Goal: Task Accomplishment & Management: Complete application form

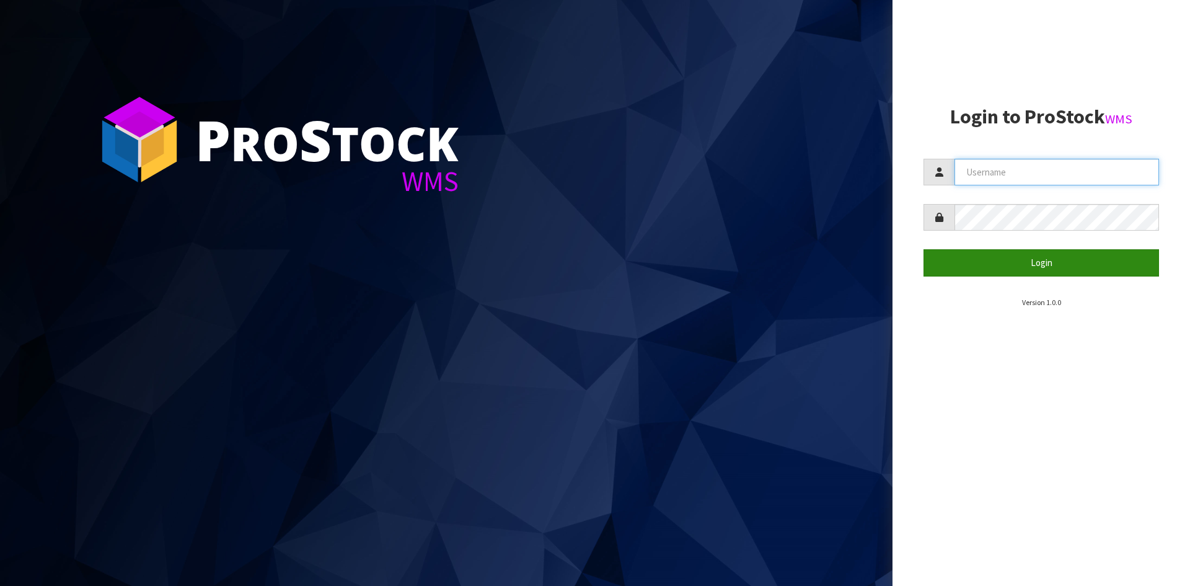
type input "YOURREFORMER"
click at [996, 268] on button "Login" at bounding box center [1041, 262] width 236 height 27
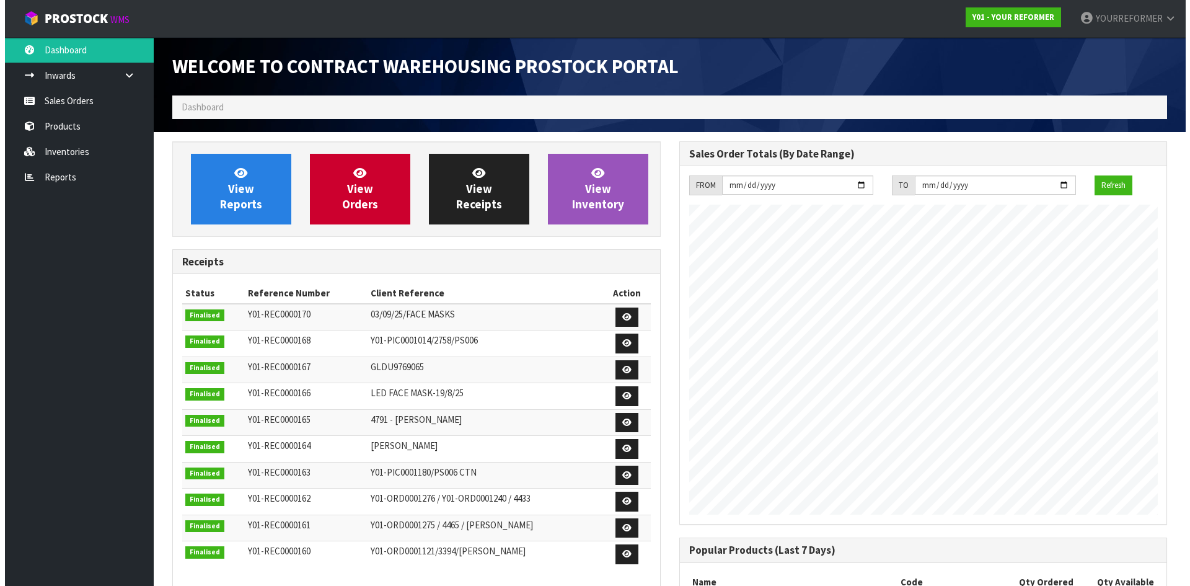
scroll to position [687, 506]
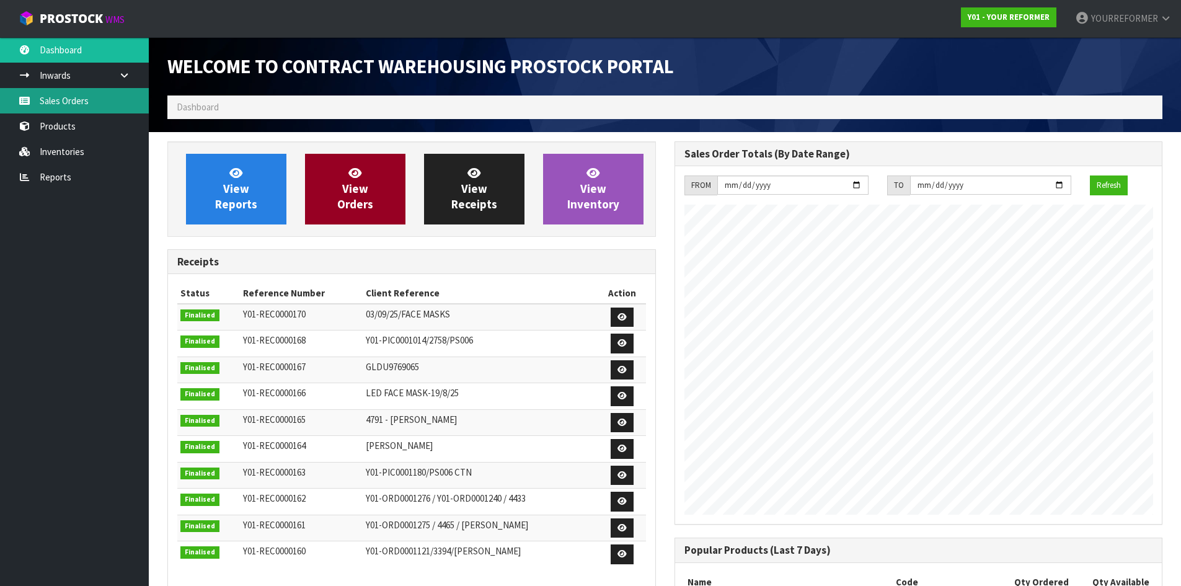
drag, startPoint x: 79, startPoint y: 98, endPoint x: 364, endPoint y: 172, distance: 295.2
click at [79, 98] on link "Sales Orders" at bounding box center [74, 100] width 149 height 25
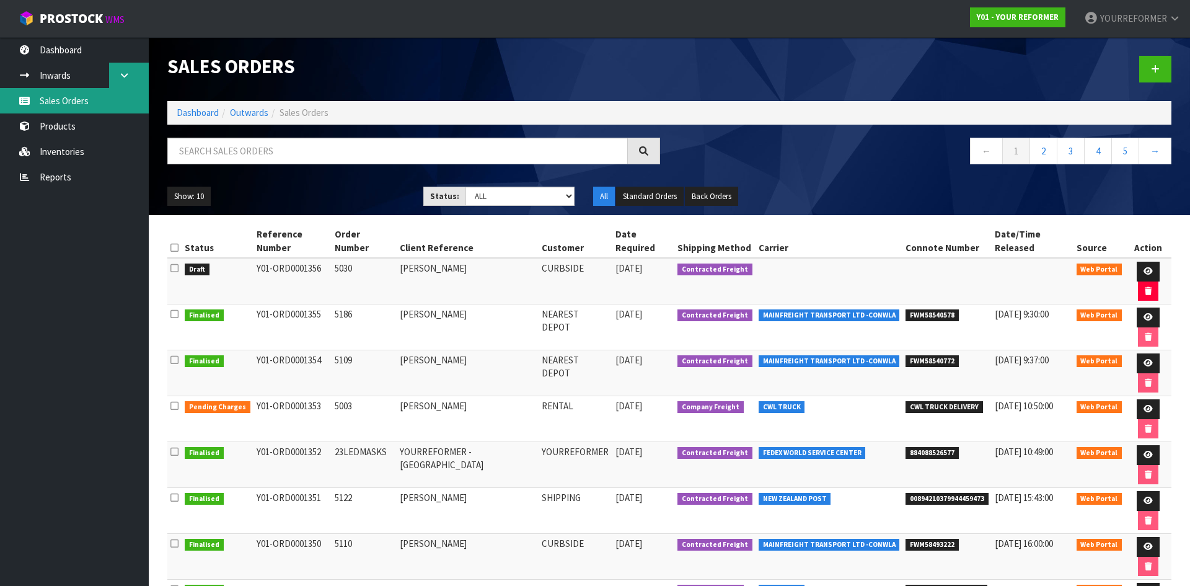
drag, startPoint x: 81, startPoint y: 98, endPoint x: 110, endPoint y: 63, distance: 44.9
click at [81, 98] on link "Sales Orders" at bounding box center [74, 100] width 149 height 25
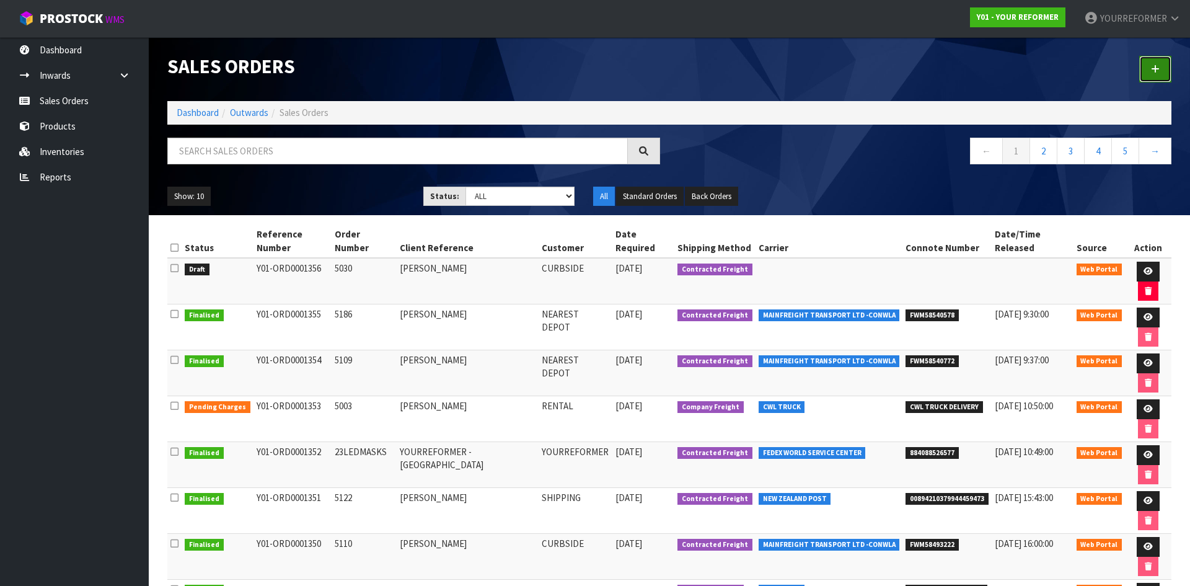
click at [1161, 64] on link at bounding box center [1155, 69] width 32 height 27
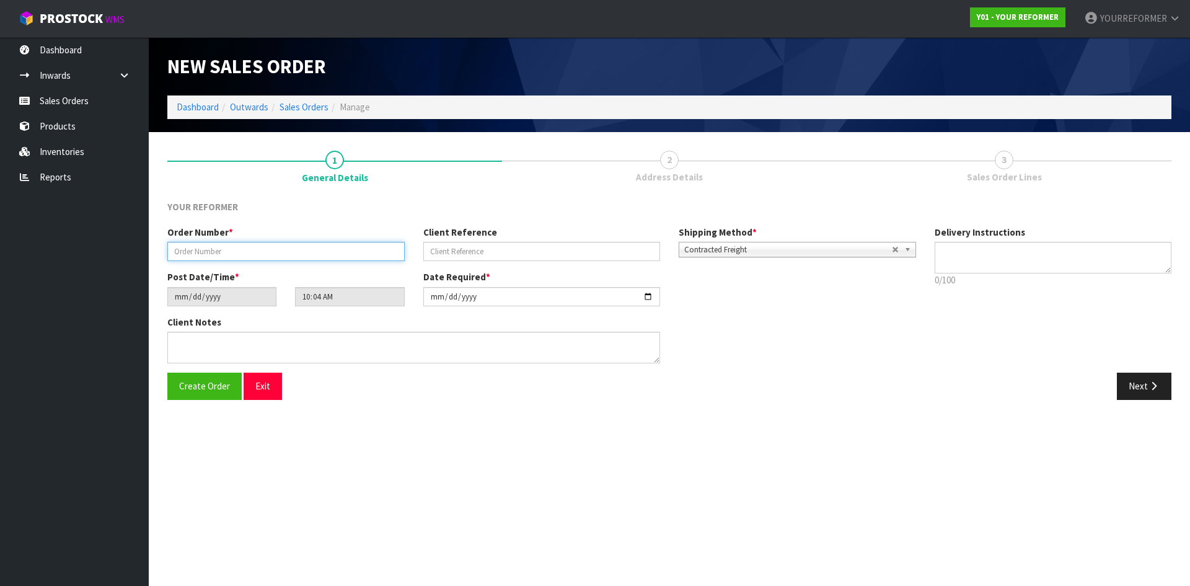
click at [236, 254] on input "text" at bounding box center [285, 251] width 237 height 19
paste input "5111"
type input "5111"
drag, startPoint x: 551, startPoint y: 249, endPoint x: 324, endPoint y: 250, distance: 226.8
click at [552, 249] on input "text" at bounding box center [541, 251] width 237 height 19
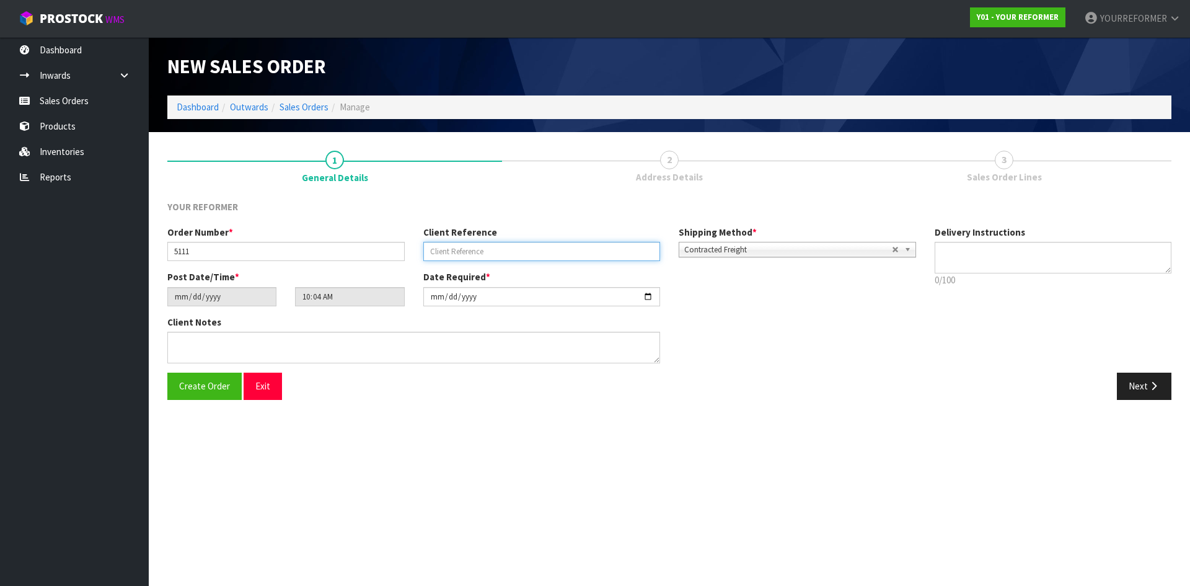
click at [506, 255] on input "text" at bounding box center [541, 251] width 237 height 19
paste input "[PERSON_NAME]"
type input "[PERSON_NAME]"
drag, startPoint x: 1063, startPoint y: 263, endPoint x: 1008, endPoint y: 271, distance: 55.8
click at [1063, 263] on textarea at bounding box center [1053, 258] width 237 height 32
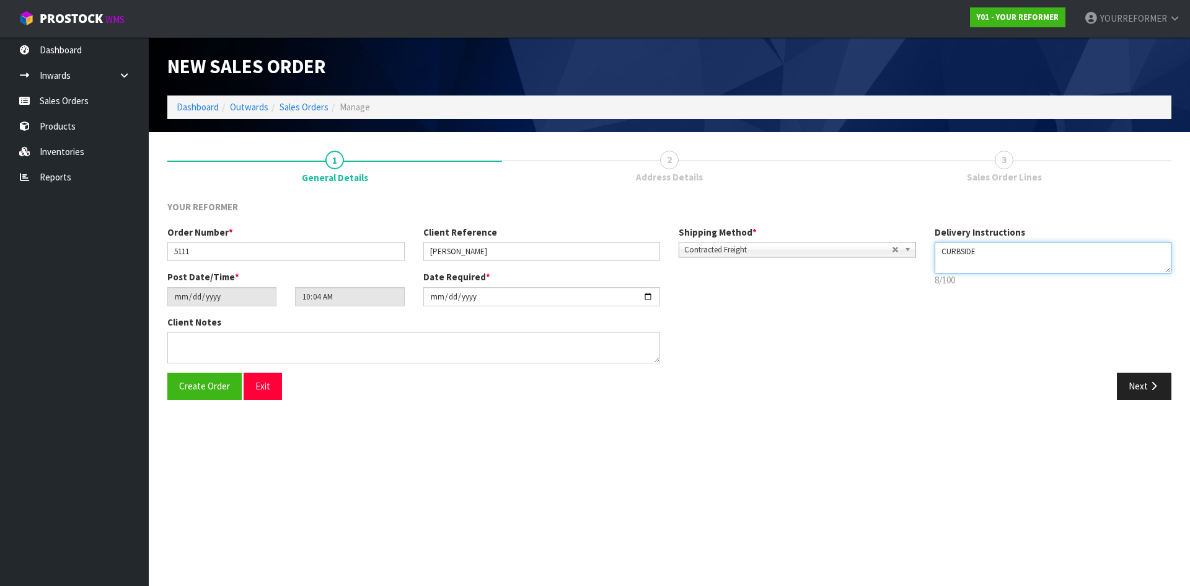
drag, startPoint x: 972, startPoint y: 268, endPoint x: 946, endPoint y: 273, distance: 26.6
click at [972, 268] on textarea at bounding box center [1053, 258] width 237 height 32
paste textarea "[PHONE_NUMBER]"
type textarea "CURBSIDE [PHONE_NUMBER]"
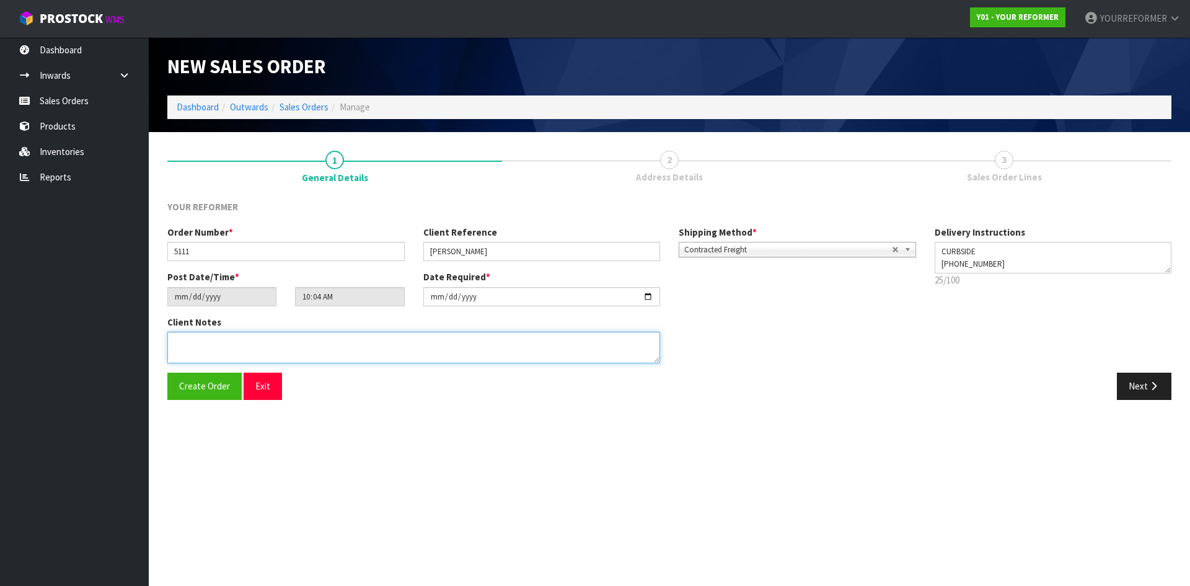
drag, startPoint x: 280, startPoint y: 349, endPoint x: 837, endPoint y: 347, distance: 557.8
click at [281, 349] on textarea at bounding box center [413, 348] width 493 height 32
paste textarea "[PERSON_NAME] [STREET_ADDRESS] [PHONE_NUMBER]"
type textarea "[PERSON_NAME] [STREET_ADDRESS] [PHONE_NUMBER]"
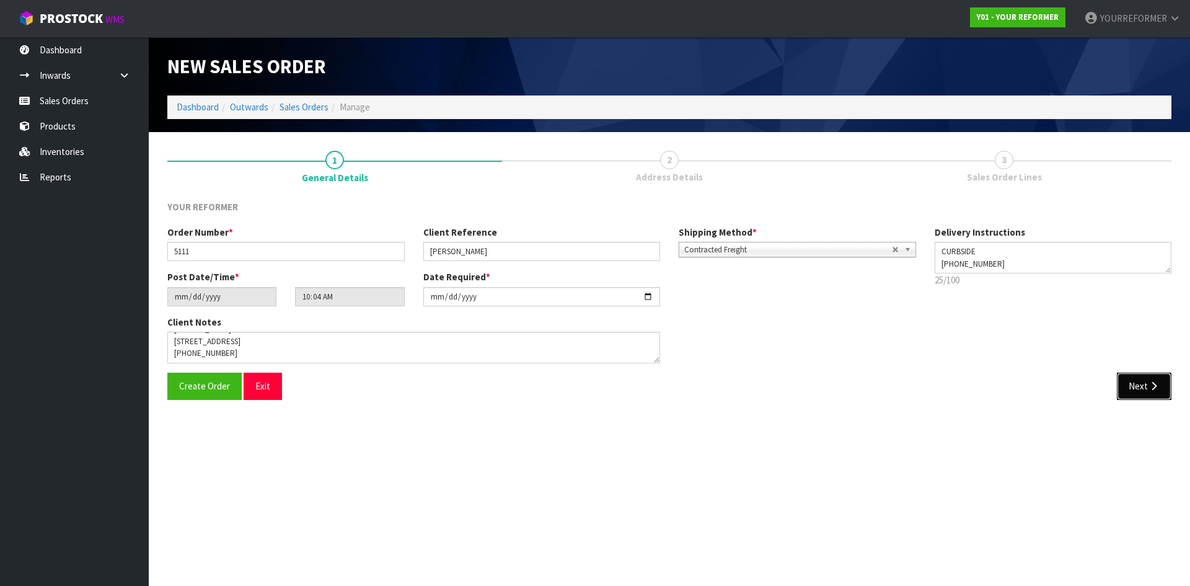
click at [1142, 389] on button "Next" at bounding box center [1144, 385] width 55 height 27
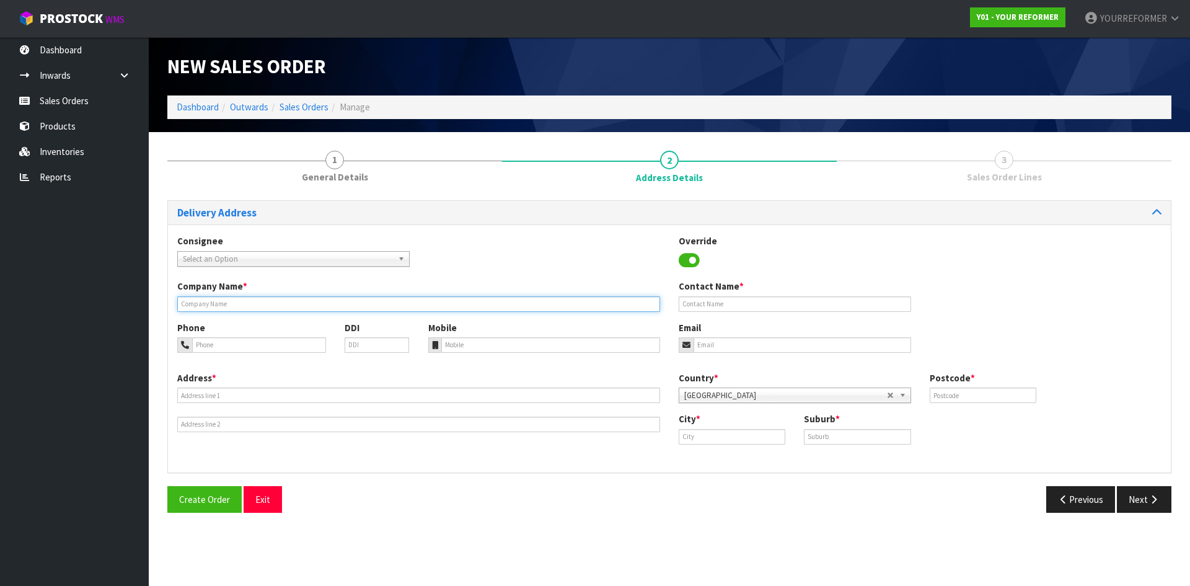
click at [234, 307] on input "text" at bounding box center [418, 303] width 483 height 15
type input "CURBSIDE"
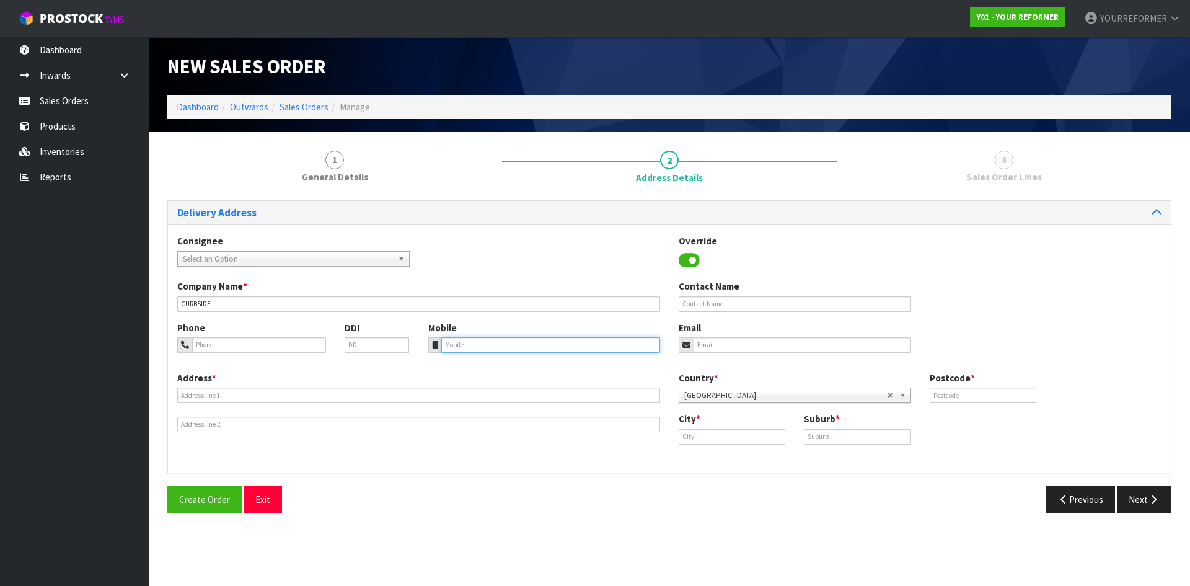
drag, startPoint x: 538, startPoint y: 343, endPoint x: 232, endPoint y: 379, distance: 308.2
click at [537, 343] on input "tel" at bounding box center [550, 344] width 219 height 15
click at [464, 343] on input "tel" at bounding box center [550, 344] width 219 height 15
paste input "[PHONE_NUMBER]"
type input "[PHONE_NUMBER]"
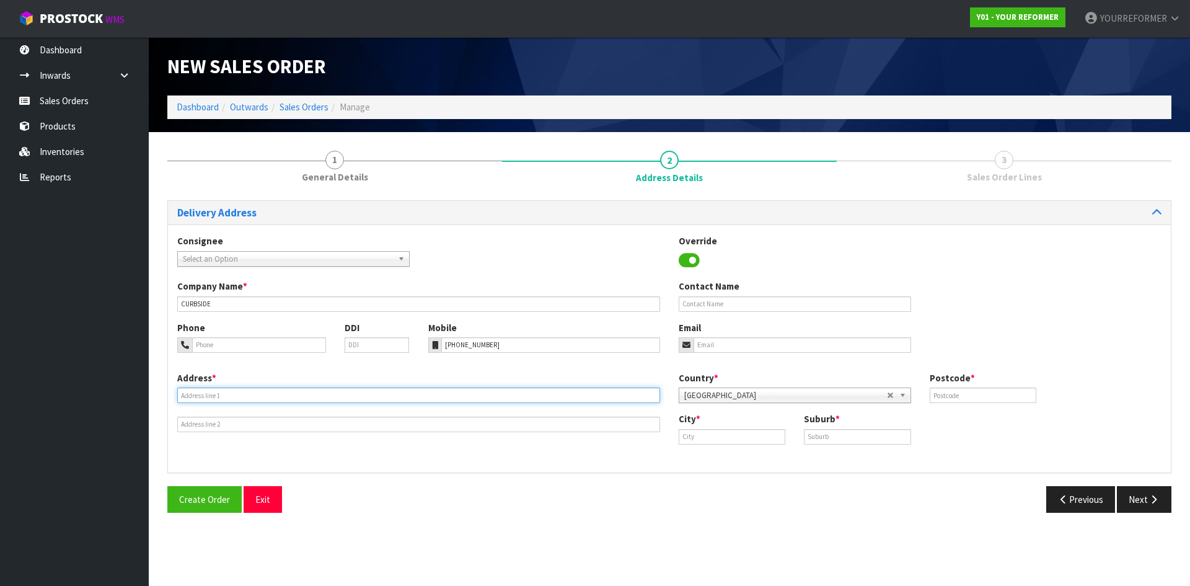
drag, startPoint x: 213, startPoint y: 398, endPoint x: 224, endPoint y: 398, distance: 10.6
click at [213, 397] on input "text" at bounding box center [418, 394] width 483 height 15
paste input "56 ST HELIERS BAY RD SAINT HELIERS AUK AUCKLAND 1071"
type input "56 ST HELIERS BAY RD SAINT HELIERS AUK AUCKLAND 1071"
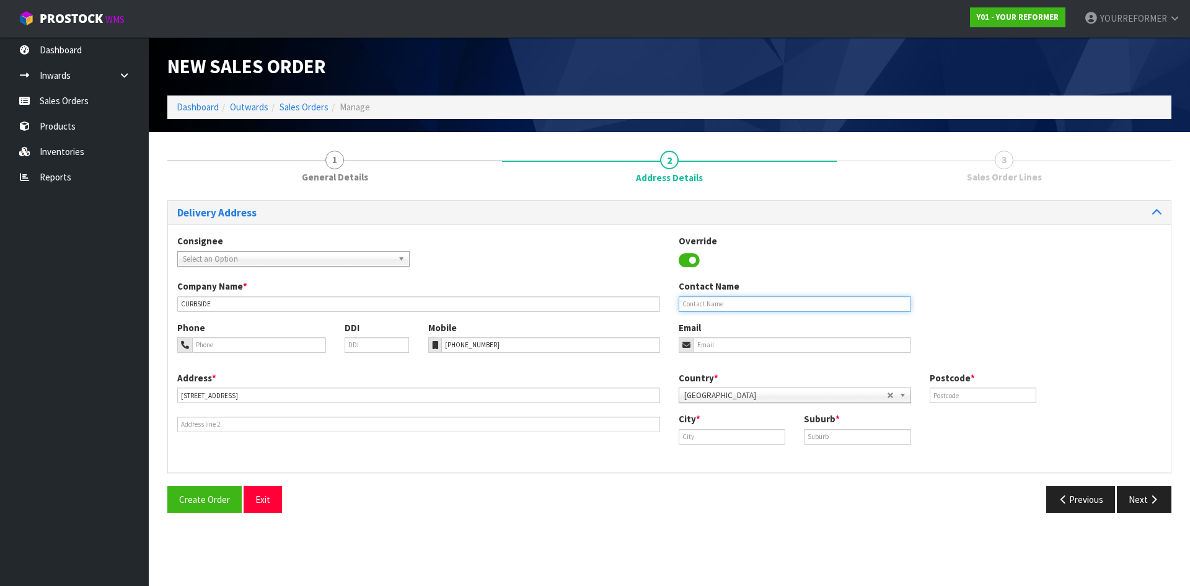
click at [747, 302] on input "text" at bounding box center [795, 303] width 232 height 15
paste input "[PERSON_NAME]"
type input "[PERSON_NAME]"
click at [711, 350] on input "email" at bounding box center [802, 344] width 218 height 15
click at [728, 338] on input "email" at bounding box center [802, 344] width 218 height 15
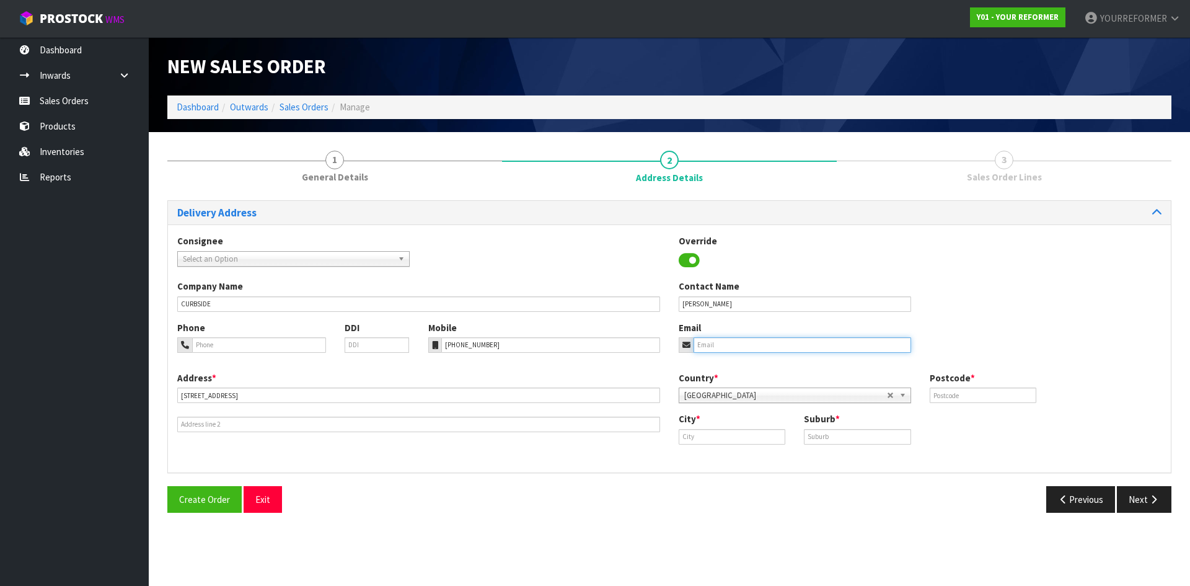
paste input "[EMAIL_ADDRESS][DOMAIN_NAME]"
type input "[EMAIL_ADDRESS][DOMAIN_NAME]"
click at [935, 399] on input "text" at bounding box center [983, 394] width 107 height 15
type input "00"
click at [760, 439] on input "text" at bounding box center [732, 436] width 107 height 15
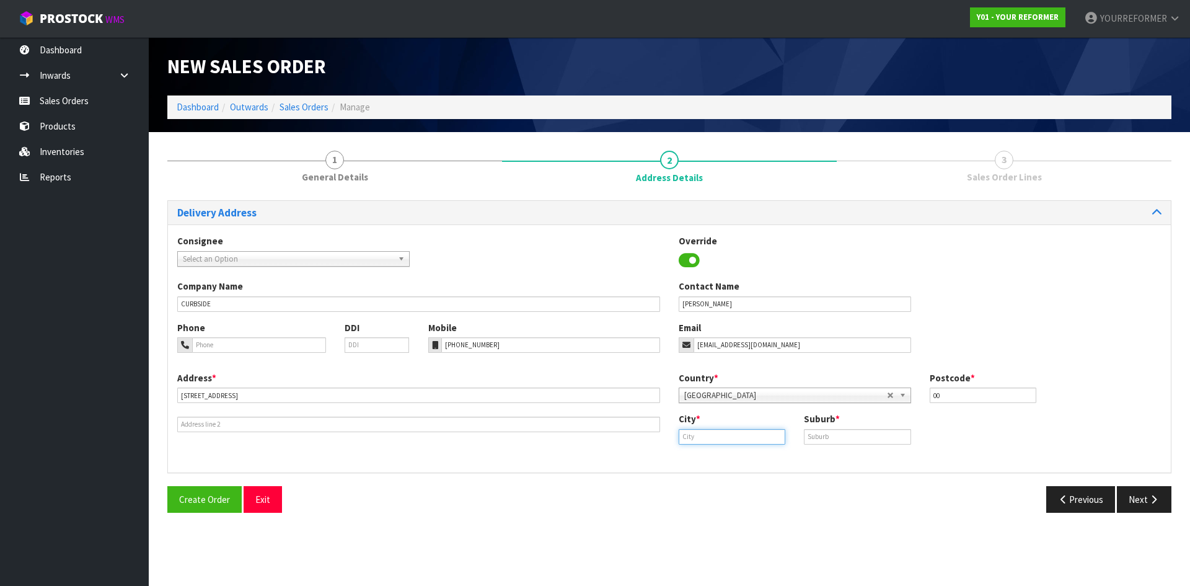
paste input "[GEOGRAPHIC_DATA]"
type input "[GEOGRAPHIC_DATA]"
click at [722, 454] on strong "[GEOGRAPHIC_DATA]" at bounding box center [737, 458] width 90 height 12
drag, startPoint x: 850, startPoint y: 439, endPoint x: 946, endPoint y: 448, distance: 97.1
click at [850, 439] on input "text" at bounding box center [857, 436] width 107 height 15
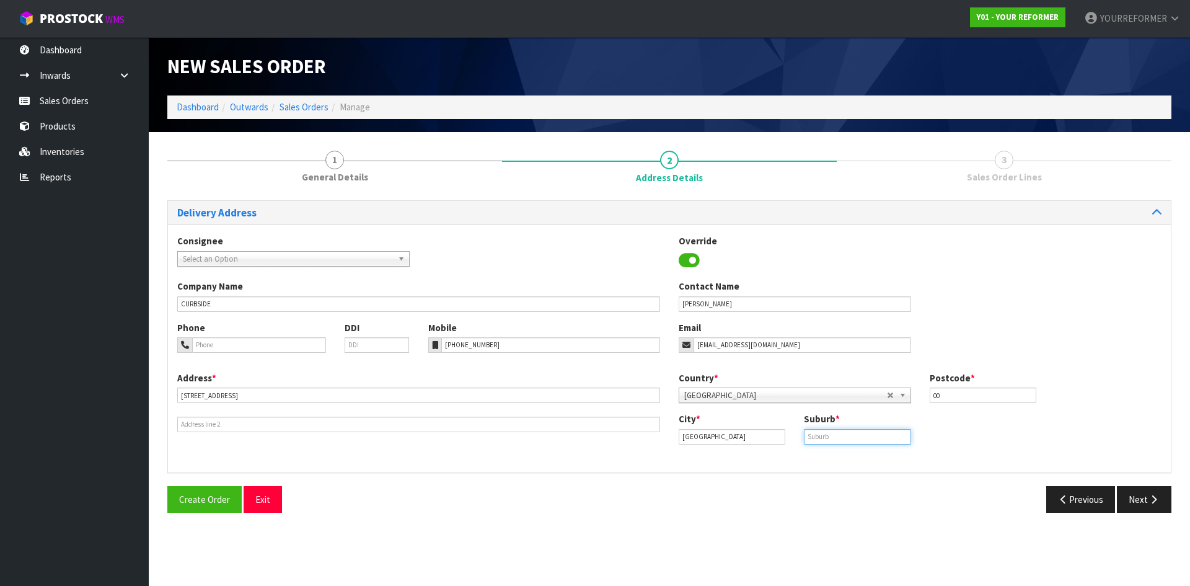
paste input "SAINT HELIERS"
type input "SAINT HELIERS"
click at [1134, 496] on button "Next" at bounding box center [1144, 499] width 55 height 27
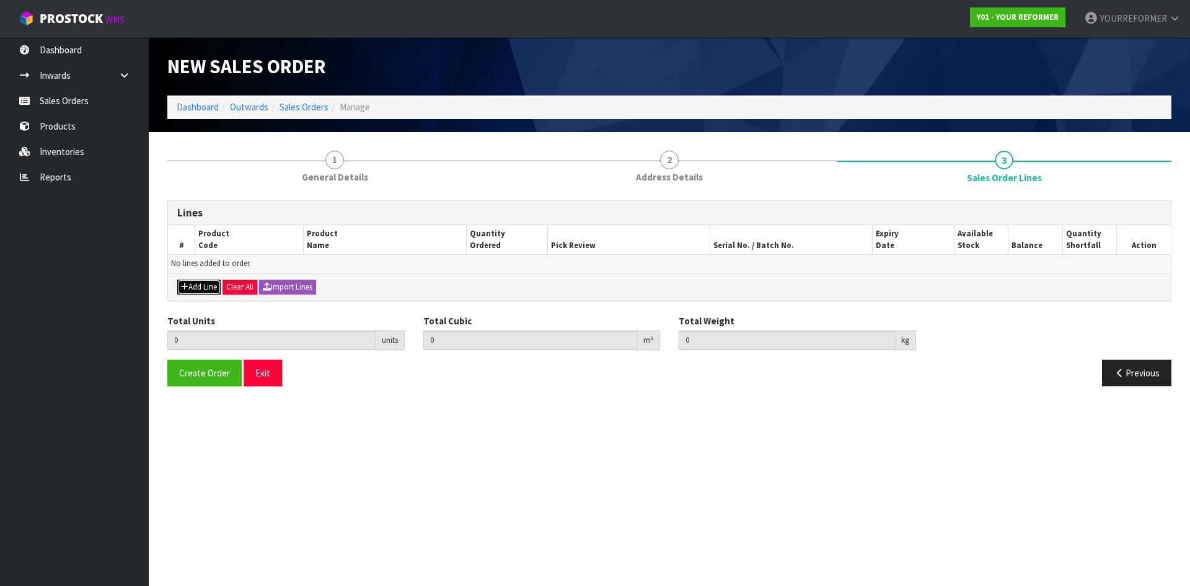
click at [210, 287] on button "Add Line" at bounding box center [198, 287] width 43 height 15
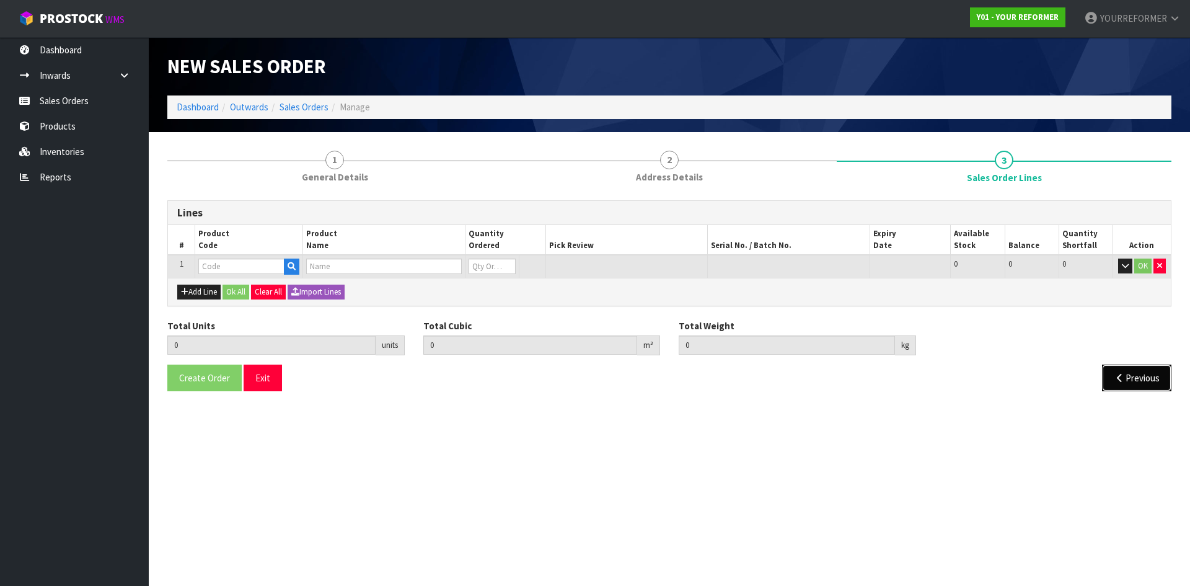
click at [1136, 387] on button "Previous" at bounding box center [1136, 377] width 69 height 27
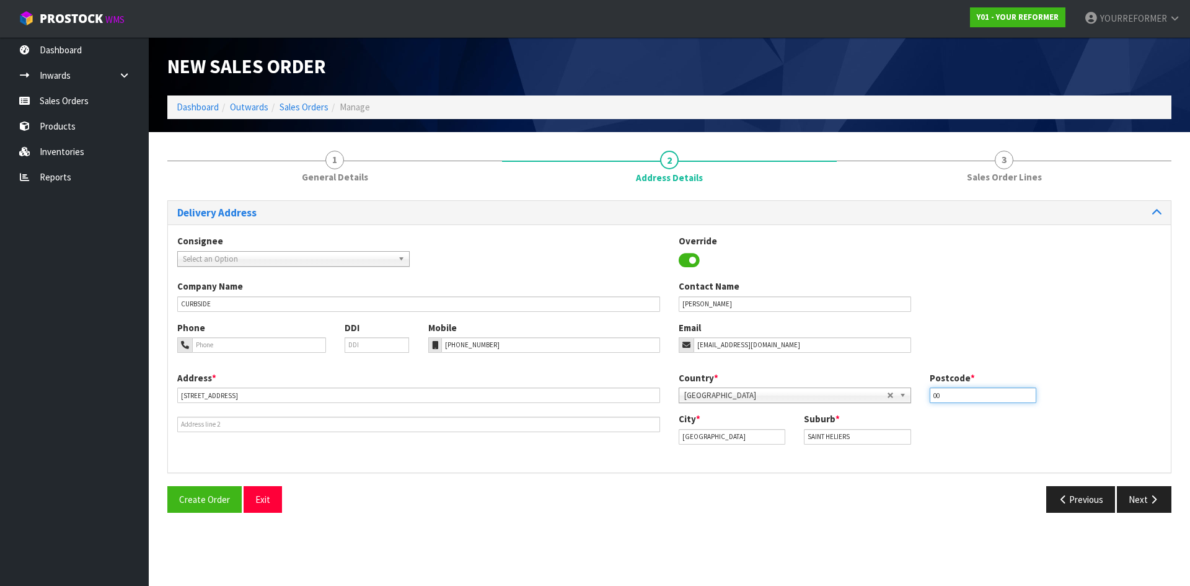
drag, startPoint x: 988, startPoint y: 392, endPoint x: 561, endPoint y: 382, distance: 426.5
click at [671, 384] on div "Country * [GEOGRAPHIC_DATA] [GEOGRAPHIC_DATA] [GEOGRAPHIC_DATA] [GEOGRAPHIC_DAT…" at bounding box center [919, 391] width 501 height 41
type input "1071"
click at [1143, 499] on button "Next" at bounding box center [1144, 499] width 55 height 27
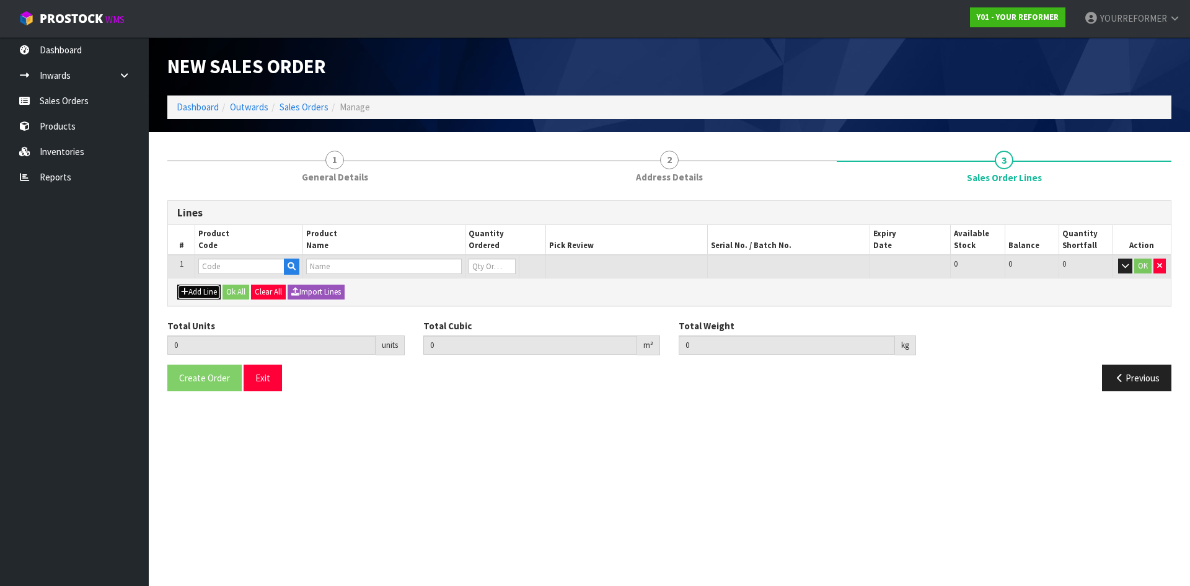
click at [187, 294] on icon "button" at bounding box center [184, 292] width 7 height 8
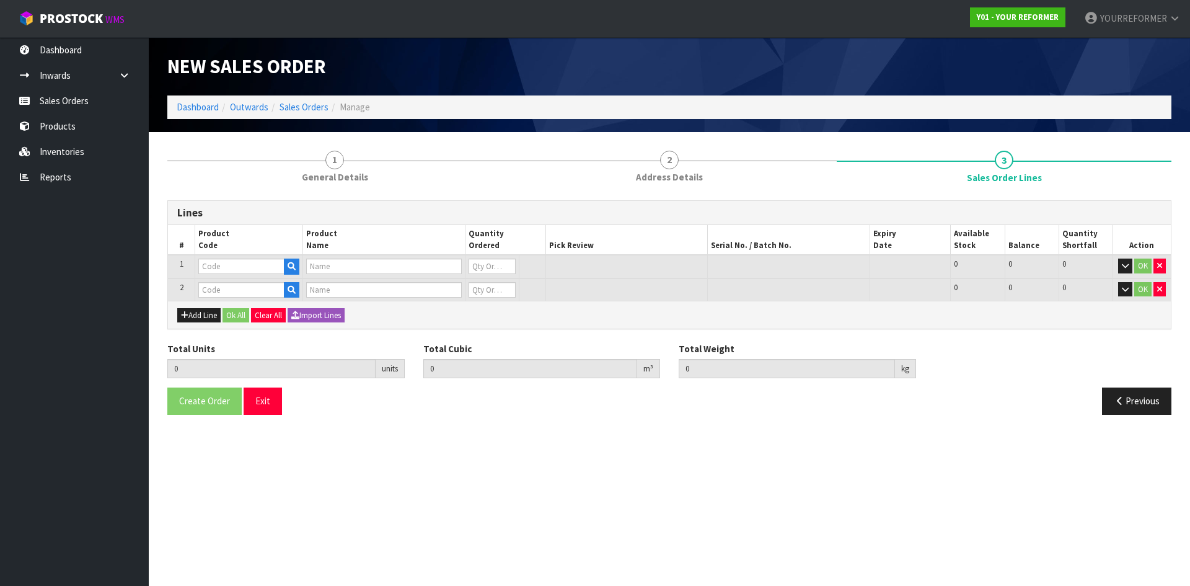
click at [306, 266] on td at bounding box center [384, 267] width 162 height 24
click at [299, 268] on button "button" at bounding box center [291, 266] width 15 height 16
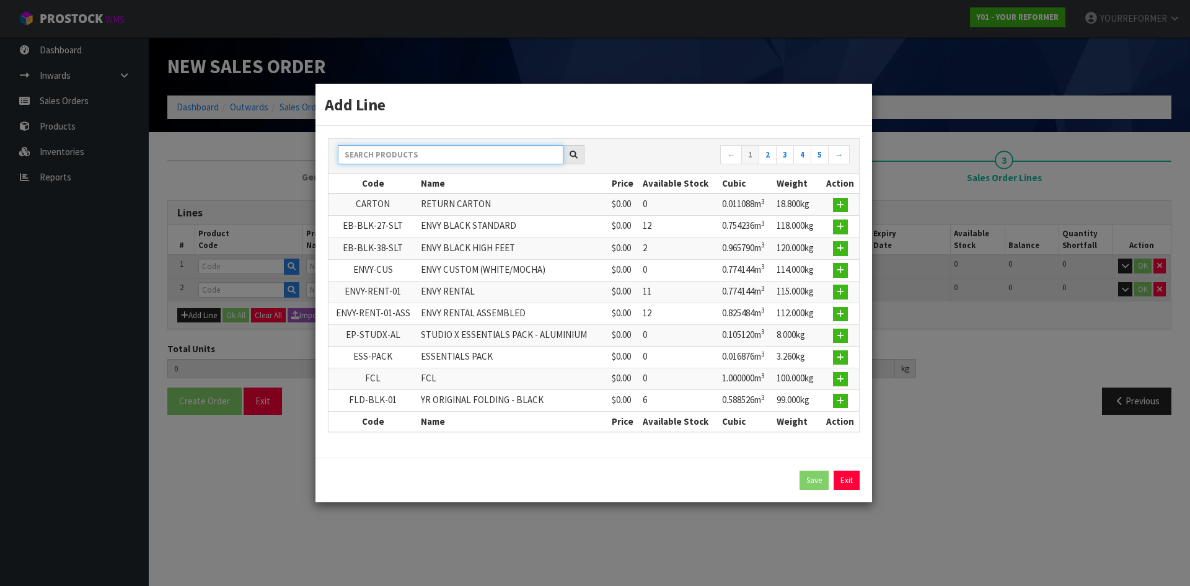
click at [402, 157] on input "text" at bounding box center [451, 154] width 226 height 19
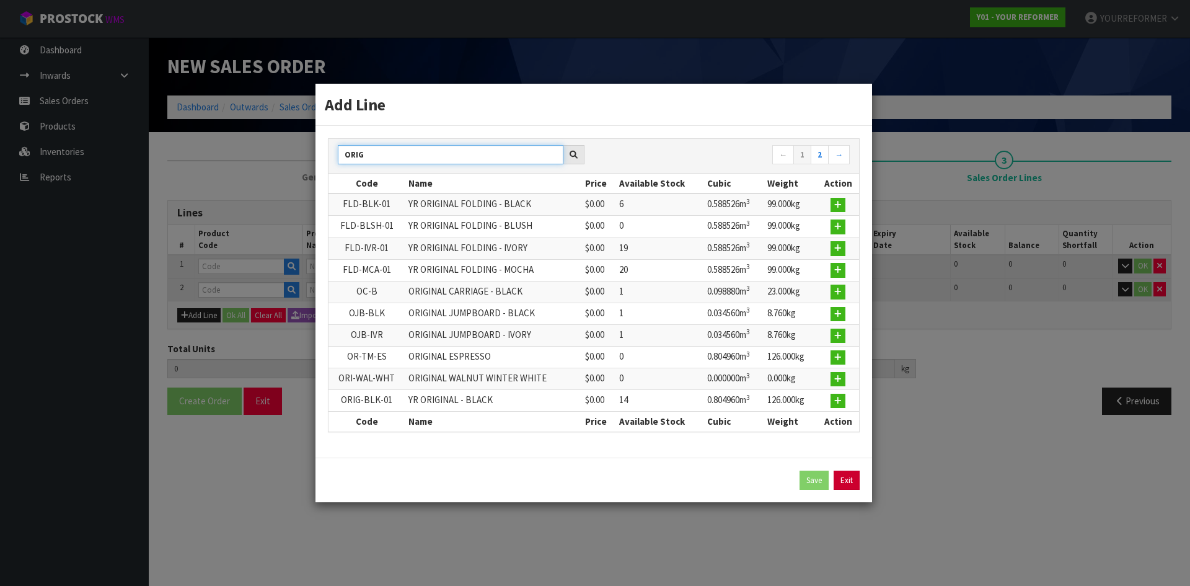
type input "ORIG"
drag, startPoint x: 851, startPoint y: 486, endPoint x: 714, endPoint y: 469, distance: 138.1
click at [851, 486] on link "Exit" at bounding box center [847, 480] width 26 height 20
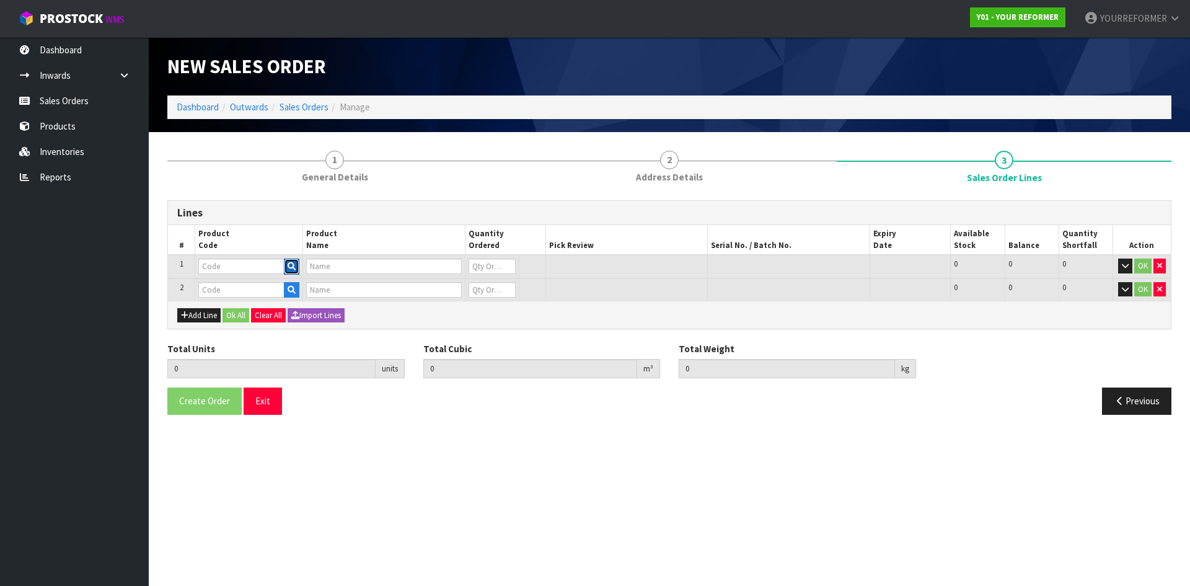
click at [289, 268] on icon "button" at bounding box center [292, 266] width 8 height 8
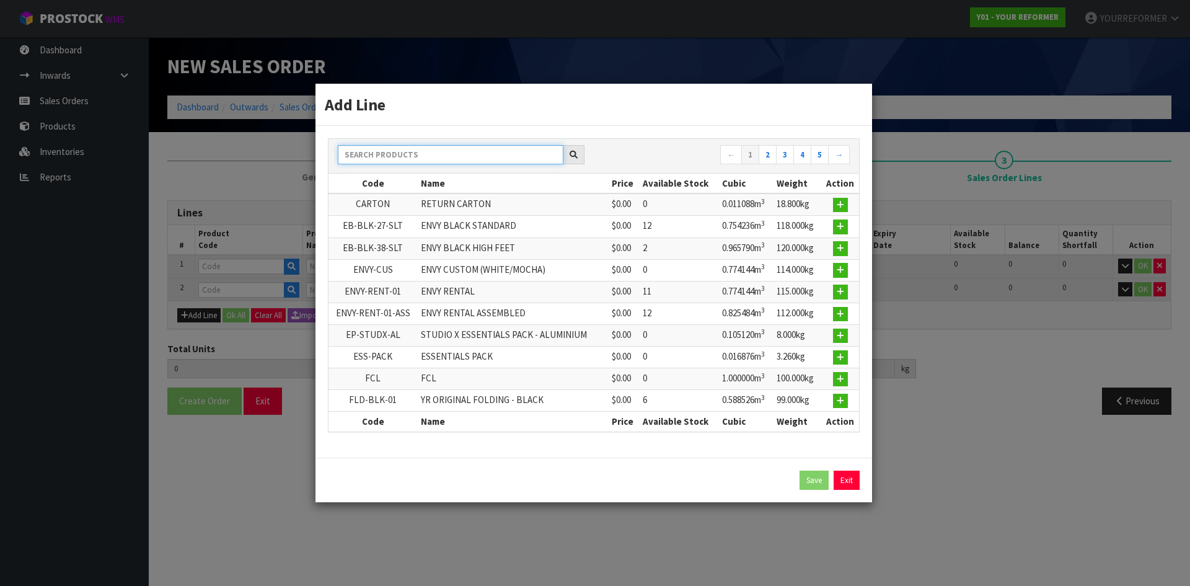
click at [413, 151] on input "text" at bounding box center [451, 154] width 226 height 19
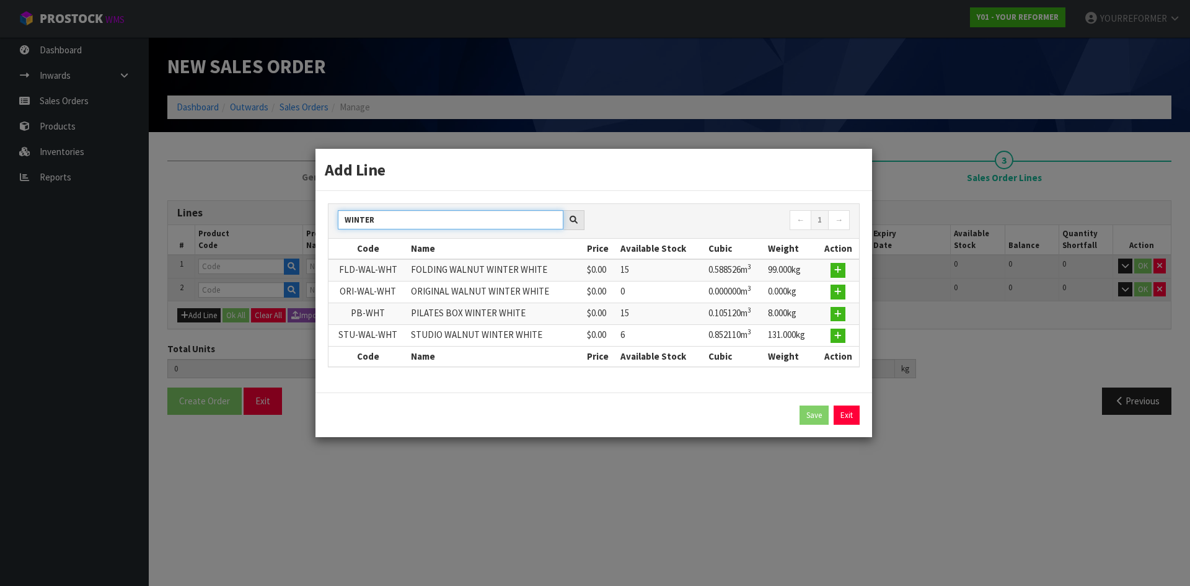
type input "WINTER"
click at [839, 405] on link "Exit" at bounding box center [847, 415] width 26 height 20
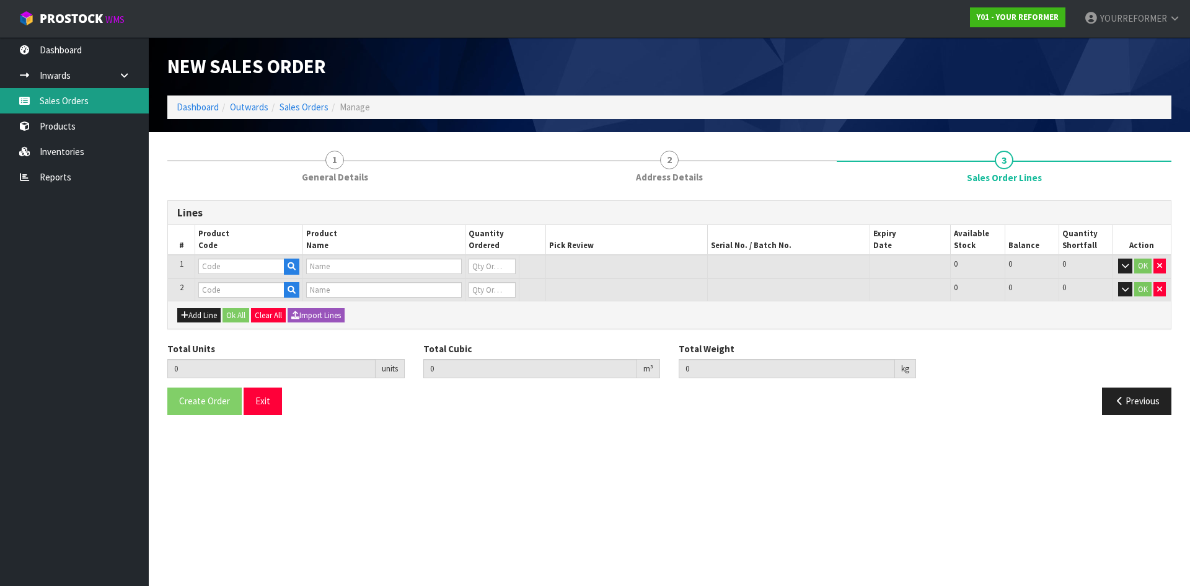
drag, startPoint x: 42, startPoint y: 94, endPoint x: 85, endPoint y: 101, distance: 44.0
click at [42, 94] on link "Sales Orders" at bounding box center [74, 100] width 149 height 25
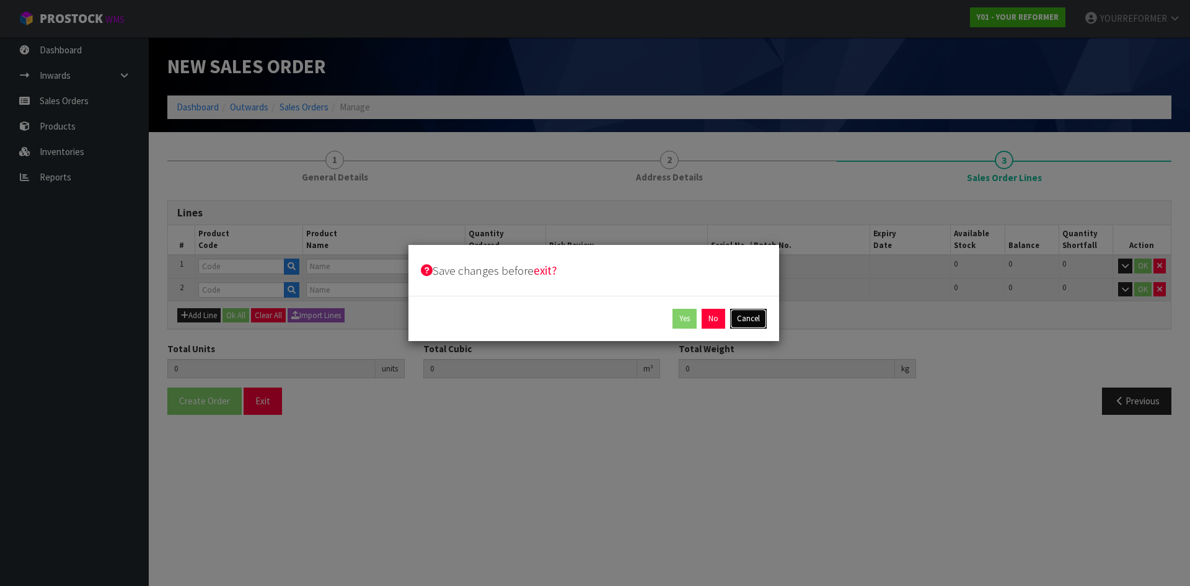
click at [739, 324] on button "Cancel" at bounding box center [748, 319] width 37 height 20
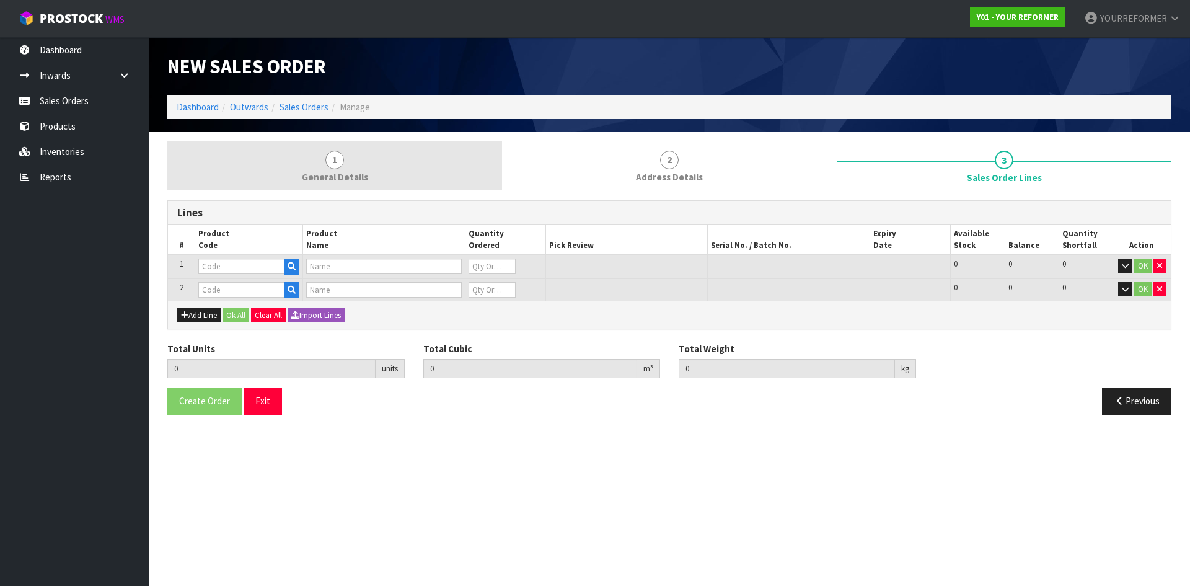
click at [366, 166] on link "1 General Details" at bounding box center [334, 165] width 335 height 49
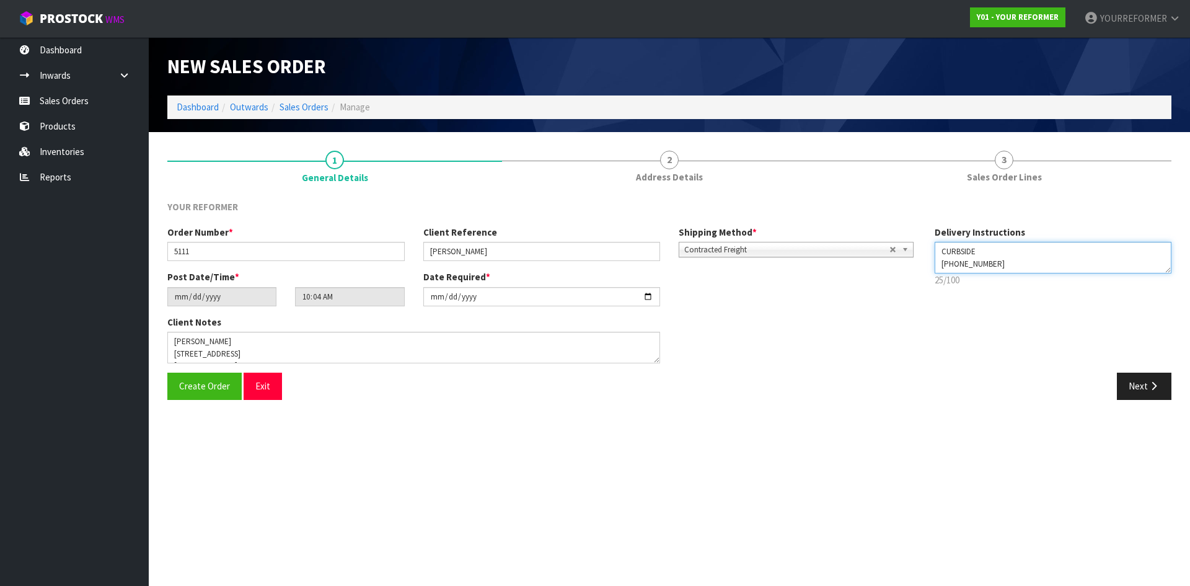
drag, startPoint x: 942, startPoint y: 253, endPoint x: 964, endPoint y: 258, distance: 22.3
click at [942, 252] on textarea at bounding box center [1053, 258] width 237 height 32
type textarea "HOLD, AWAITING DETAILS ON STOCK CURBSIDE +64 20 4015 3455"
click at [180, 374] on button "Create Order" at bounding box center [204, 385] width 74 height 27
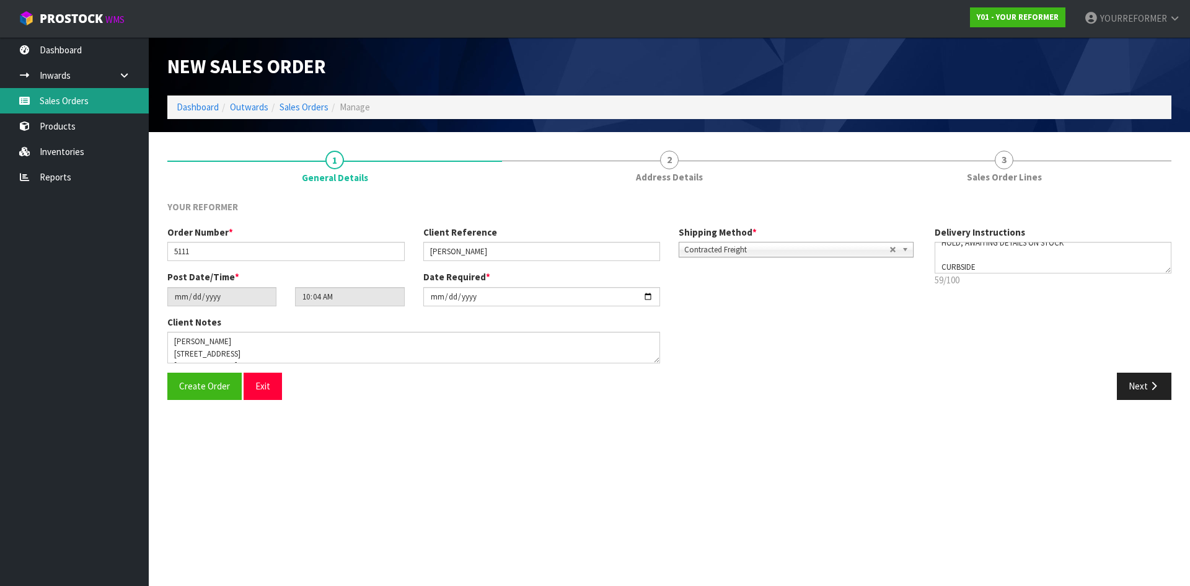
click at [101, 105] on link "Sales Orders" at bounding box center [74, 100] width 149 height 25
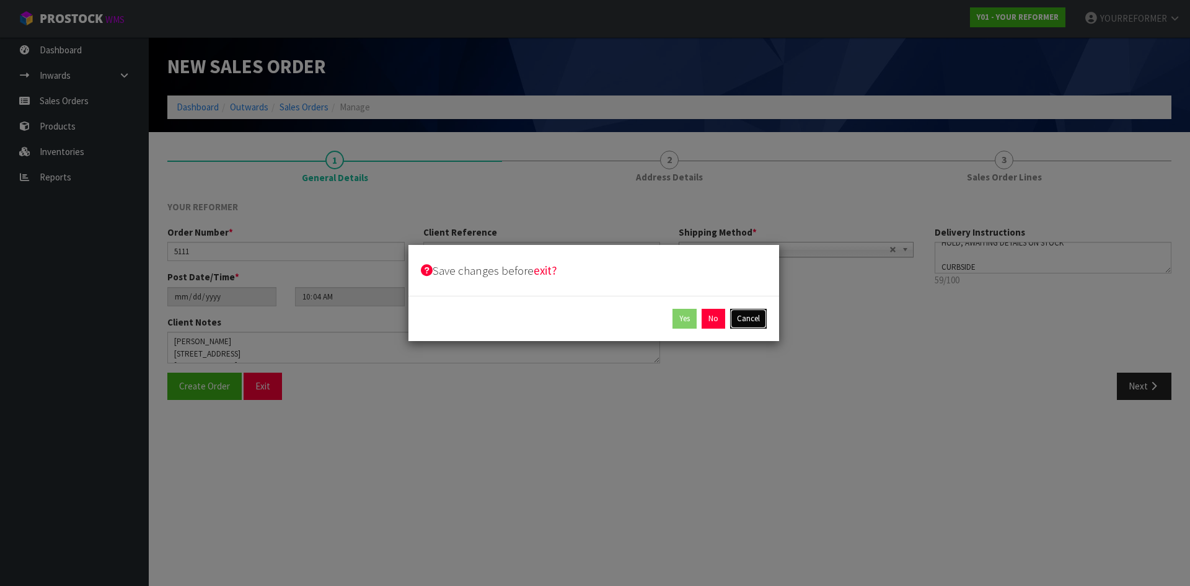
click at [759, 323] on button "Cancel" at bounding box center [748, 319] width 37 height 20
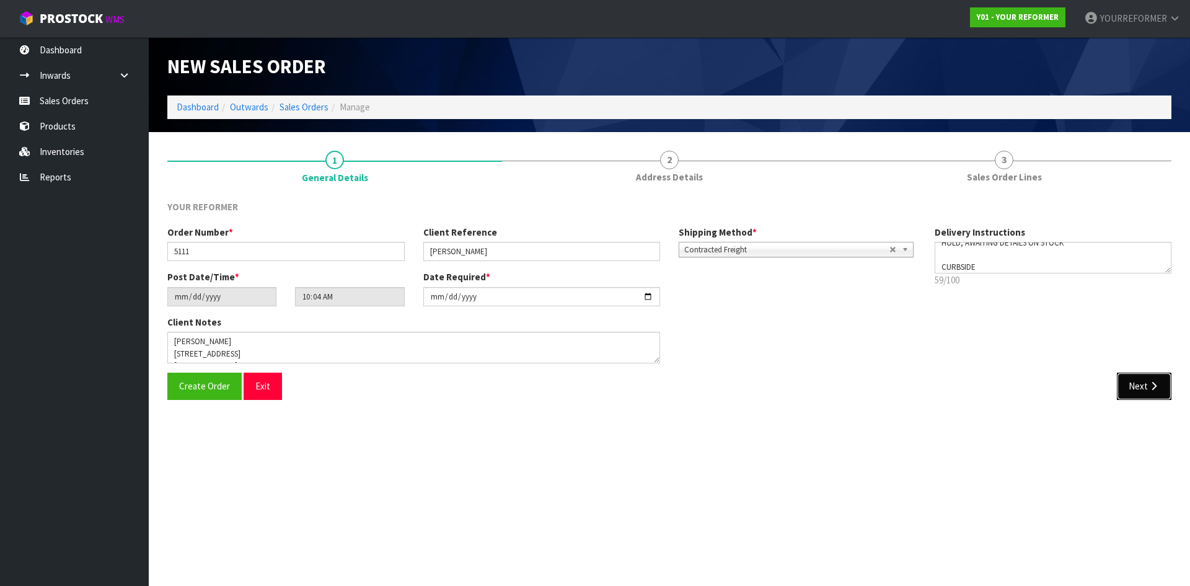
click at [1147, 384] on button "Next" at bounding box center [1144, 385] width 55 height 27
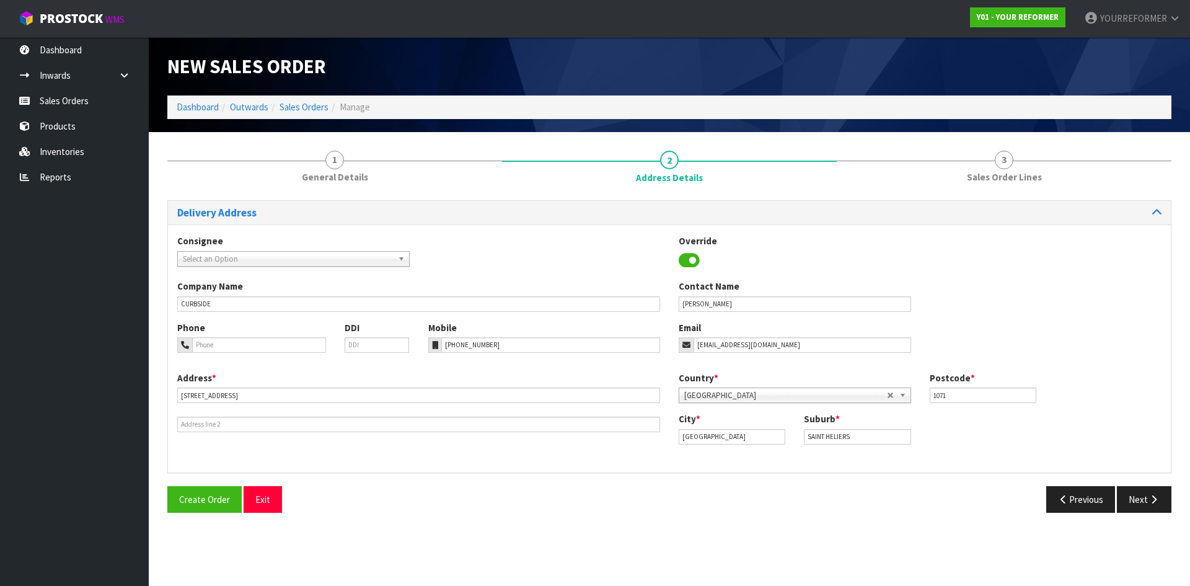
click at [204, 485] on div "Delivery Address Consignee 000001.BAY MECHANICS - BAY MECHANICS 000001A - BRAKE…" at bounding box center [669, 361] width 1004 height 322
click at [219, 516] on div "Create Order Exit Previous Next" at bounding box center [669, 504] width 1023 height 36
click at [214, 505] on button "Create Order" at bounding box center [204, 499] width 74 height 27
click at [107, 99] on link "Sales Orders" at bounding box center [74, 100] width 149 height 25
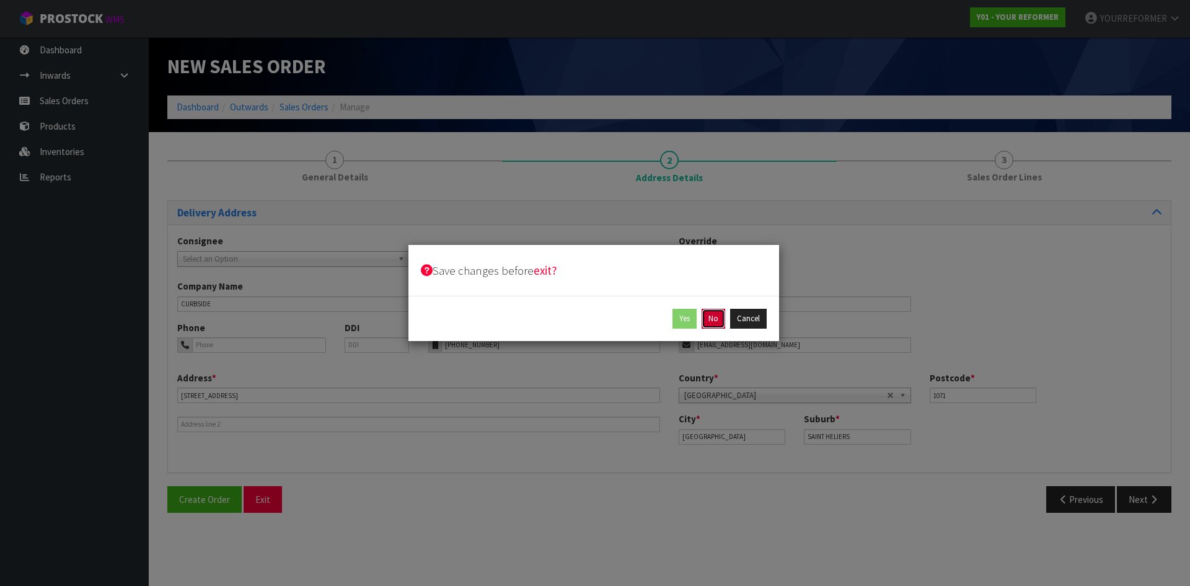
click at [710, 321] on button "No" at bounding box center [714, 319] width 24 height 20
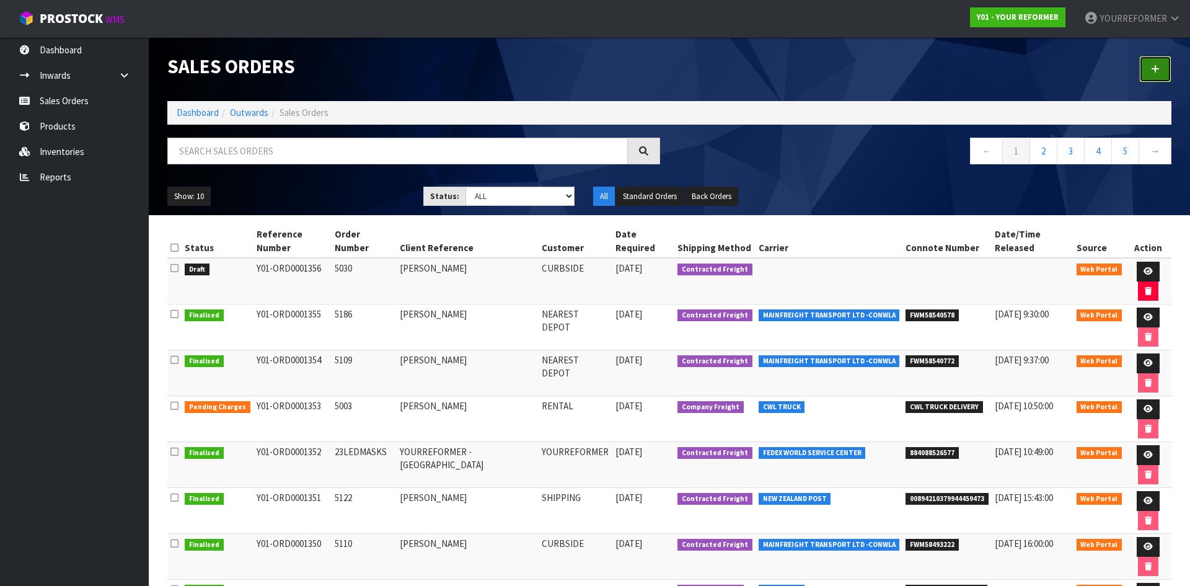
drag, startPoint x: 1143, startPoint y: 74, endPoint x: 1124, endPoint y: 77, distance: 19.4
click at [1143, 74] on link at bounding box center [1155, 69] width 32 height 27
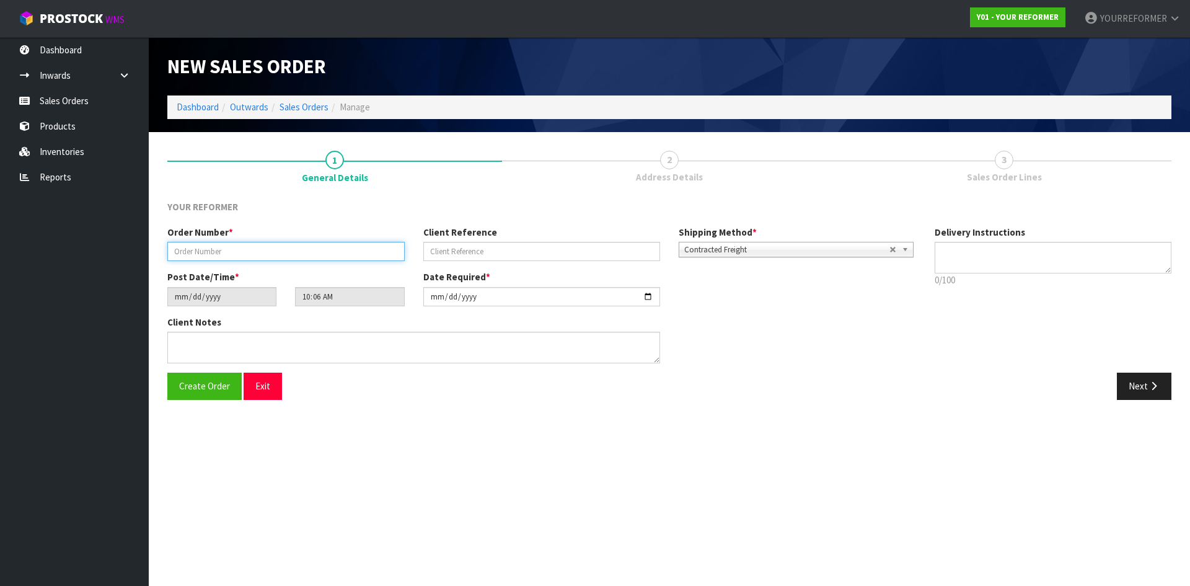
click at [286, 247] on input "text" at bounding box center [285, 251] width 237 height 19
paste input "5208"
type input "5208"
drag, startPoint x: 516, startPoint y: 245, endPoint x: 371, endPoint y: 262, distance: 146.0
click at [516, 245] on input "text" at bounding box center [541, 251] width 237 height 19
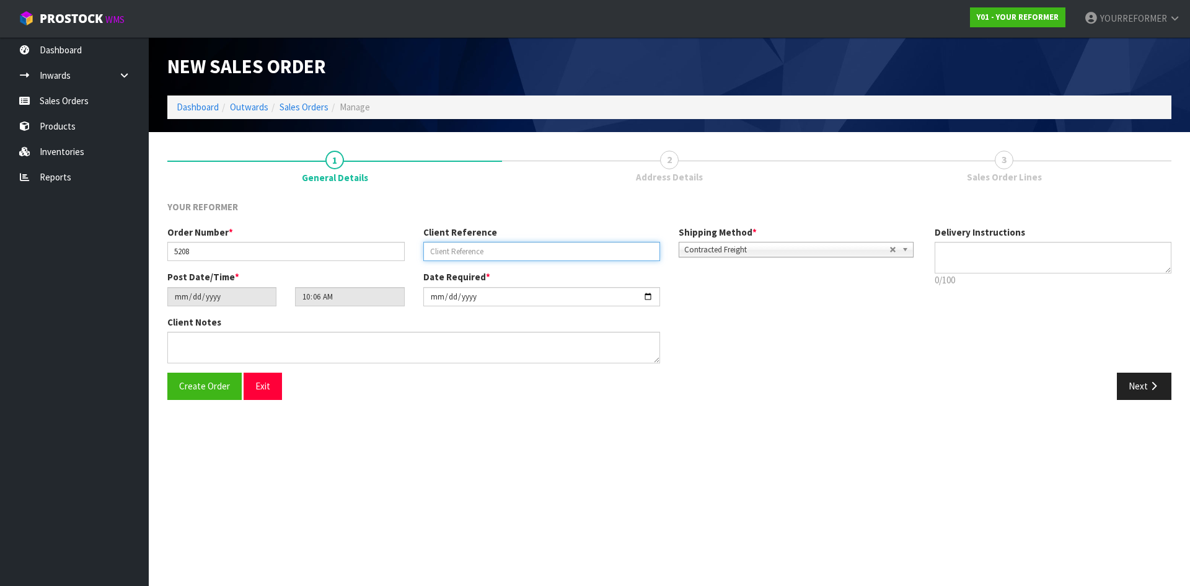
drag, startPoint x: 504, startPoint y: 255, endPoint x: 676, endPoint y: 256, distance: 171.7
click at [505, 255] on input "text" at bounding box center [541, 251] width 237 height 19
paste input "[PERSON_NAME] [PERSON_NAME]"
type input "[PERSON_NAME] [PERSON_NAME]"
click at [993, 255] on textarea at bounding box center [1053, 258] width 237 height 32
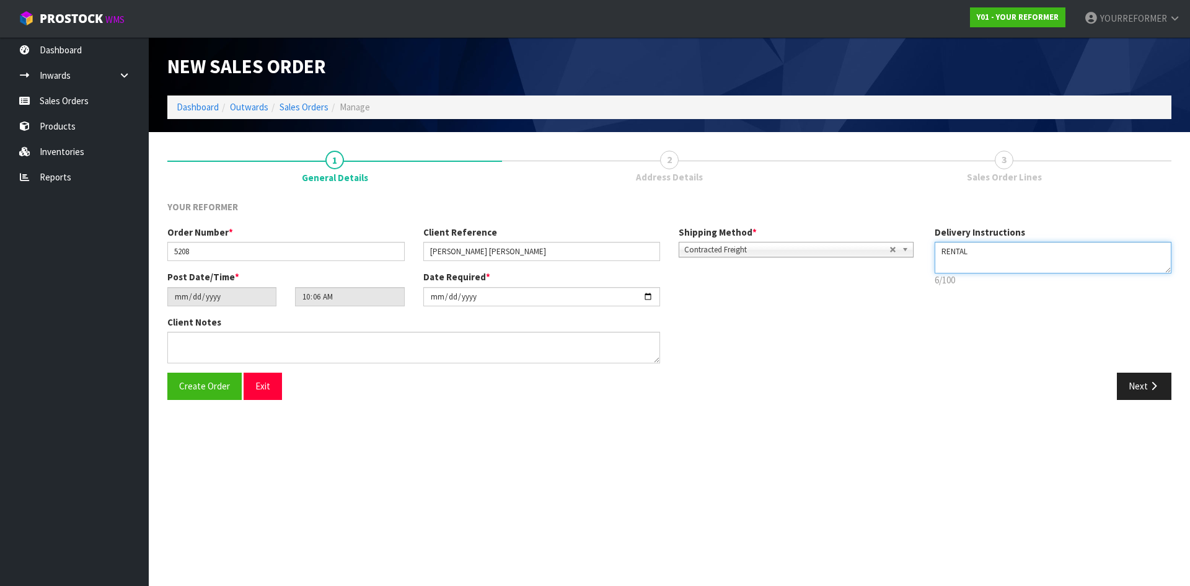
click at [954, 271] on textarea at bounding box center [1053, 258] width 237 height 32
paste textarea "+41 43 412 29 61"
type textarea "RENTAL +41 43 412 29 61"
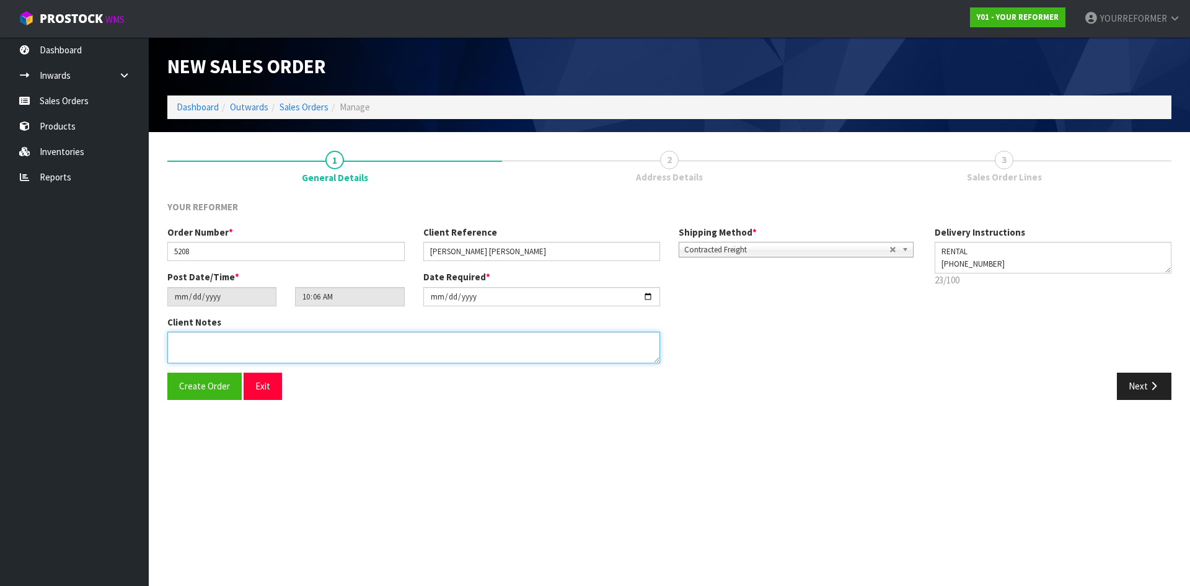
click at [286, 345] on textarea at bounding box center [413, 348] width 493 height 32
paste textarea "LAUREN MATILDA MATTHEWS 34 GREEN ROAD AUK MATAKANA 0985 NEW ZEALAND +41 43 412 …"
type textarea "LAUREN MATILDA MATTHEWS 34 GREEN ROAD AUK MATAKANA 0985 NEW ZEALAND +41 43 412 …"
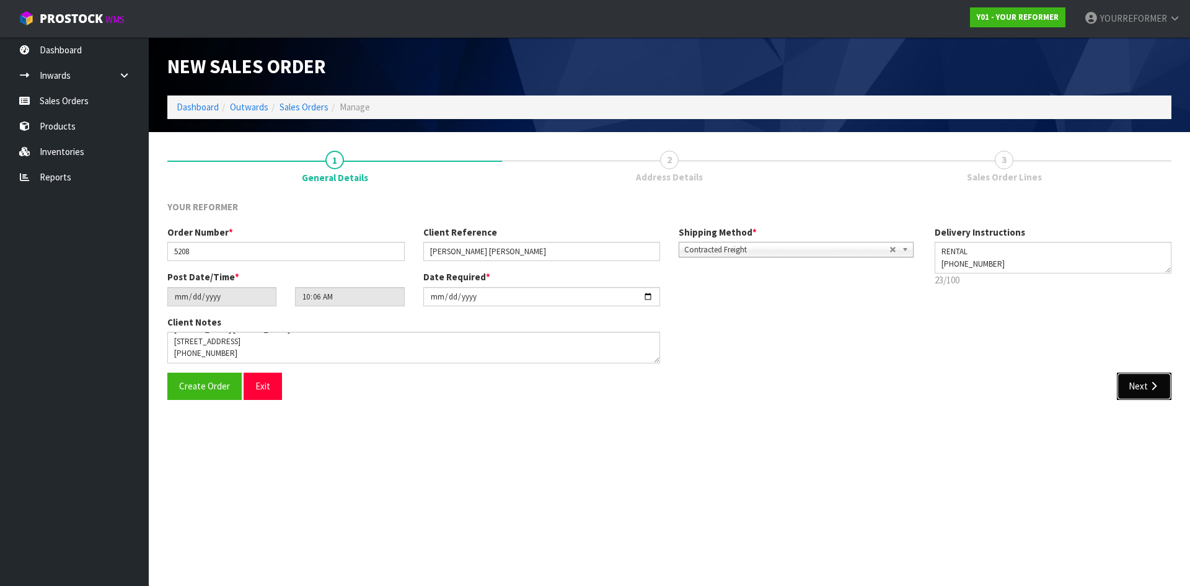
click at [1148, 379] on button "Next" at bounding box center [1144, 385] width 55 height 27
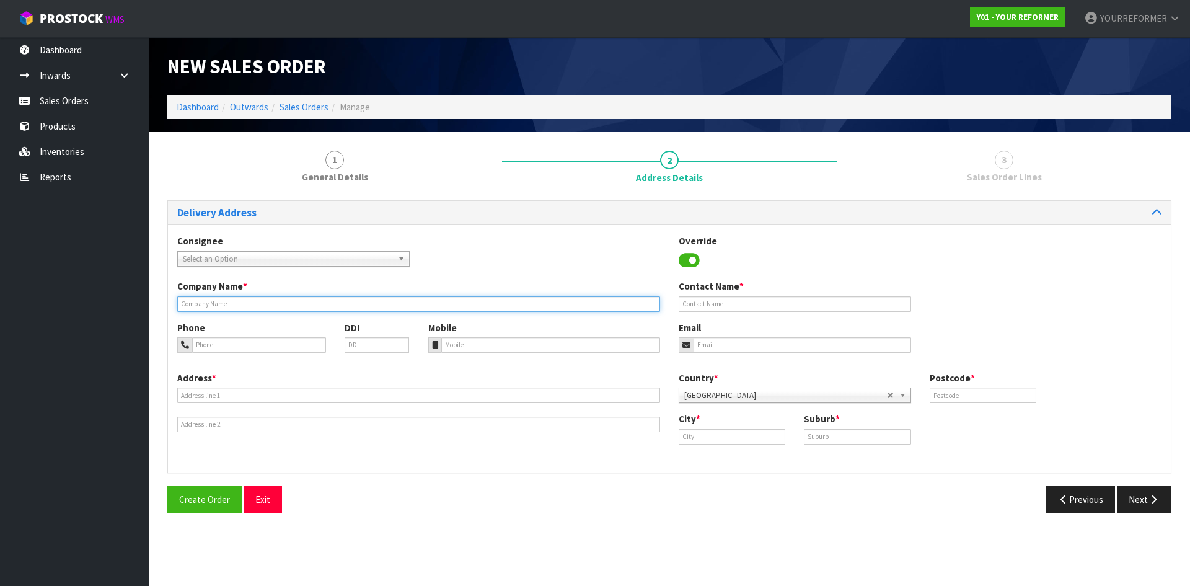
click at [217, 297] on input "text" at bounding box center [418, 303] width 483 height 15
type input "RENTAL"
click at [476, 353] on div "Phone DDI Mobile Email" at bounding box center [669, 346] width 1003 height 50
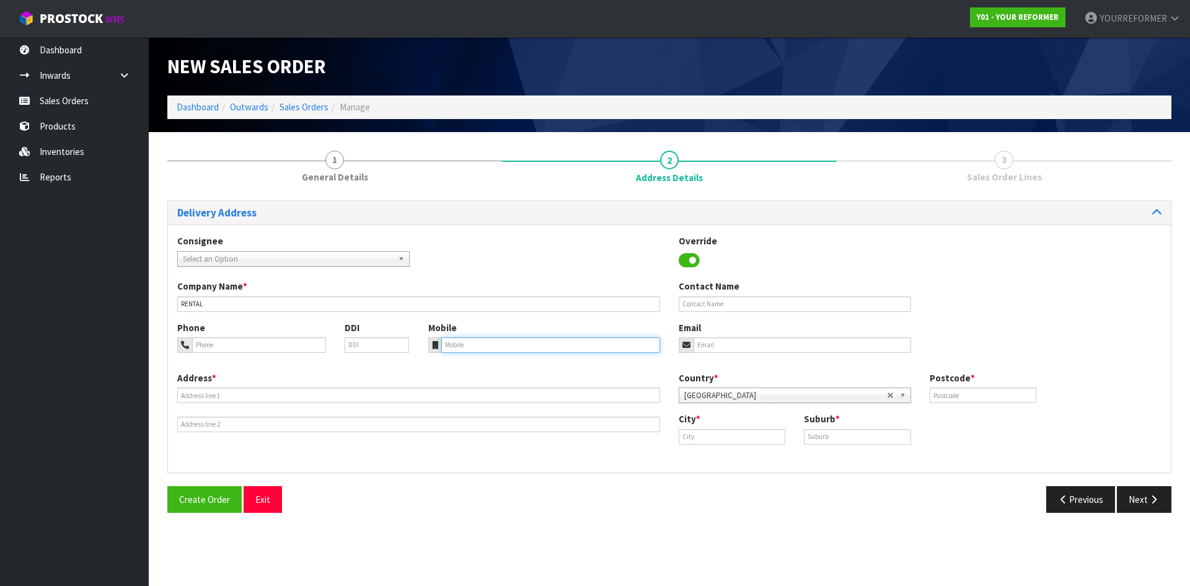
drag, startPoint x: 473, startPoint y: 350, endPoint x: 46, endPoint y: 371, distance: 427.5
click at [472, 350] on input "tel" at bounding box center [550, 344] width 219 height 15
drag, startPoint x: 449, startPoint y: 339, endPoint x: 421, endPoint y: 338, distance: 27.3
click at [449, 338] on input "tel" at bounding box center [550, 344] width 219 height 15
paste input "+41 43 412 29 61"
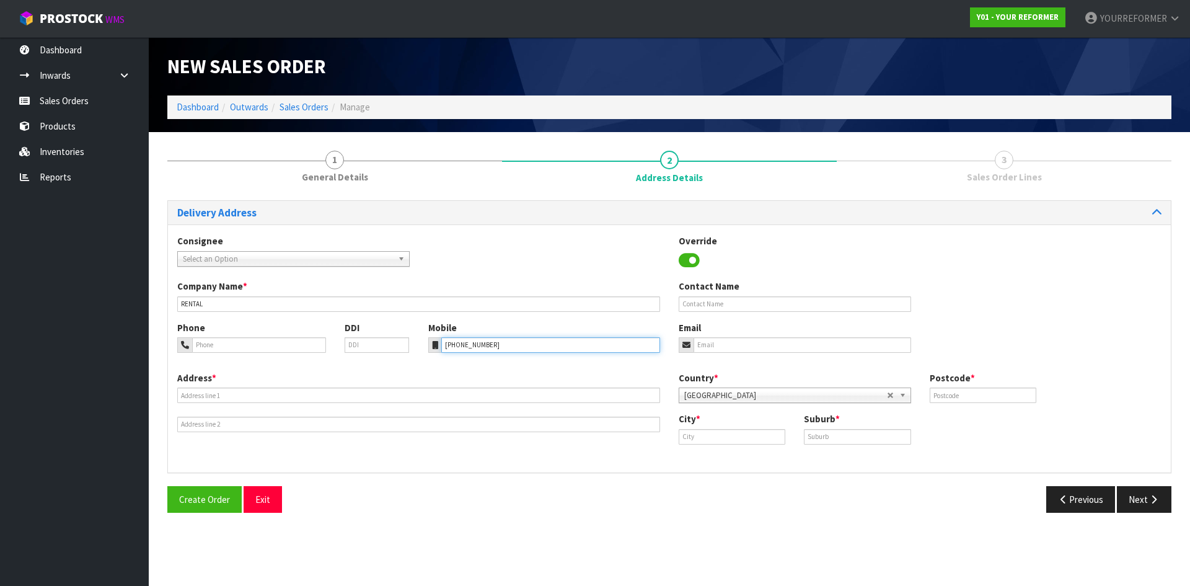
type input "+41 43 412 29 61"
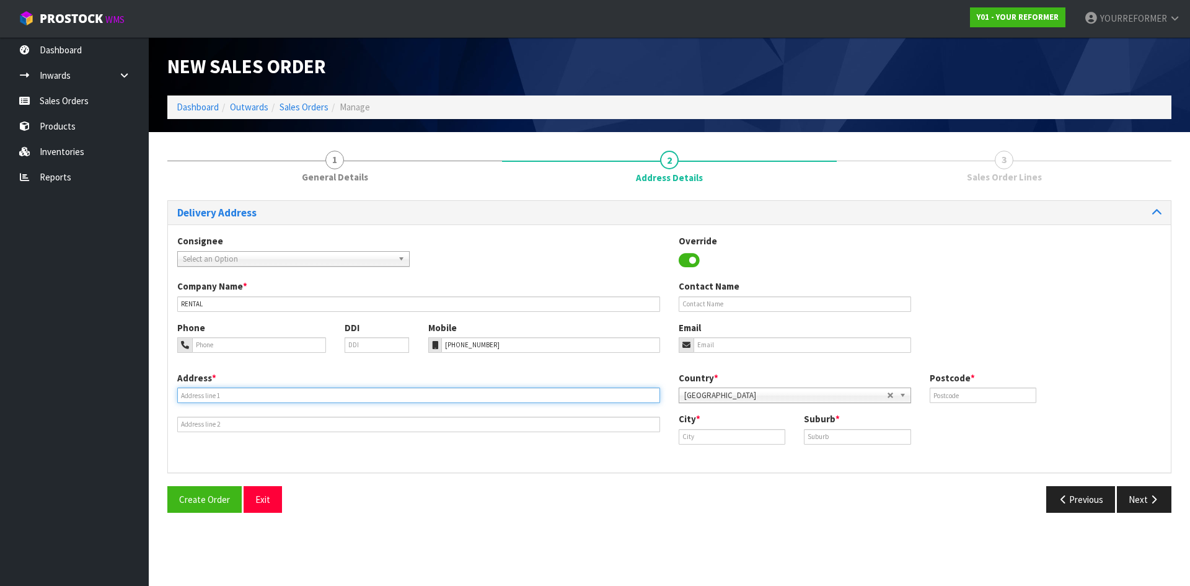
drag, startPoint x: 207, startPoint y: 395, endPoint x: 192, endPoint y: 397, distance: 14.9
click at [207, 395] on input "text" at bounding box center [418, 394] width 483 height 15
paste input "34 GREEN ROAD AUK MATAKANA 0985 NEW ZEALAND"
type input "34 GREEN ROAD AUK MATAKANA 0985 NEW ZEALAND"
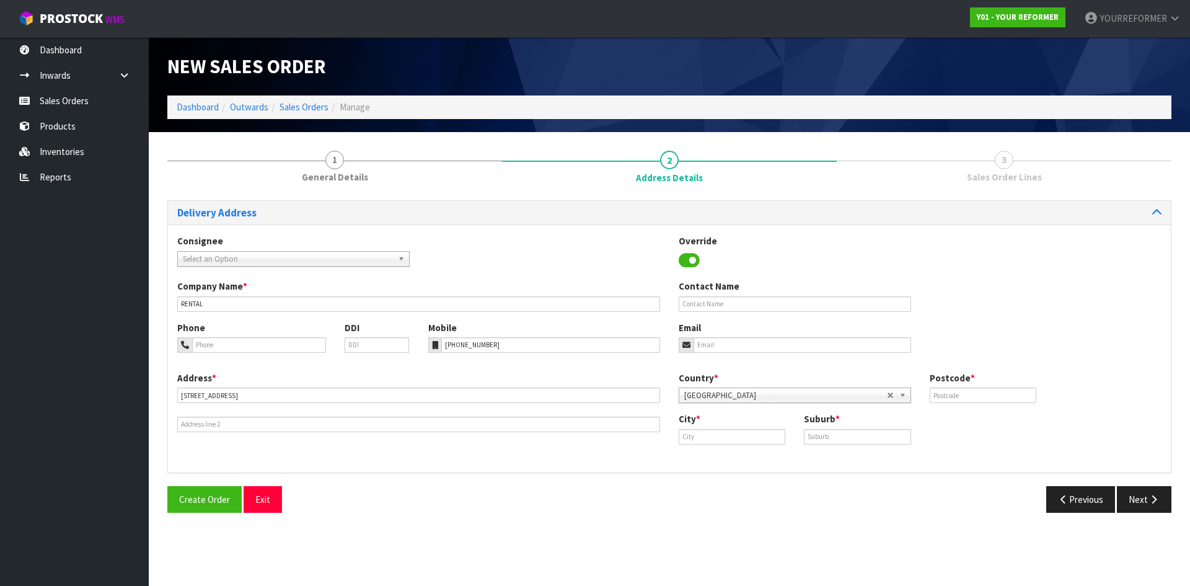
click at [703, 294] on div "Contact Name" at bounding box center [794, 296] width 251 height 32
click at [718, 308] on input "text" at bounding box center [795, 303] width 232 height 15
paste input "[PERSON_NAME] [PERSON_NAME]"
type input "[PERSON_NAME] [PERSON_NAME]"
drag, startPoint x: 726, startPoint y: 349, endPoint x: 492, endPoint y: 369, distance: 234.5
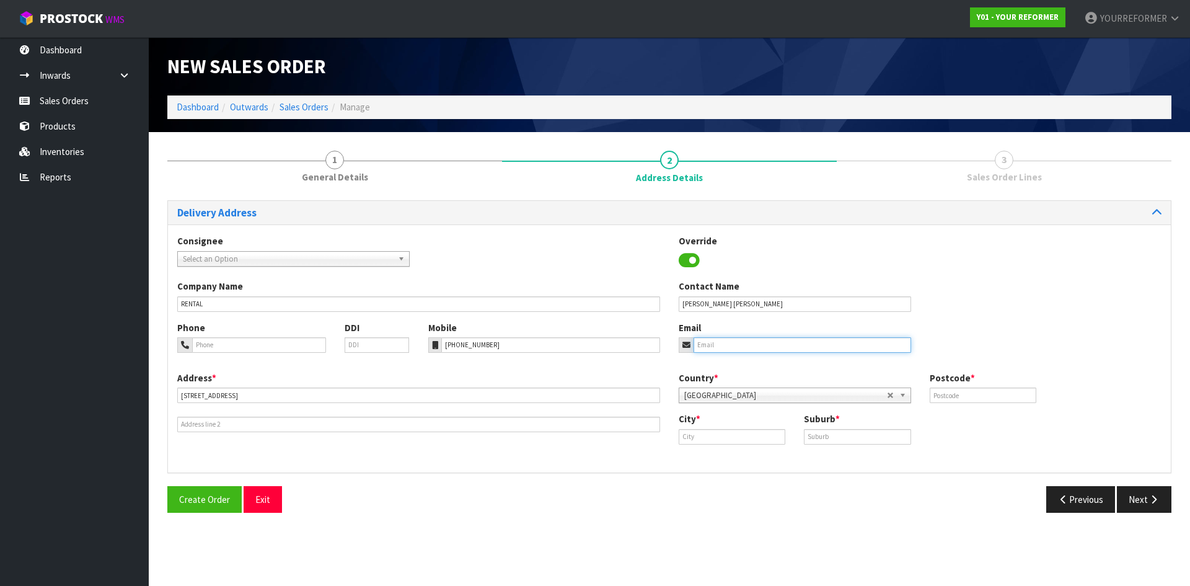
click at [725, 349] on input "email" at bounding box center [802, 344] width 218 height 15
click at [793, 334] on div "Email" at bounding box center [794, 337] width 251 height 32
click at [790, 340] on input "email" at bounding box center [802, 344] width 218 height 15
paste input "laurenmatildamatthews@gmail.com"
type input "laurenmatildamatthews@gmail.com"
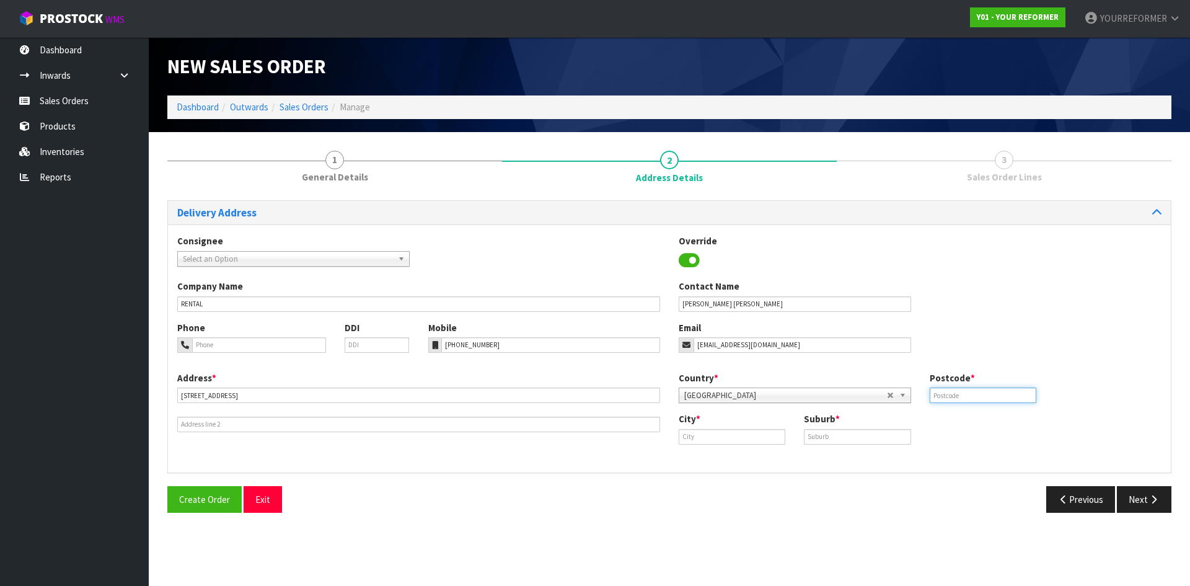
click at [950, 395] on input "text" at bounding box center [983, 394] width 107 height 15
type input "0985"
click at [707, 429] on input "text" at bounding box center [732, 436] width 107 height 15
paste input "AUK"
click at [736, 459] on link "Auckla nd" at bounding box center [728, 457] width 98 height 17
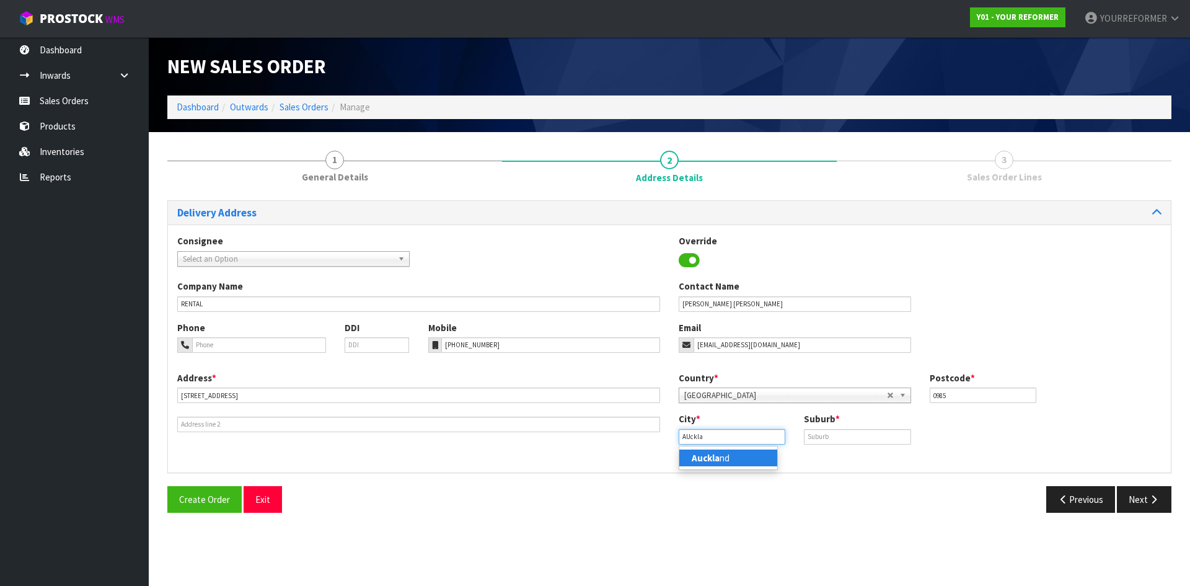
type input "[GEOGRAPHIC_DATA]"
click at [875, 437] on input "text" at bounding box center [857, 436] width 107 height 15
paste input "MATAKANA"
type input "MATAKANA"
click at [1160, 506] on button "Next" at bounding box center [1144, 499] width 55 height 27
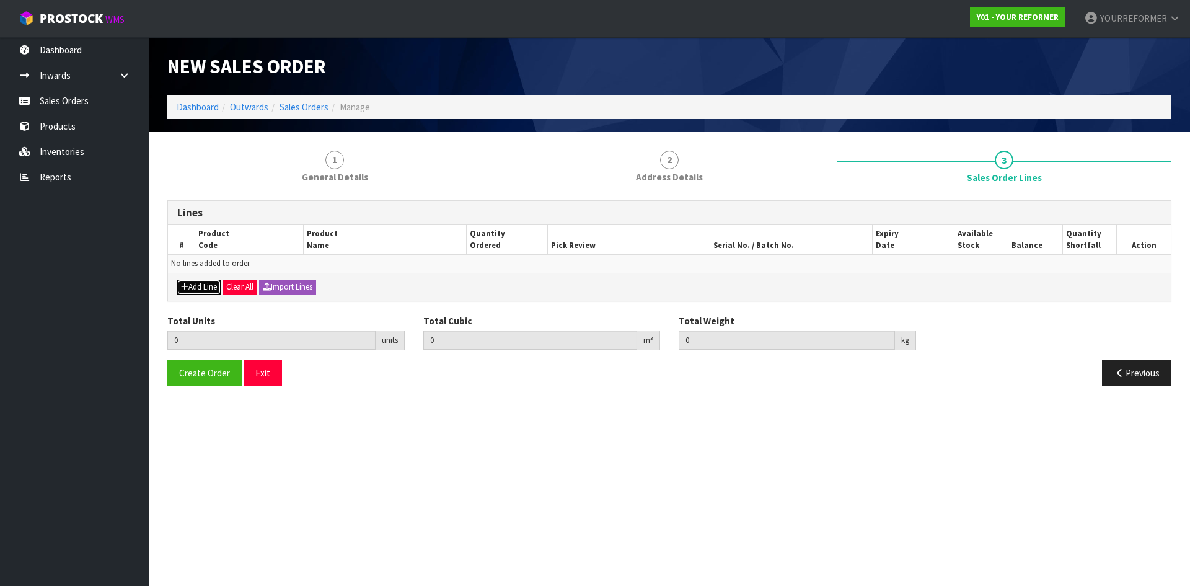
click at [196, 288] on button "Add Line" at bounding box center [198, 287] width 43 height 15
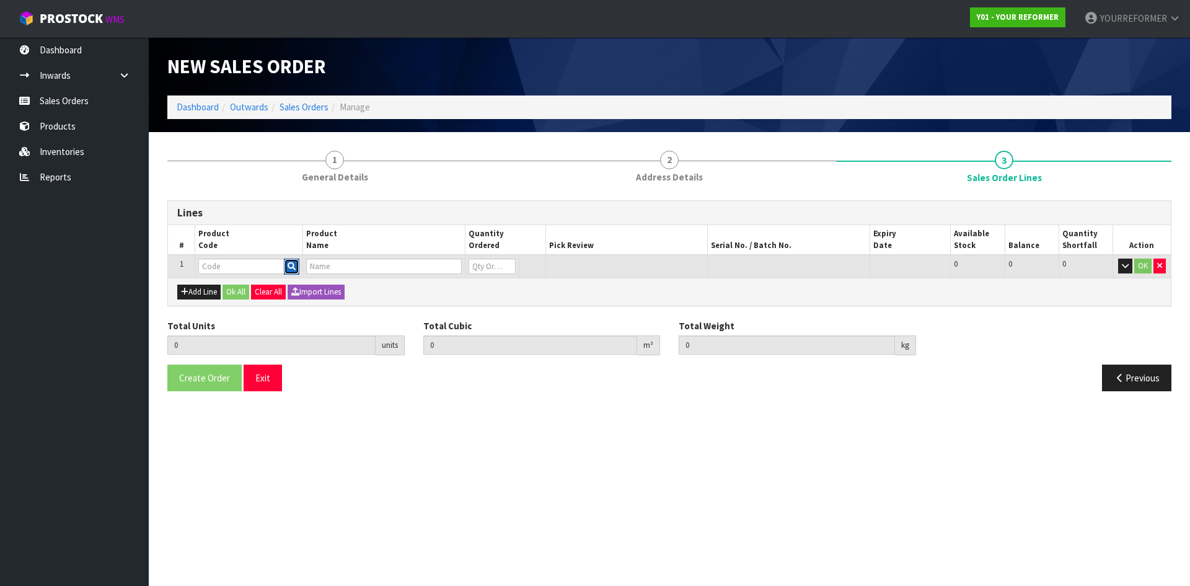
click at [293, 263] on icon "button" at bounding box center [292, 266] width 8 height 8
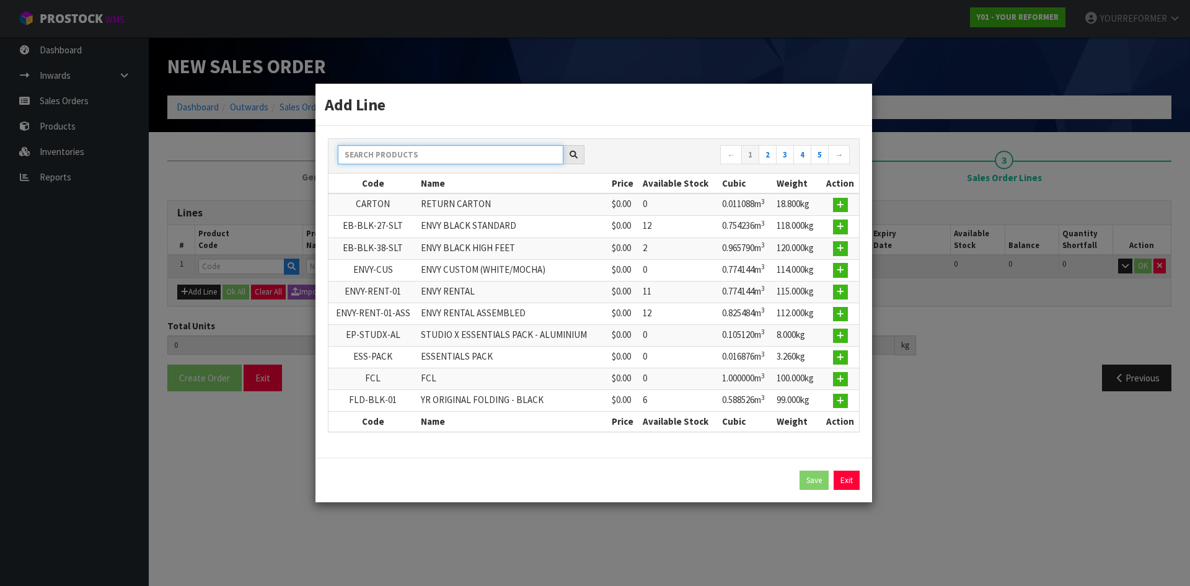
click at [476, 152] on input "text" at bounding box center [451, 154] width 226 height 19
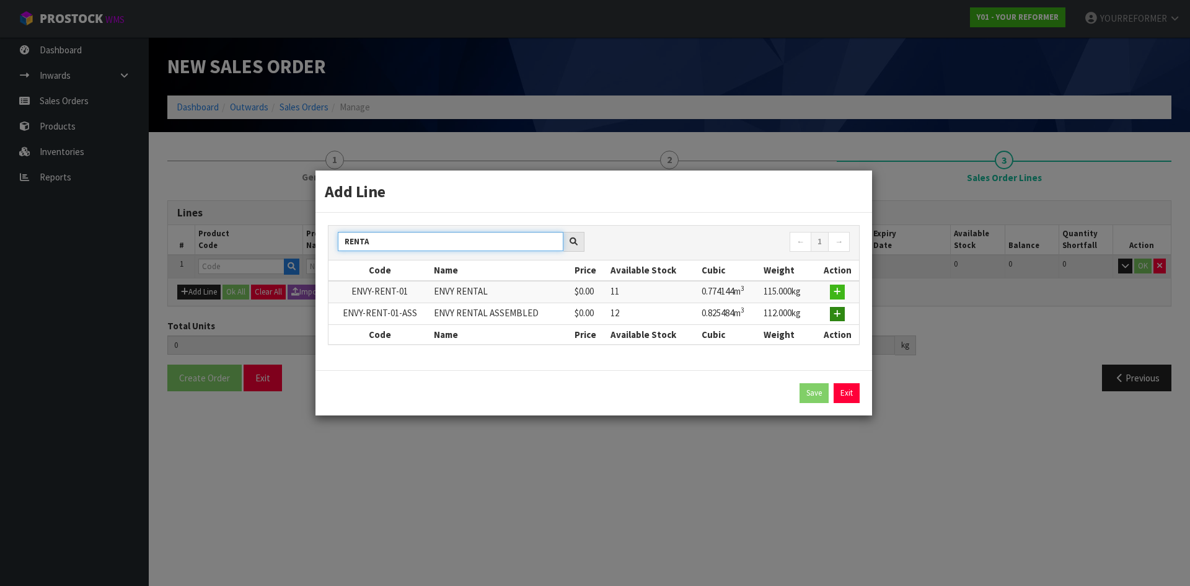
type input "RENTA"
click at [835, 313] on icon "button" at bounding box center [837, 314] width 7 height 8
type input "0.000000"
type input "0.000"
type input "ENVY-RENT-01-ASS"
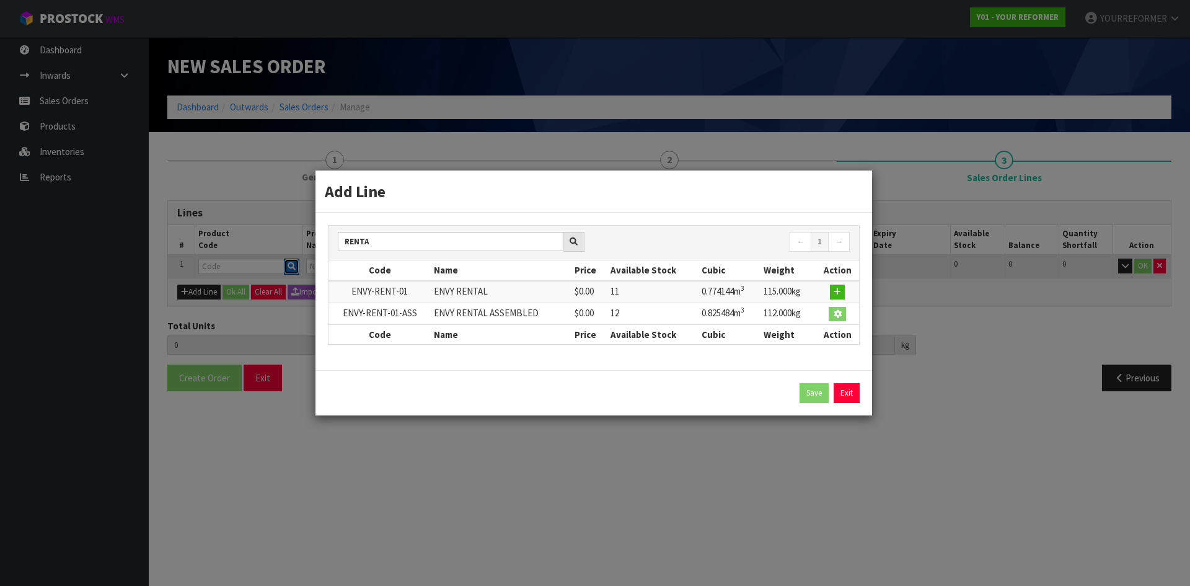
type input "ENVY RENTAL ASSEMBLED"
type input "0"
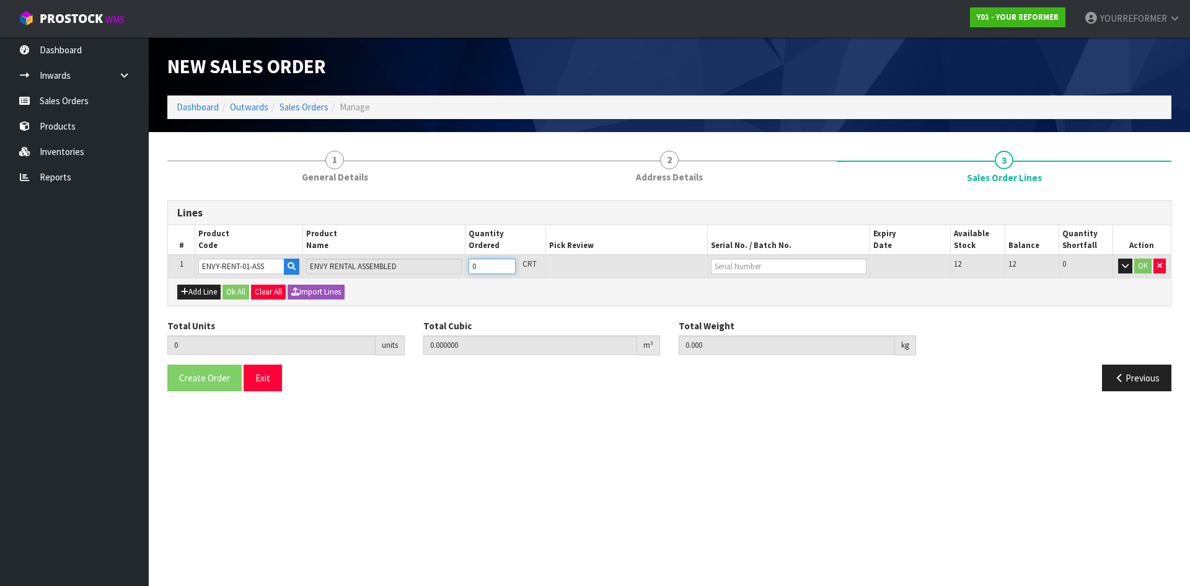
click at [506, 260] on input "0" at bounding box center [492, 265] width 47 height 15
type input "1"
type input "0.825484"
type input "112"
drag, startPoint x: 507, startPoint y: 261, endPoint x: 462, endPoint y: 281, distance: 48.8
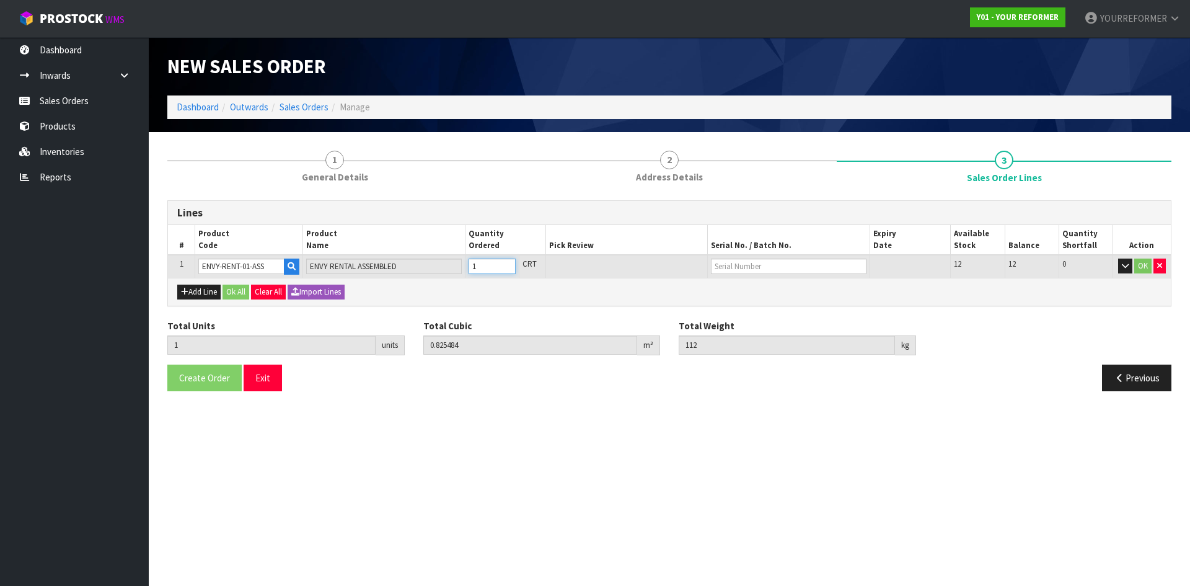
type input "1"
click at [506, 261] on input "1" at bounding box center [492, 265] width 47 height 15
drag, startPoint x: 238, startPoint y: 296, endPoint x: 240, endPoint y: 339, distance: 42.8
click at [238, 296] on button "Ok All" at bounding box center [235, 291] width 27 height 15
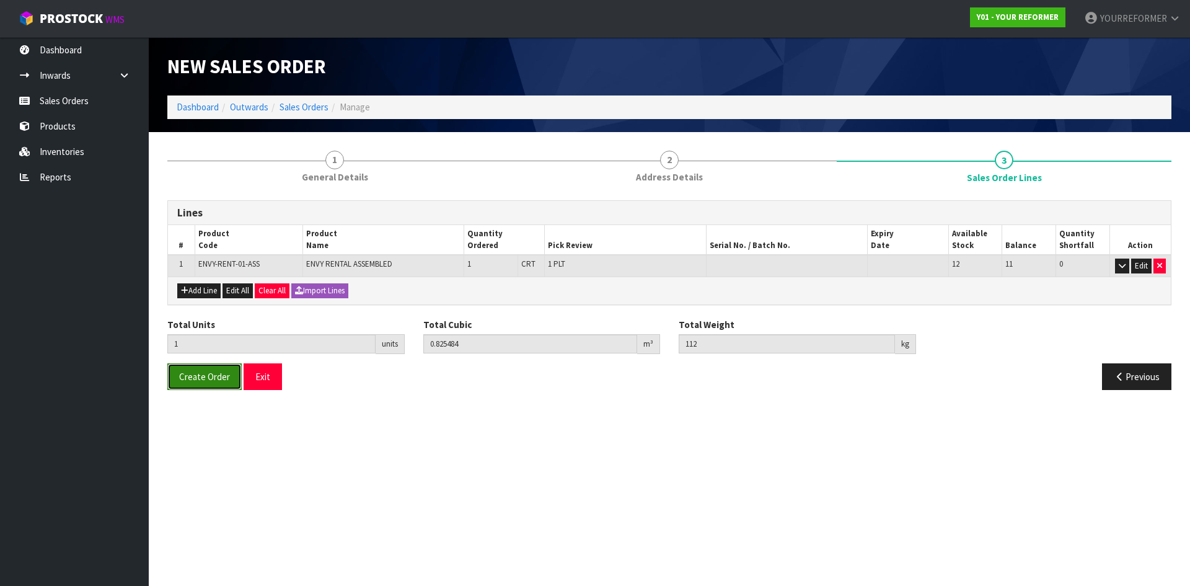
click at [222, 374] on span "Create Order" at bounding box center [204, 377] width 51 height 12
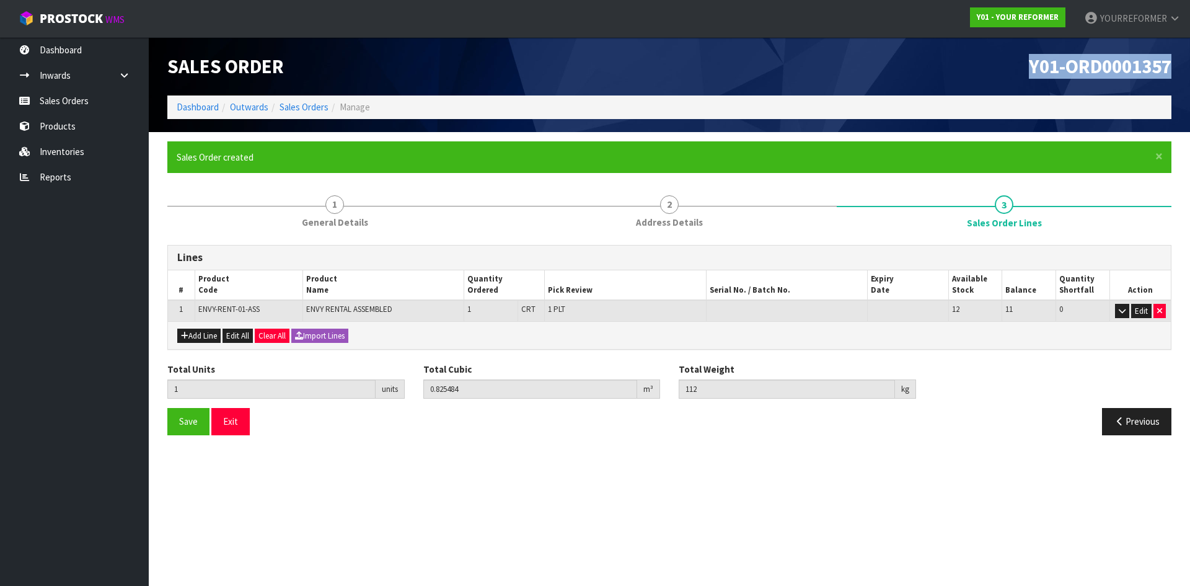
drag, startPoint x: 1172, startPoint y: 68, endPoint x: 944, endPoint y: 81, distance: 228.4
click at [944, 81] on div "Y01-ORD0001357" at bounding box center [924, 66] width 511 height 58
copy span "Y01-ORD0001357"
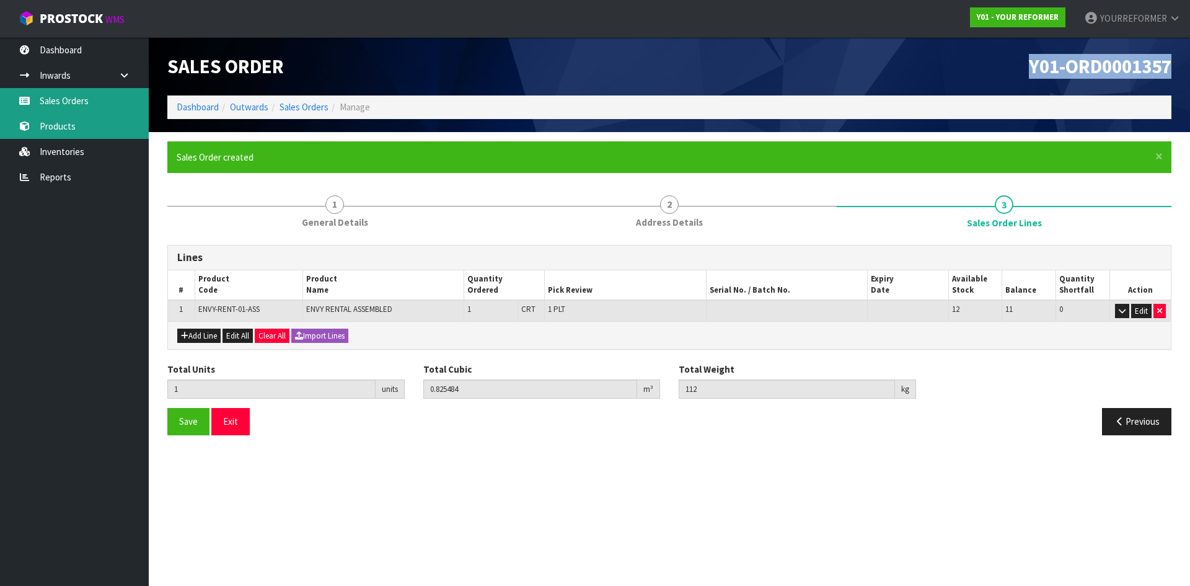
drag, startPoint x: 78, startPoint y: 104, endPoint x: 120, endPoint y: 118, distance: 43.9
click at [78, 104] on link "Sales Orders" at bounding box center [74, 100] width 149 height 25
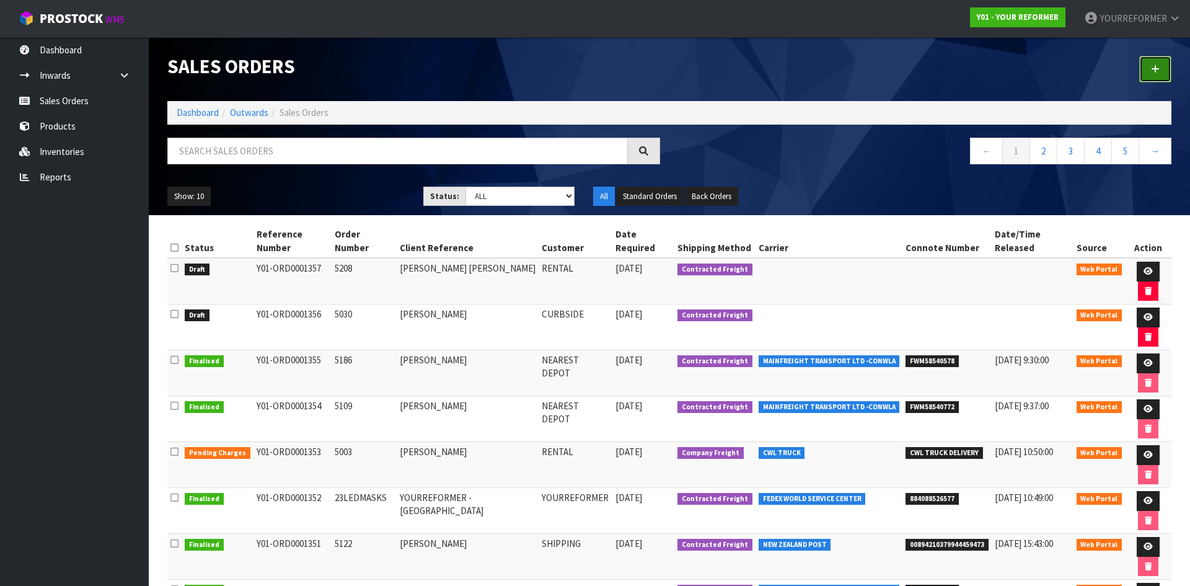
click at [1148, 67] on link at bounding box center [1155, 69] width 32 height 27
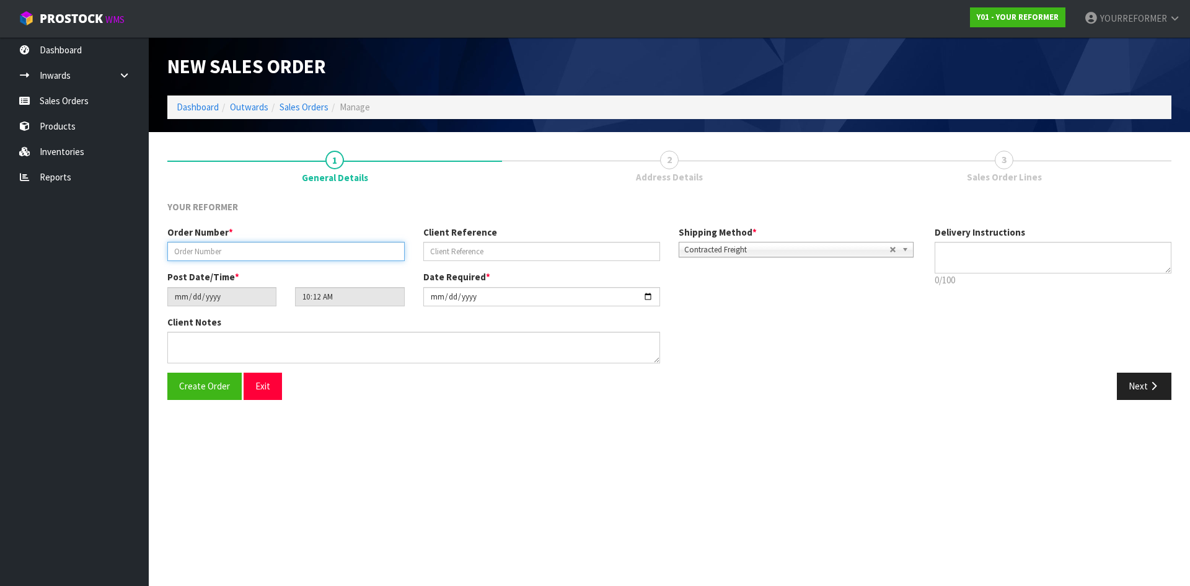
click at [232, 255] on input "text" at bounding box center [285, 251] width 237 height 19
paste input "5225"
type input "5225"
drag, startPoint x: 457, startPoint y: 258, endPoint x: 450, endPoint y: 258, distance: 7.5
click at [457, 258] on input "text" at bounding box center [541, 251] width 237 height 19
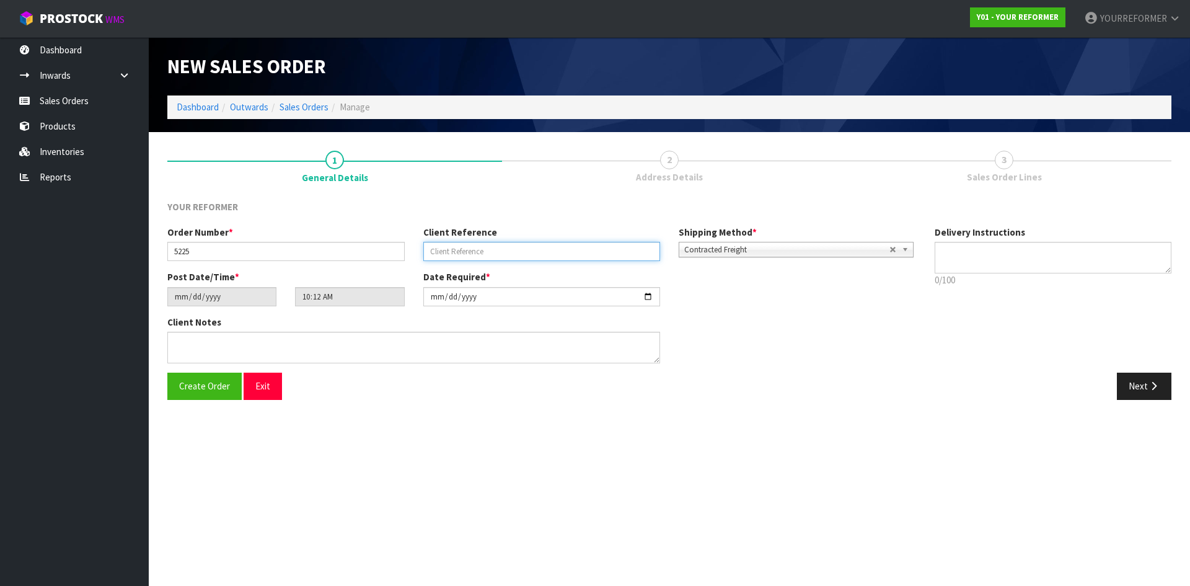
drag, startPoint x: 475, startPoint y: 252, endPoint x: 519, endPoint y: 260, distance: 44.0
click at [476, 252] on input "text" at bounding box center [541, 251] width 237 height 19
paste input "[PERSON_NAME]"
type input "[PERSON_NAME]"
click at [1049, 253] on textarea at bounding box center [1053, 258] width 237 height 32
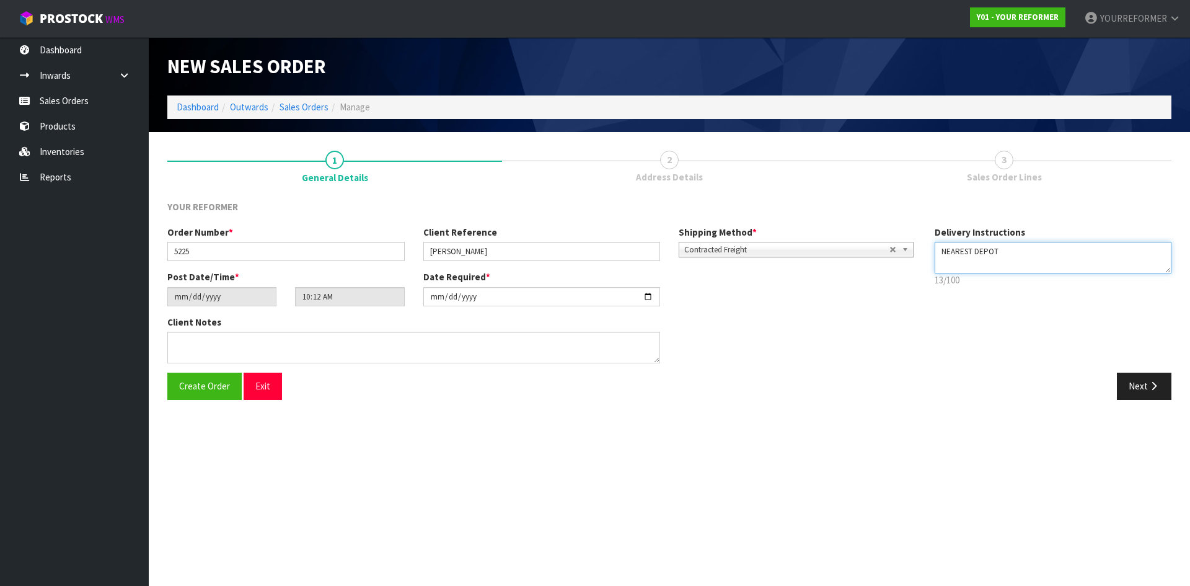
click at [967, 268] on textarea at bounding box center [1053, 258] width 237 height 32
paste textarea "+64 21 240 8283"
type textarea "NEAREST DEPOT +64 21 240 8283"
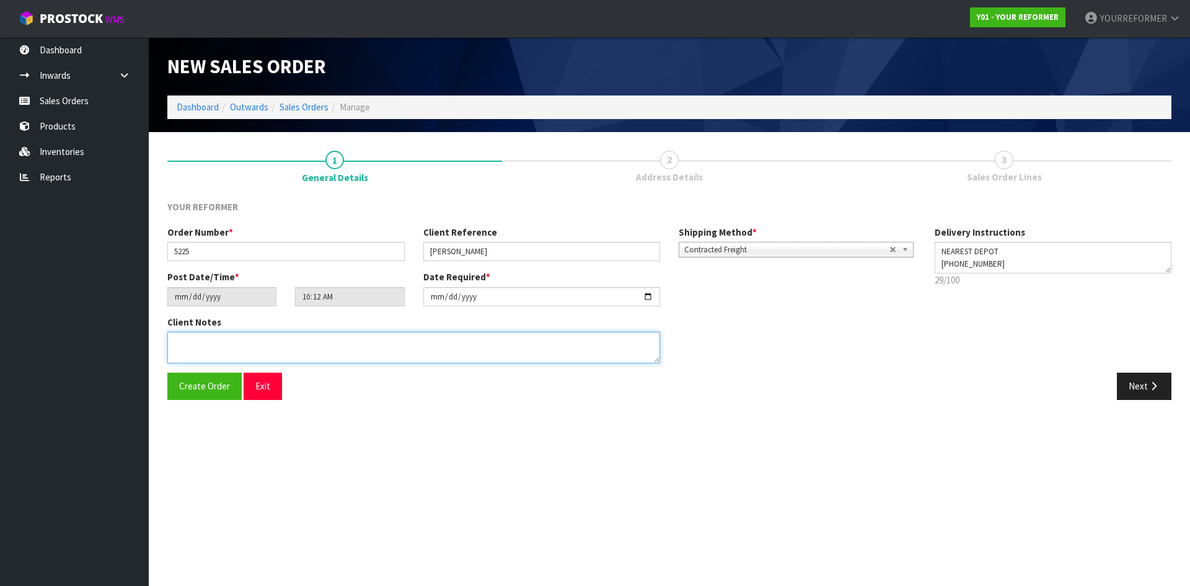
click at [275, 347] on textarea at bounding box center [413, 348] width 493 height 32
paste textarea "DANI COURTNEY 107 KIRIPAKA ROAD TIKIPUNGA NTL WHANGĀREI 0112 NEW ZEALAND +64 21…"
type textarea "DANI COURTNEY 107 KIRIPAKA ROAD TIKIPUNGA NTL WHANGĀREI 0112 NEW ZEALAND +64 21…"
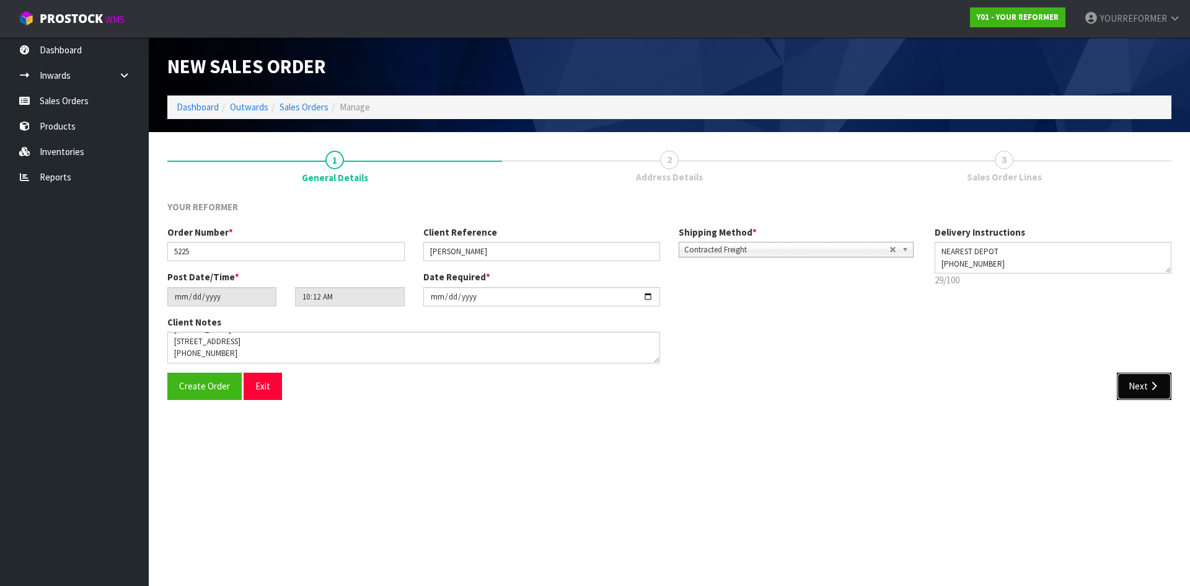
click at [1142, 379] on button "Next" at bounding box center [1144, 385] width 55 height 27
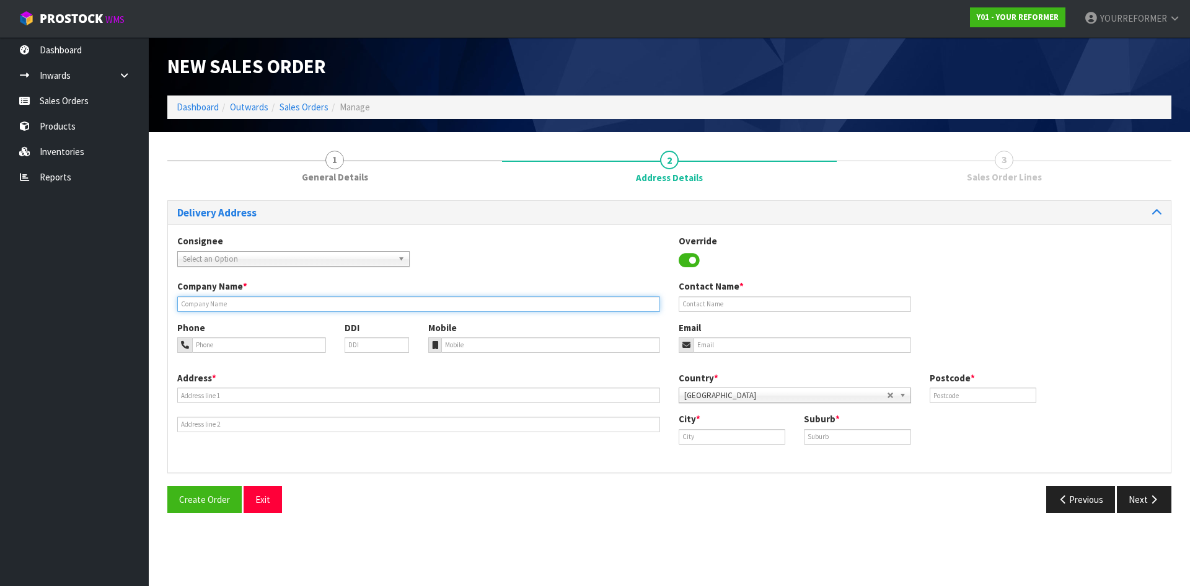
click at [223, 310] on input "text" at bounding box center [418, 303] width 483 height 15
type input "NEAREST DEPOT"
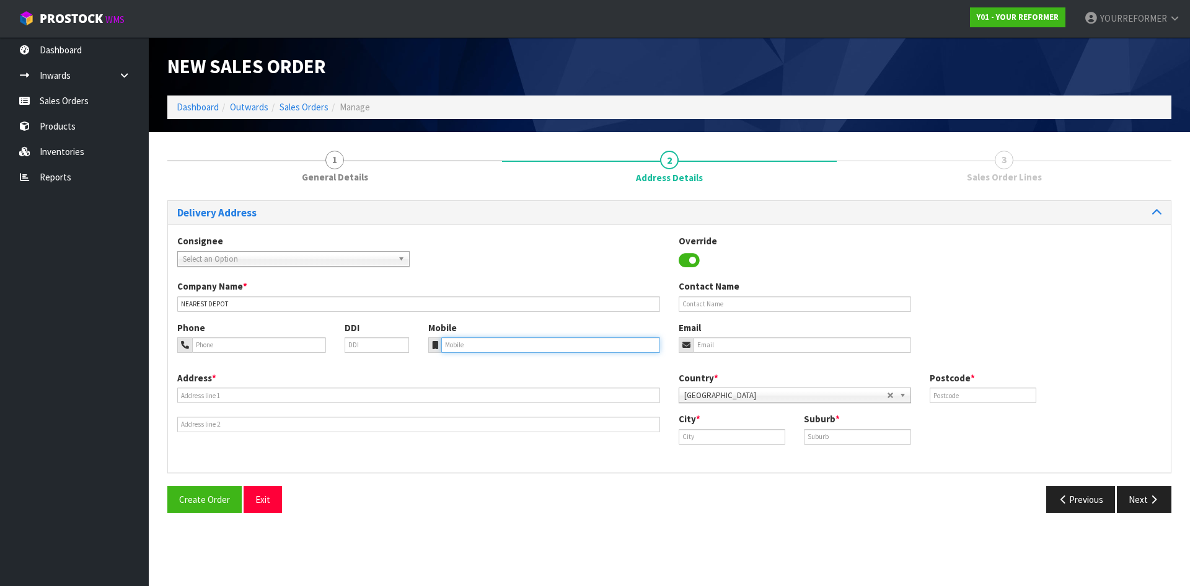
click at [460, 346] on input "tel" at bounding box center [550, 344] width 219 height 15
drag, startPoint x: 473, startPoint y: 345, endPoint x: 372, endPoint y: 375, distance: 106.1
click at [473, 345] on input "tel" at bounding box center [550, 344] width 219 height 15
paste input "+64 21 240 8283"
type input "+64 21 240 8283"
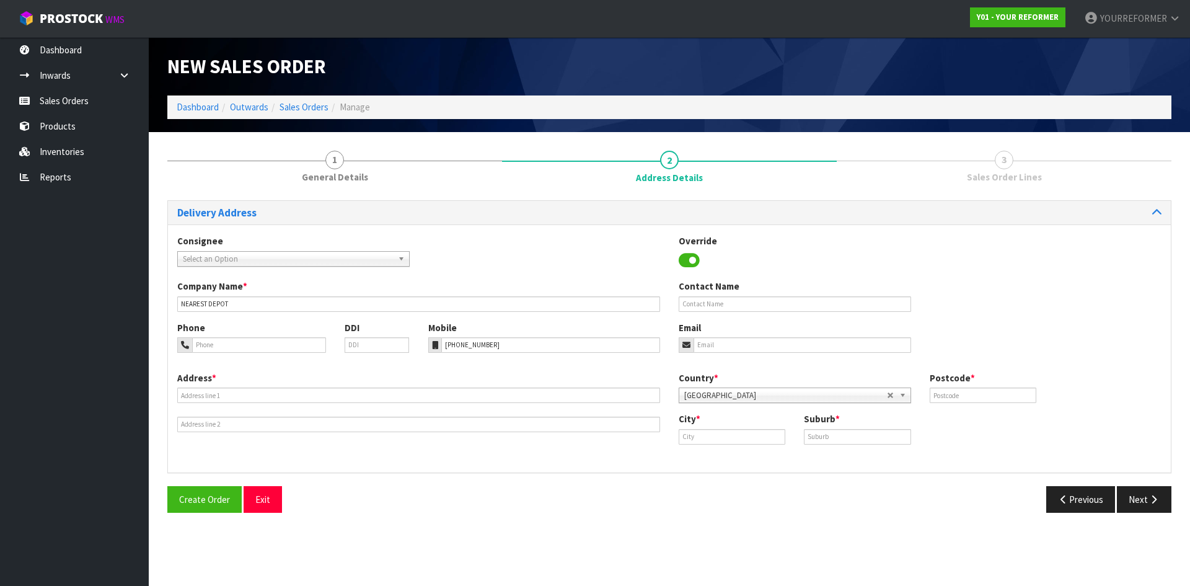
drag, startPoint x: 288, startPoint y: 386, endPoint x: 222, endPoint y: 382, distance: 65.8
click at [287, 386] on div "Address *" at bounding box center [418, 401] width 501 height 61
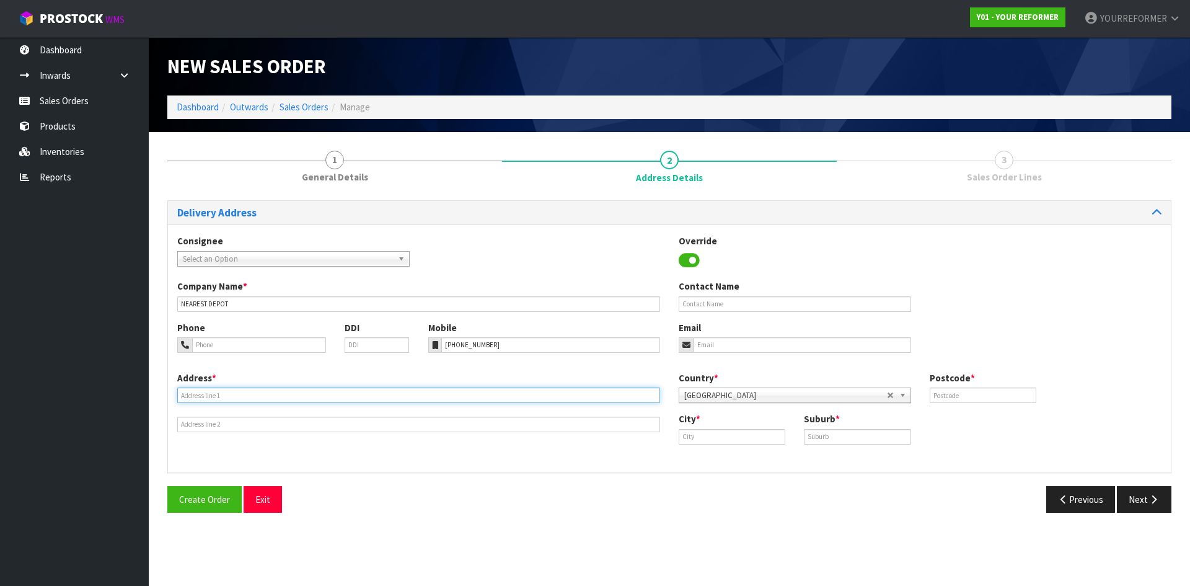
click at [190, 399] on input "text" at bounding box center [418, 394] width 483 height 15
paste input "107 KIRIPAKA ROAD TIKIPUNGA NTL WHANGĀREI 0112 NEW ZEALAND"
type input "107 KIRIPAKA ROAD TIKIPUNGA NTL WHANGĀREI 0112 NEW ZEALAND"
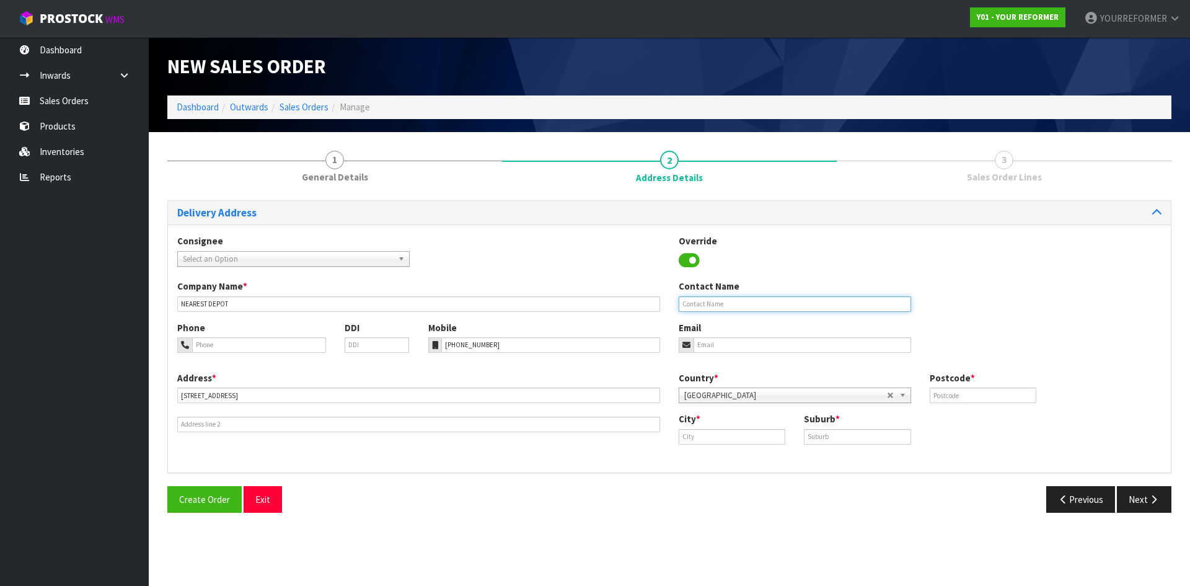
click at [718, 303] on input "text" at bounding box center [795, 303] width 232 height 15
paste input "[PERSON_NAME]"
type input "[PERSON_NAME]"
click at [723, 343] on input "email" at bounding box center [802, 344] width 218 height 15
paste input "danyy@hotmail.co.nz"
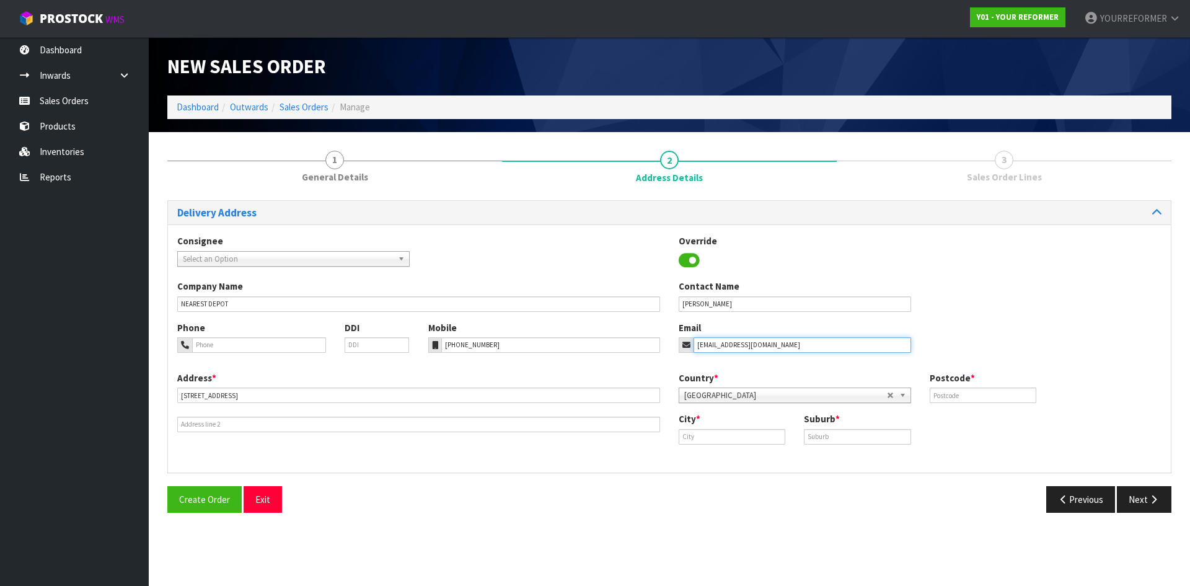
type input "danyy@hotmail.co.nz"
drag, startPoint x: 1010, startPoint y: 395, endPoint x: 430, endPoint y: 366, distance: 580.2
click at [1007, 395] on input "text" at bounding box center [983, 394] width 107 height 15
type input "0112"
click at [695, 438] on input "text" at bounding box center [732, 436] width 107 height 15
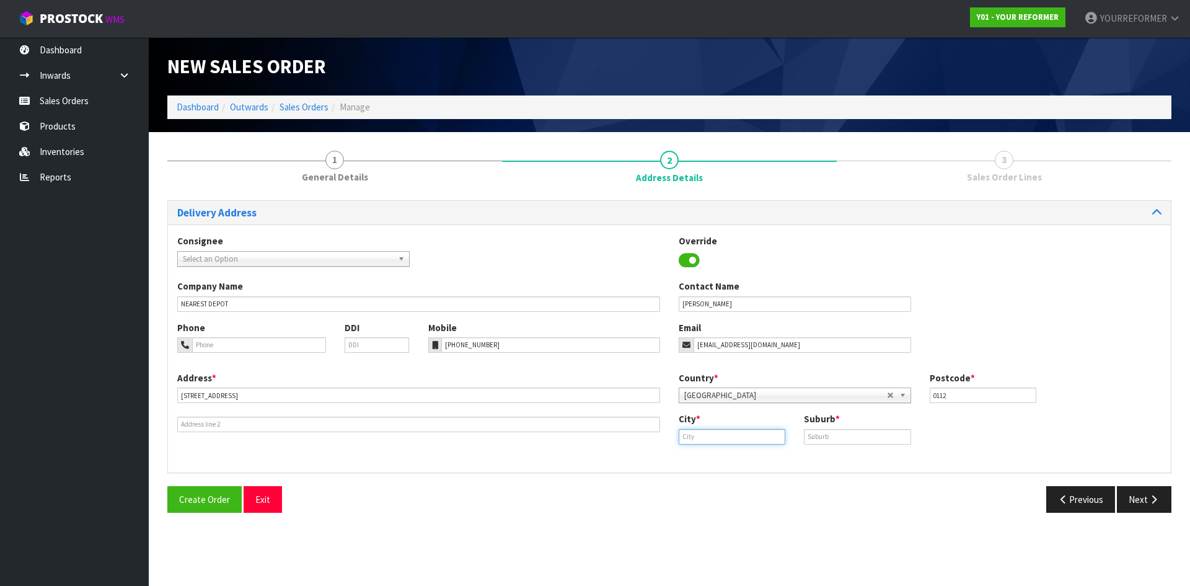
paste input "Whangārei"
click at [941, 398] on input "0112" at bounding box center [983, 394] width 107 height 15
click at [729, 431] on input "Whangārei" at bounding box center [732, 436] width 107 height 15
click at [737, 462] on link "Whangarei" at bounding box center [728, 457] width 98 height 17
type input "Whangarei"
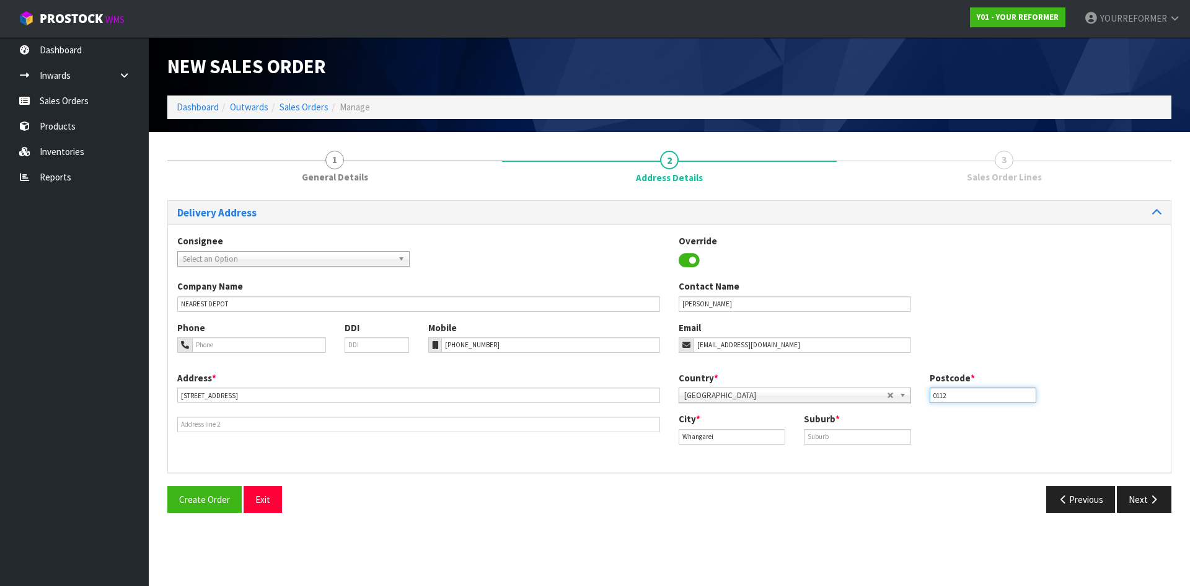
click at [972, 396] on input "0112" at bounding box center [983, 394] width 107 height 15
click at [797, 380] on div "Country * [GEOGRAPHIC_DATA] [GEOGRAPHIC_DATA] [GEOGRAPHIC_DATA] [GEOGRAPHIC_DAT…" at bounding box center [919, 391] width 501 height 41
type input "00"
click at [866, 435] on input "text" at bounding box center [857, 436] width 107 height 15
paste input "TIKIPUNGA"
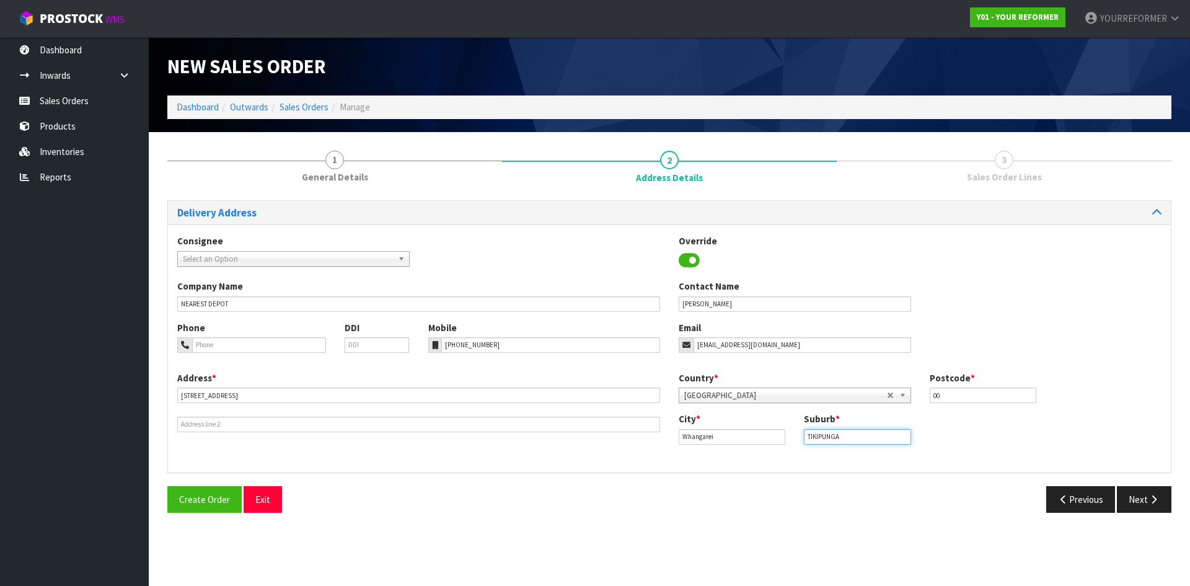
type input "TIKIPUNGA"
drag, startPoint x: 425, startPoint y: 501, endPoint x: 469, endPoint y: 499, distance: 44.1
click at [425, 501] on div "Create Order Exit" at bounding box center [413, 499] width 511 height 27
click at [1149, 499] on icon "button" at bounding box center [1154, 499] width 12 height 9
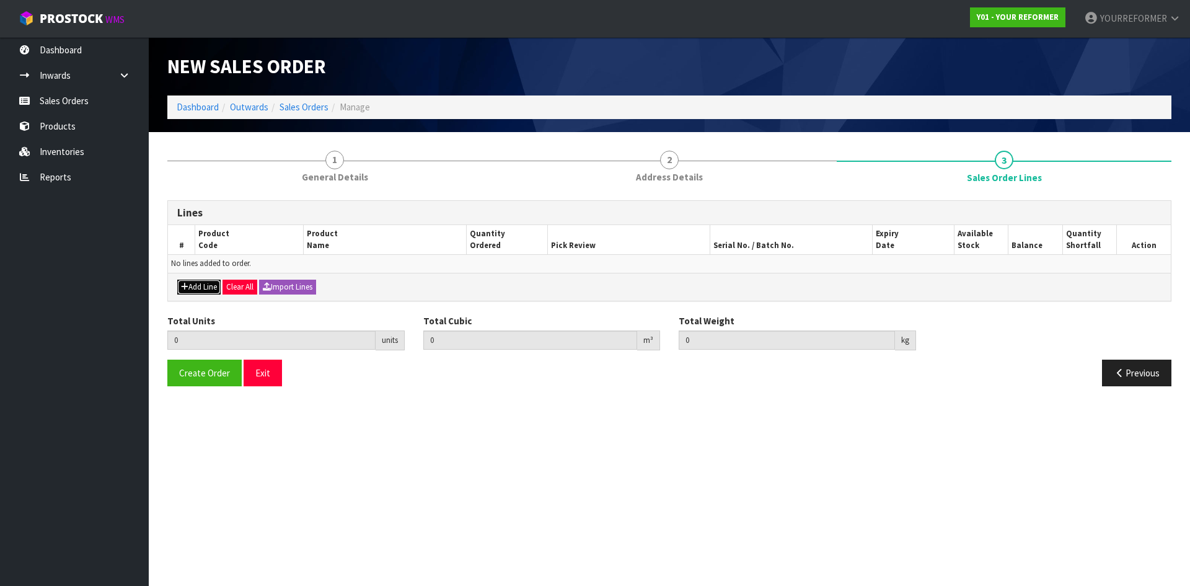
click at [205, 289] on button "Add Line" at bounding box center [198, 287] width 43 height 15
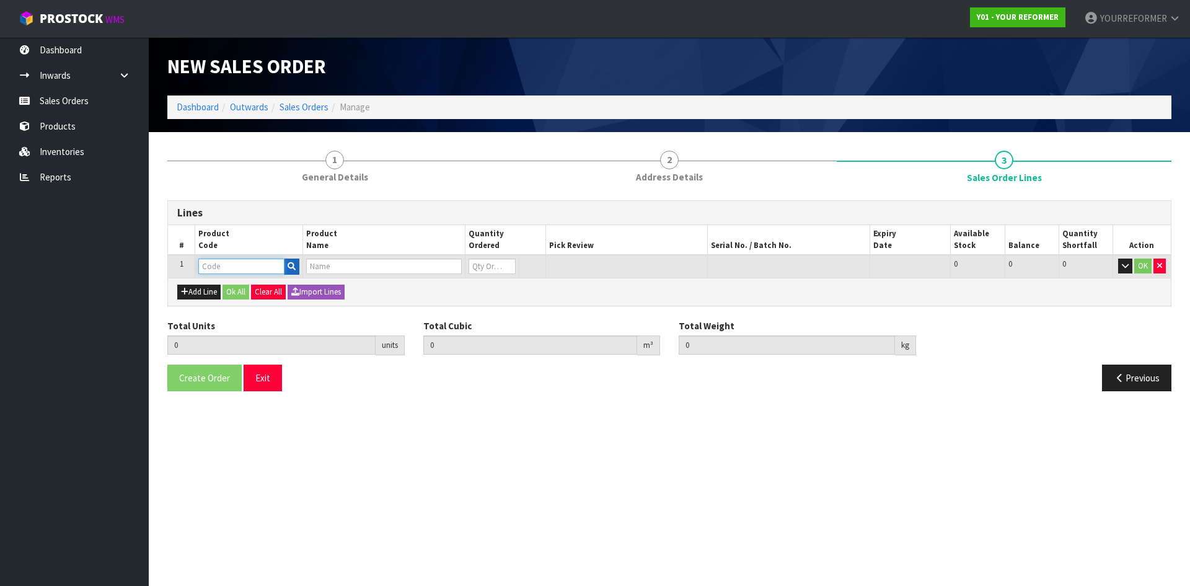
drag, startPoint x: 283, startPoint y: 263, endPoint x: 294, endPoint y: 264, distance: 11.2
click at [283, 263] on input "text" at bounding box center [241, 265] width 86 height 15
click at [294, 264] on icon "button" at bounding box center [292, 266] width 8 height 8
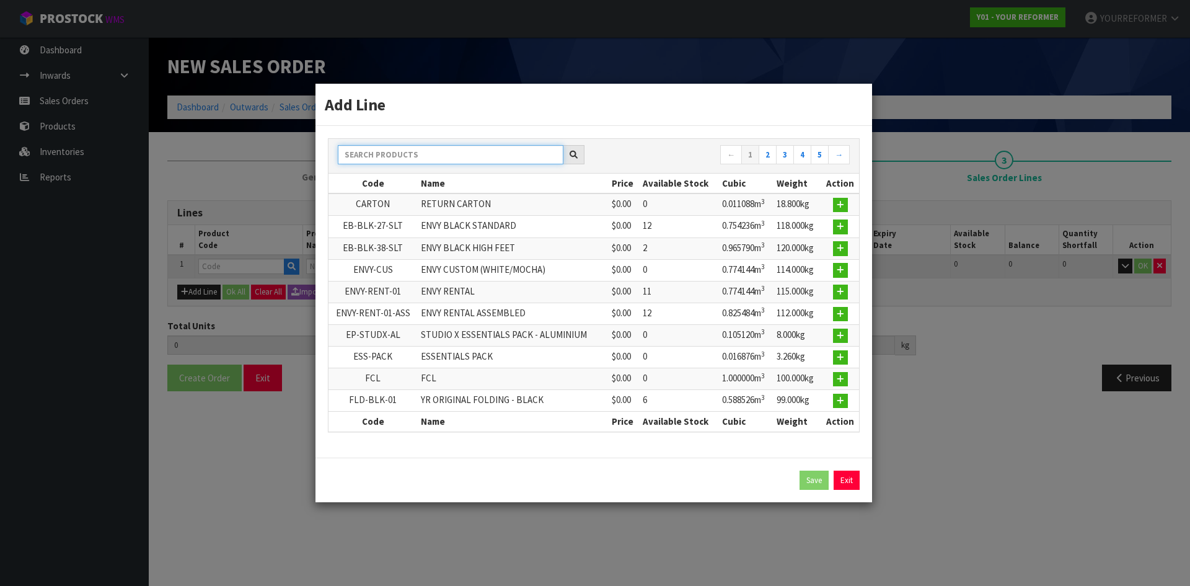
click at [439, 156] on input "text" at bounding box center [451, 154] width 226 height 19
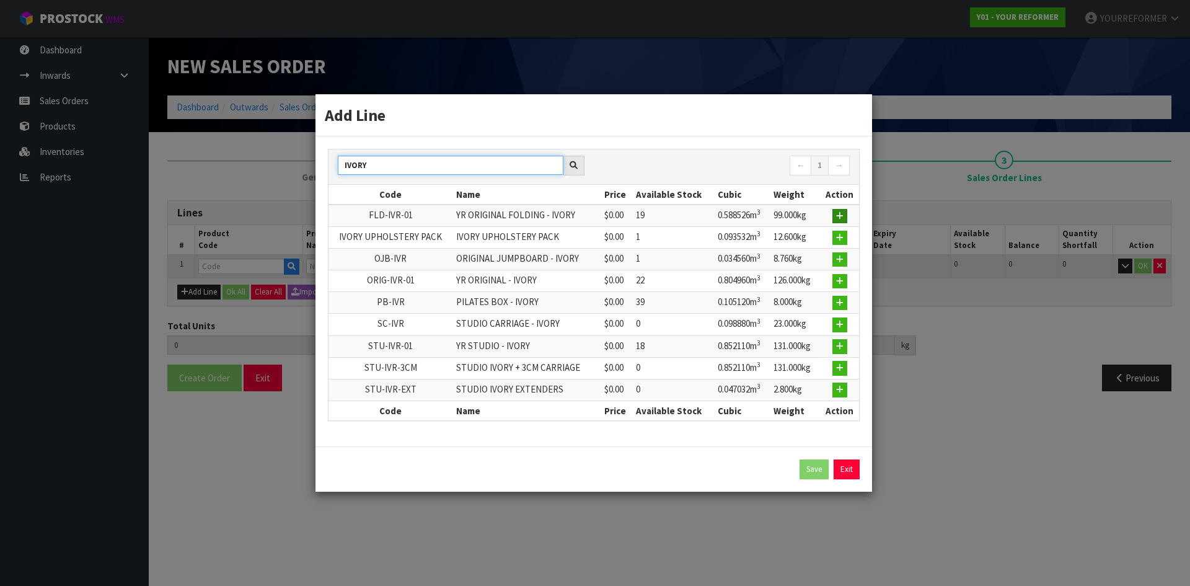
type input "IVORY"
click at [842, 216] on icon "button" at bounding box center [839, 216] width 7 height 8
type input "0.000000"
type input "0.000"
type input "FLD-IVR-01"
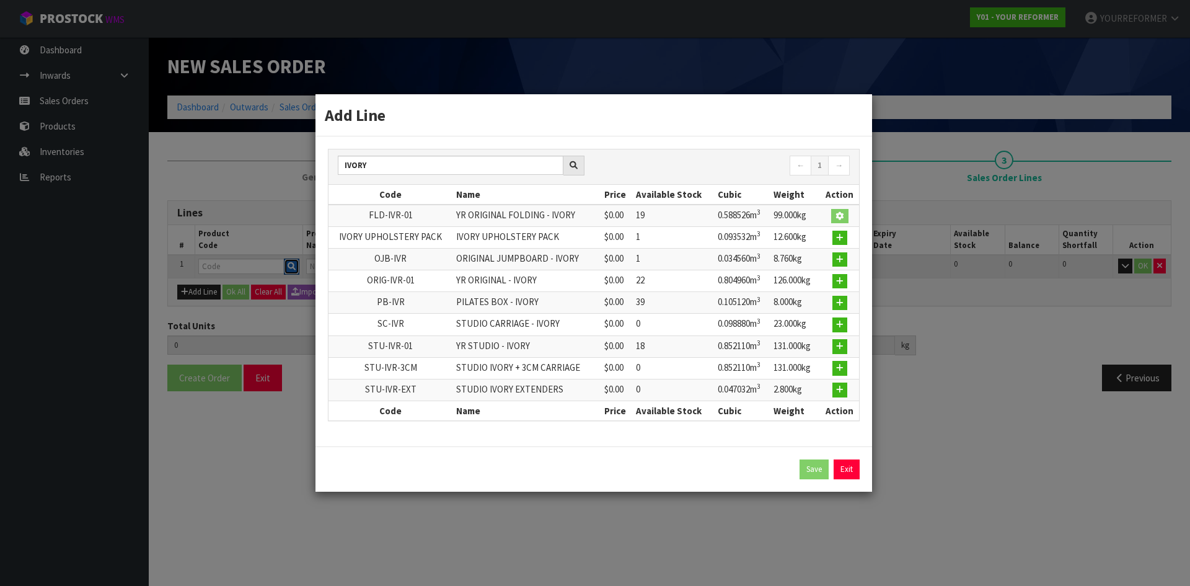
type input "YR ORIGINAL FOLDING - IVORY"
type input "0"
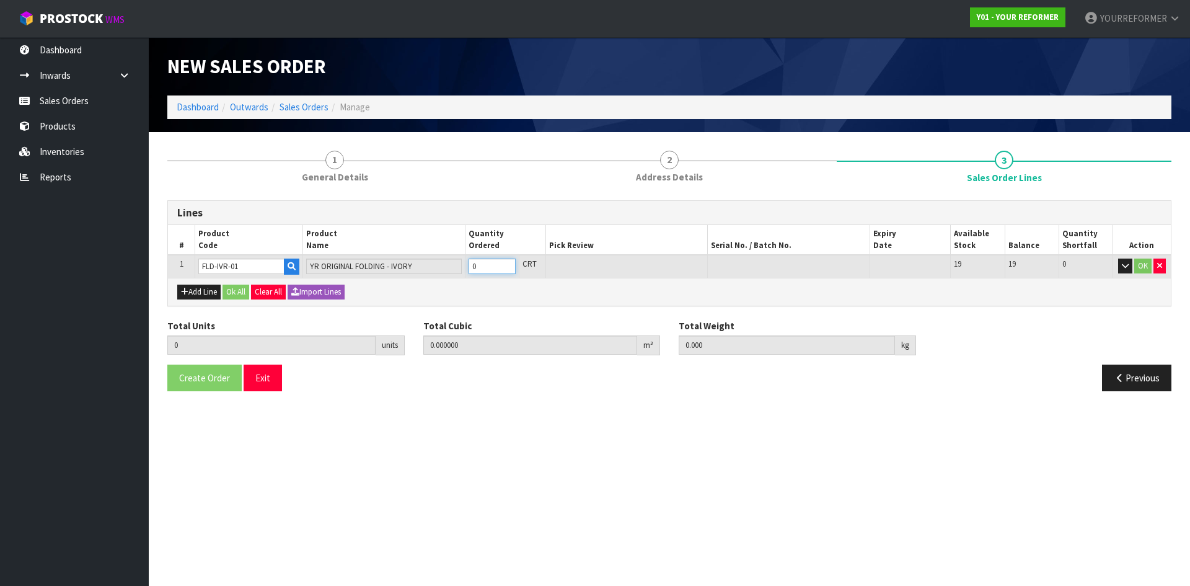
type input "1"
type input "0.58254"
type input "99"
type input "1"
click at [506, 262] on input "1" at bounding box center [492, 265] width 47 height 15
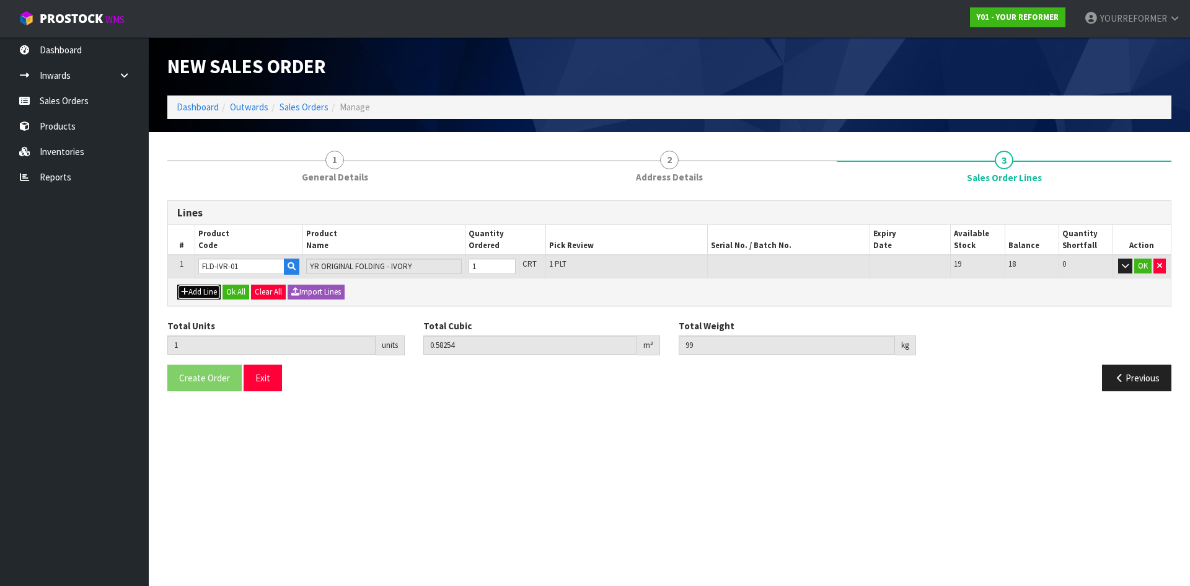
click at [215, 296] on button "Add Line" at bounding box center [198, 291] width 43 height 15
type input "0"
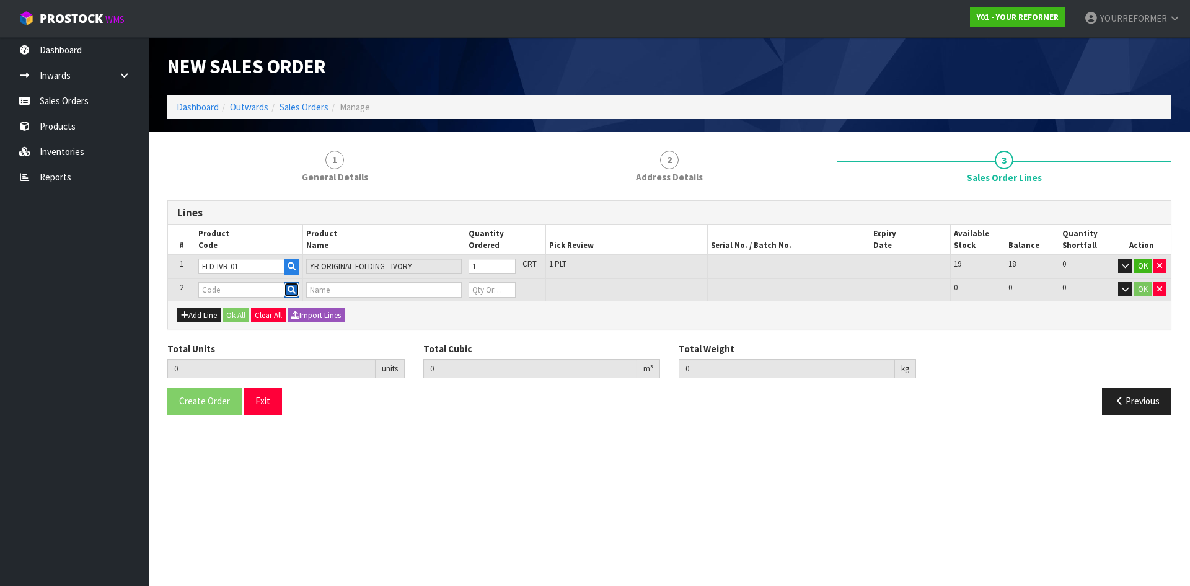
click at [294, 291] on icon "button" at bounding box center [292, 290] width 8 height 8
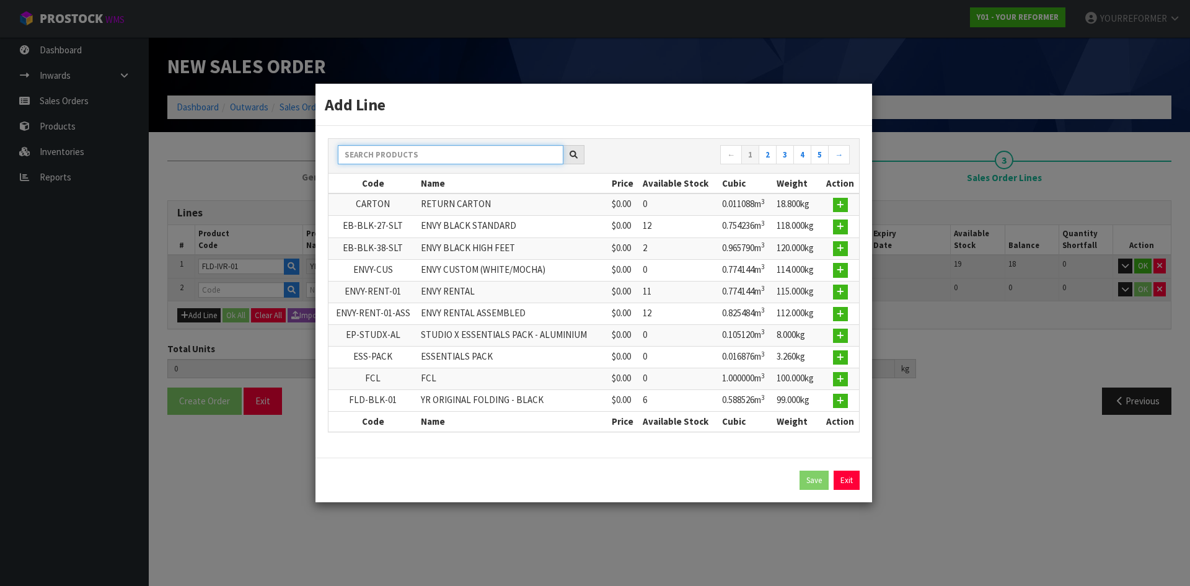
click at [480, 149] on input "text" at bounding box center [451, 154] width 226 height 19
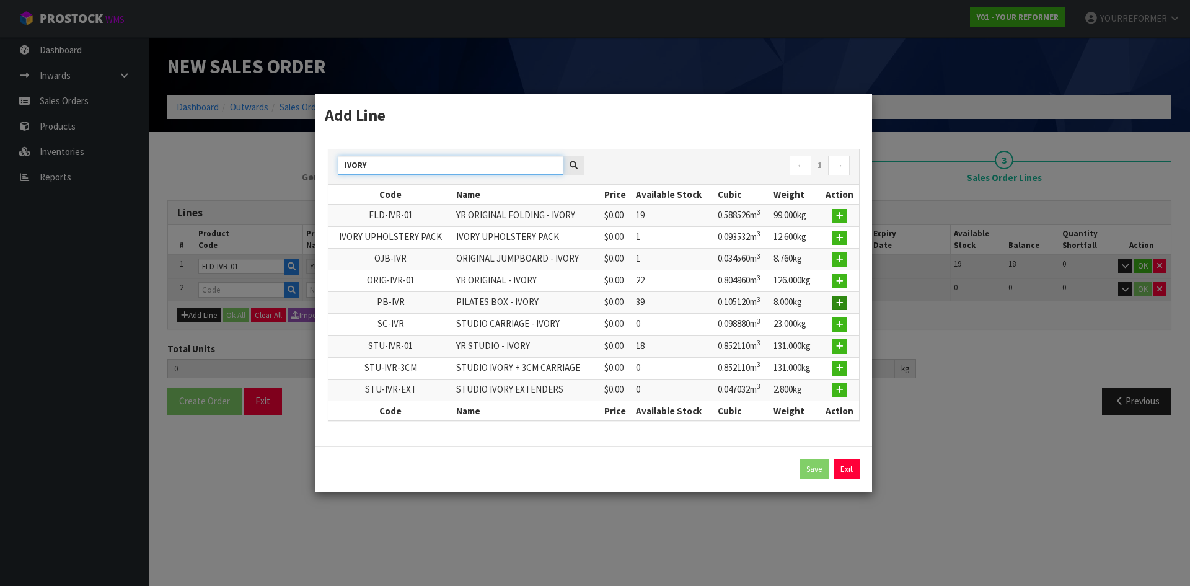
type input "IVORY"
click at [839, 304] on icon "button" at bounding box center [839, 303] width 7 height 8
type input "1"
type input "0.58254"
type input "99"
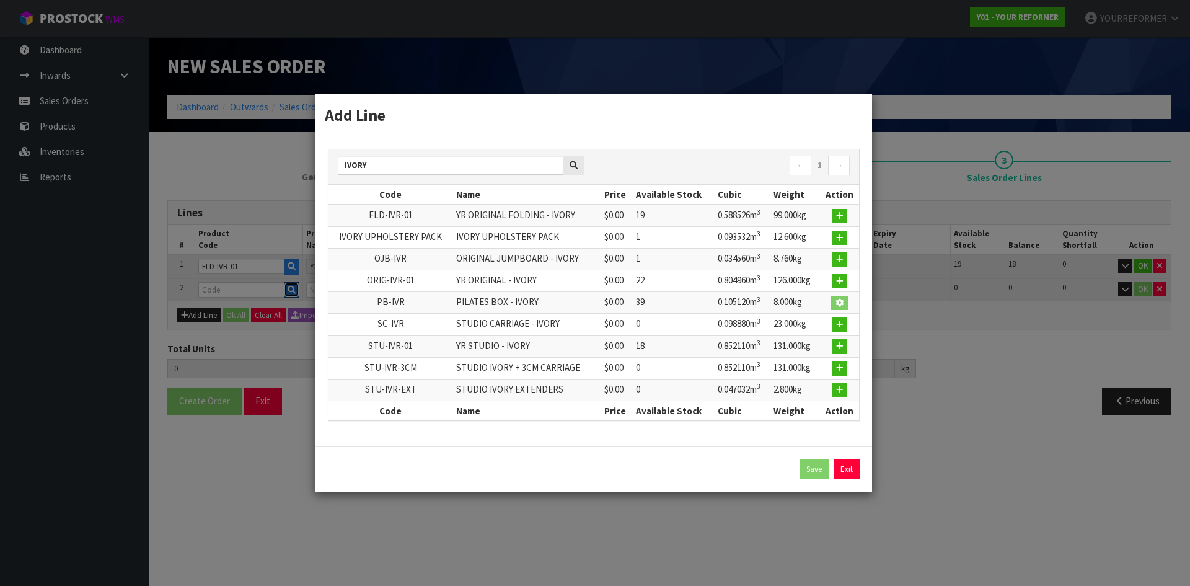
type input "PB-IVR"
type input "PILATES BOX - IVORY"
type input "0"
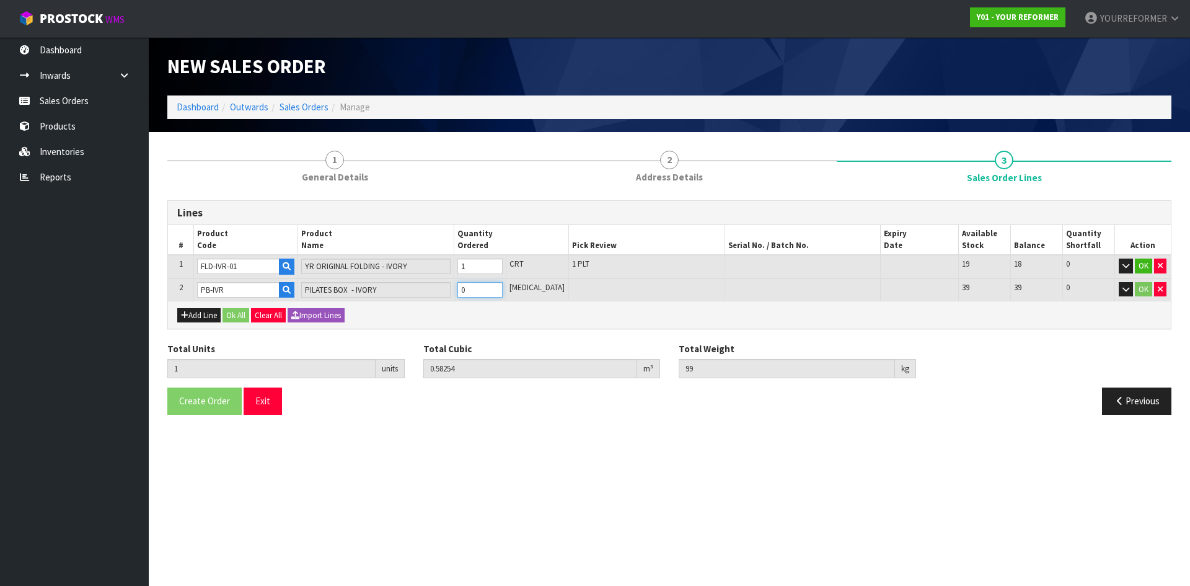
type input "2"
type input "0.68766"
type input "107"
type input "1"
click at [503, 286] on input "1" at bounding box center [479, 289] width 45 height 15
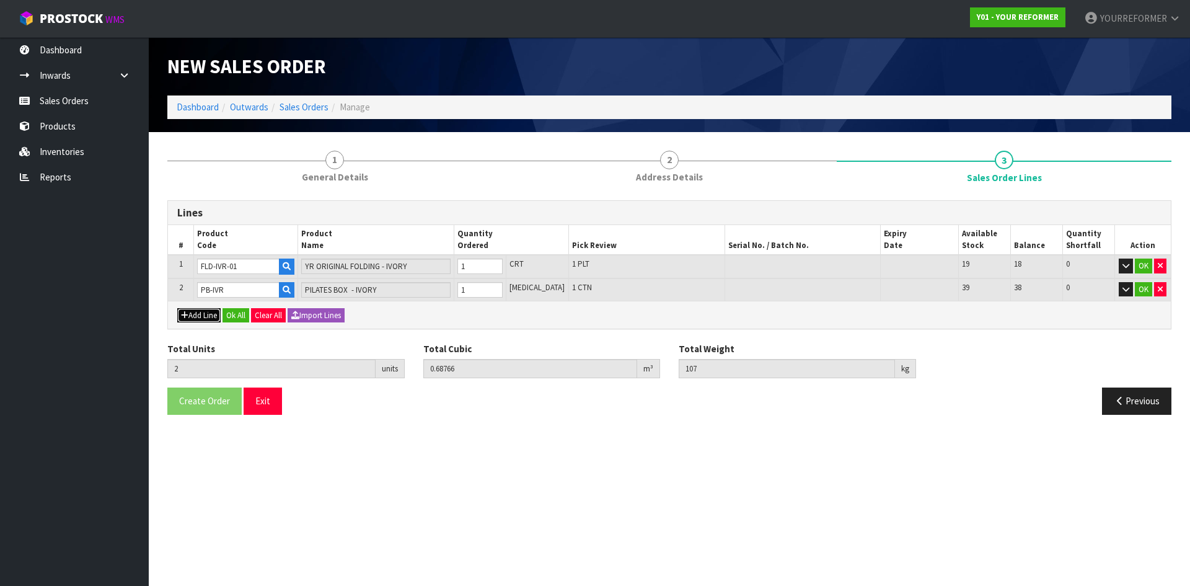
click at [204, 320] on button "Add Line" at bounding box center [198, 315] width 43 height 15
type input "0"
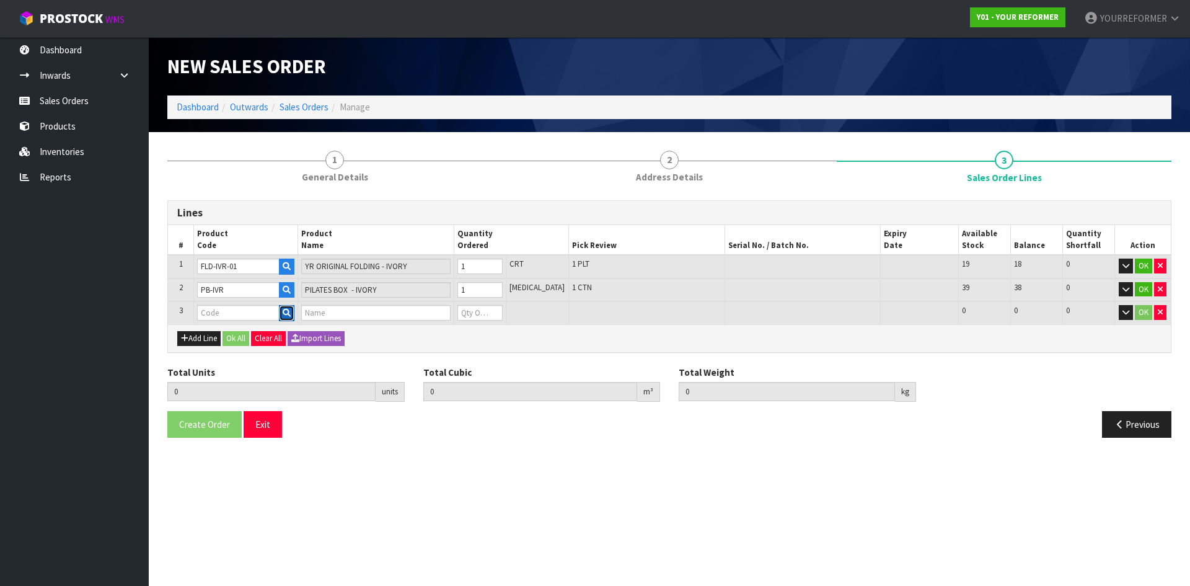
click at [294, 308] on button "button" at bounding box center [286, 313] width 15 height 16
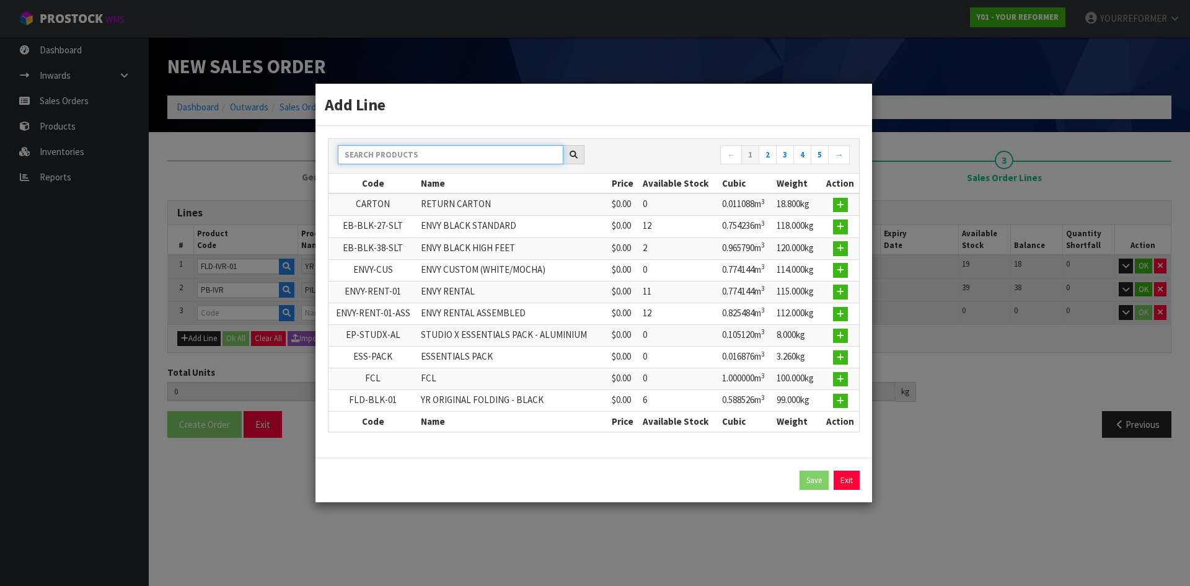
click at [403, 146] on input "text" at bounding box center [451, 154] width 226 height 19
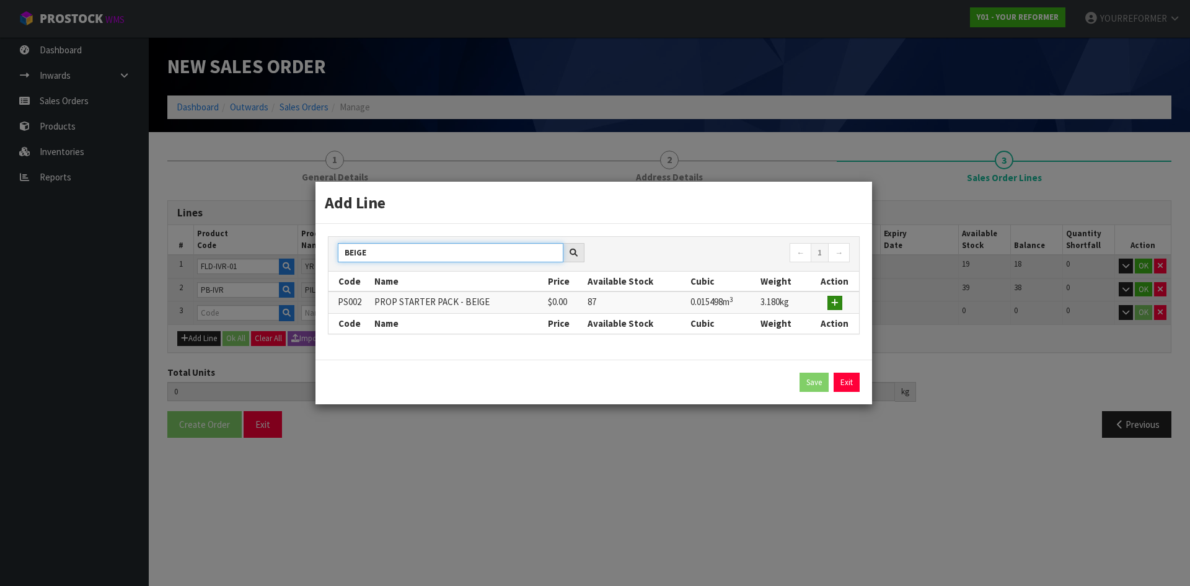
type input "BEIGE"
click at [840, 301] on button "button" at bounding box center [834, 303] width 15 height 15
type input "2"
type input "0.68766"
type input "107"
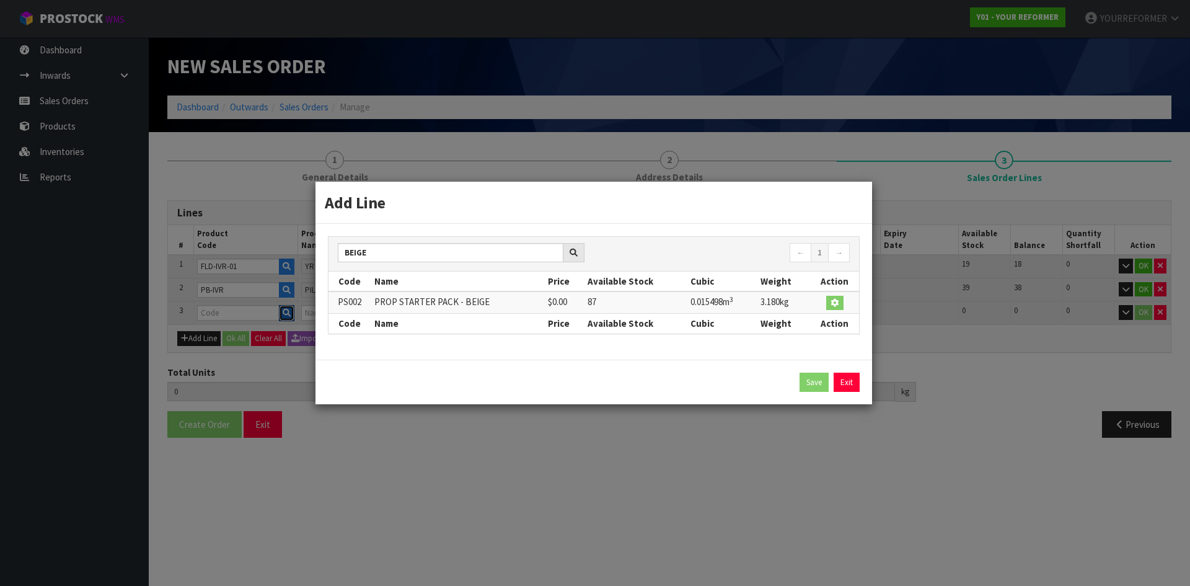
type input "PS002"
type input "PROP STARTER PACK - BEIGE"
type input "0"
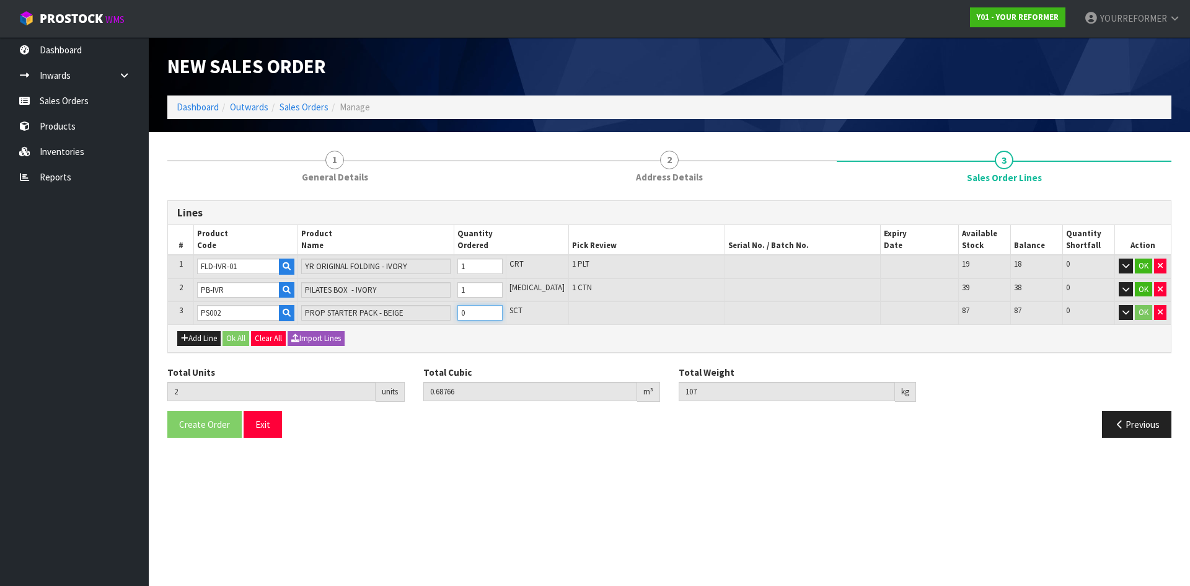
type input "3"
type input "0.703158"
type input "110.18"
type input "1"
click at [503, 309] on input "1" at bounding box center [479, 312] width 45 height 15
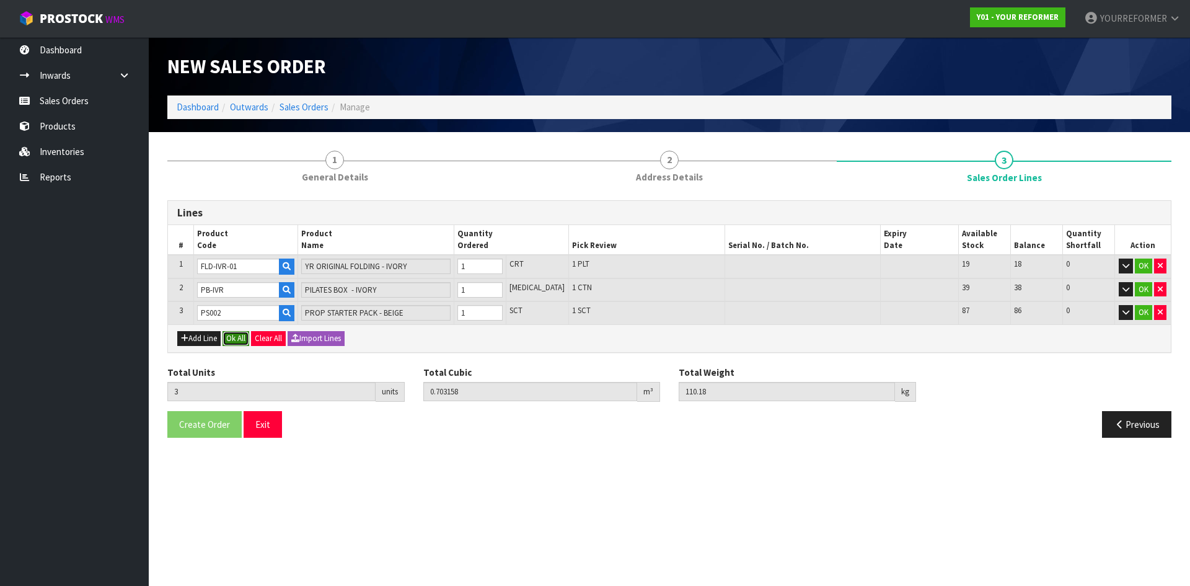
click at [227, 339] on button "Ok All" at bounding box center [235, 338] width 27 height 15
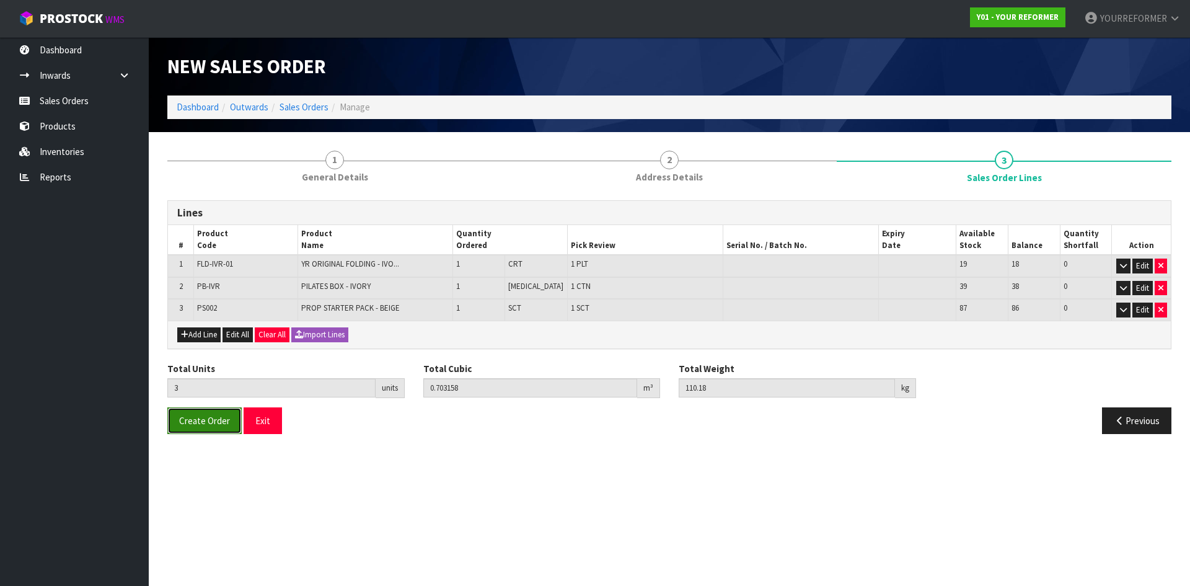
click at [216, 425] on span "Create Order" at bounding box center [204, 421] width 51 height 12
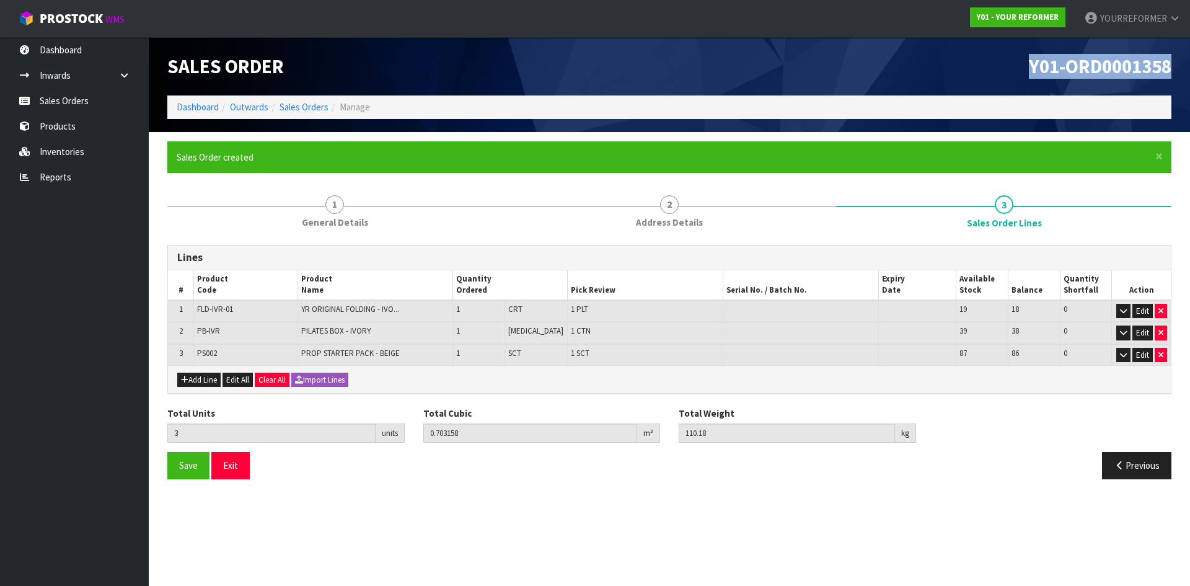
drag, startPoint x: 1166, startPoint y: 67, endPoint x: 945, endPoint y: 61, distance: 220.7
click at [945, 61] on h1 "Y01-ORD0001358" at bounding box center [925, 66] width 493 height 21
click at [97, 99] on link "Sales Orders" at bounding box center [74, 100] width 149 height 25
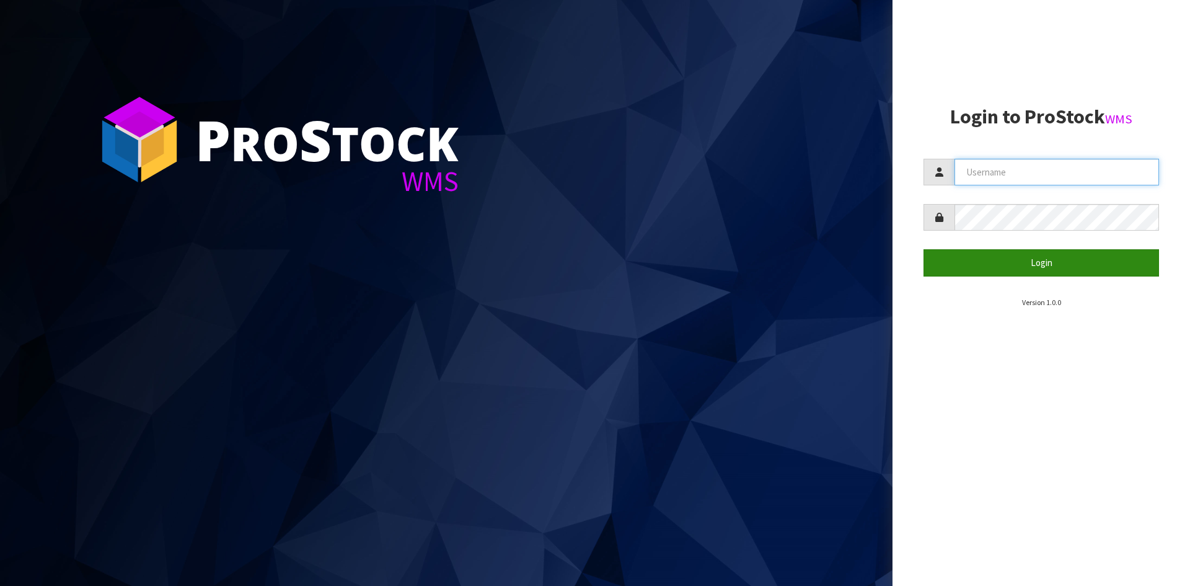
type input "YOURREFORMER"
click at [1002, 257] on button "Login" at bounding box center [1041, 262] width 236 height 27
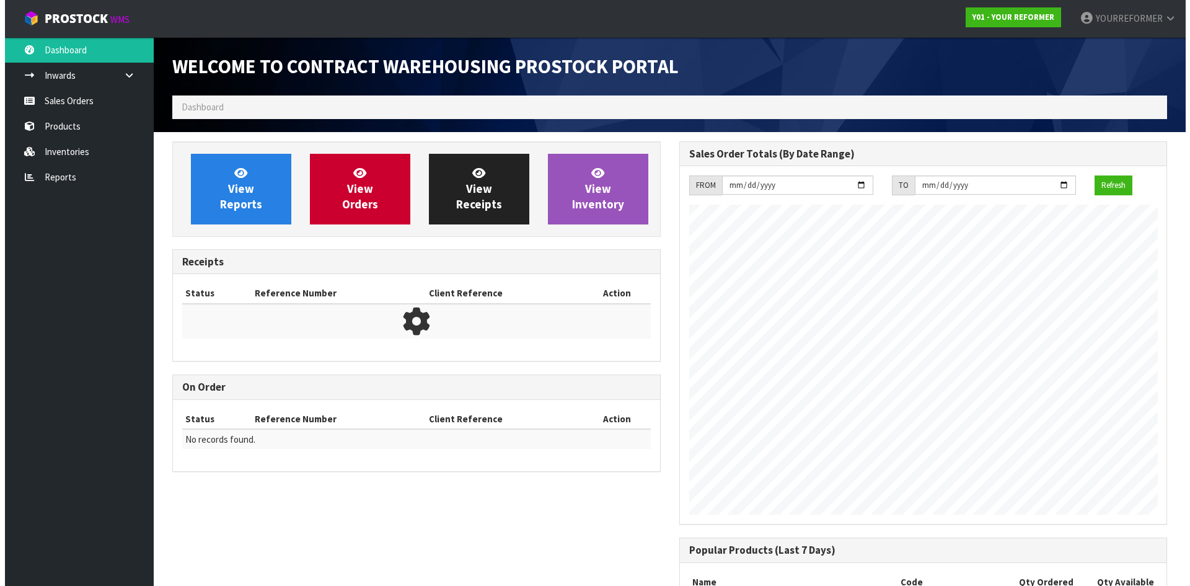
scroll to position [687, 506]
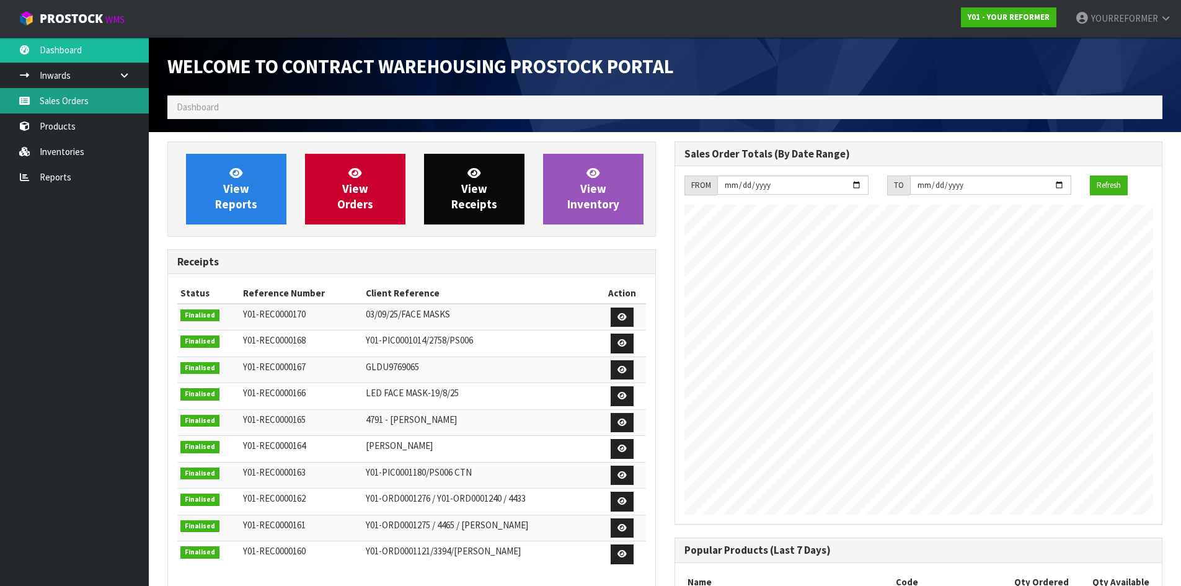
drag, startPoint x: 87, startPoint y: 102, endPoint x: 426, endPoint y: 211, distance: 356.3
click at [87, 102] on link "Sales Orders" at bounding box center [74, 100] width 149 height 25
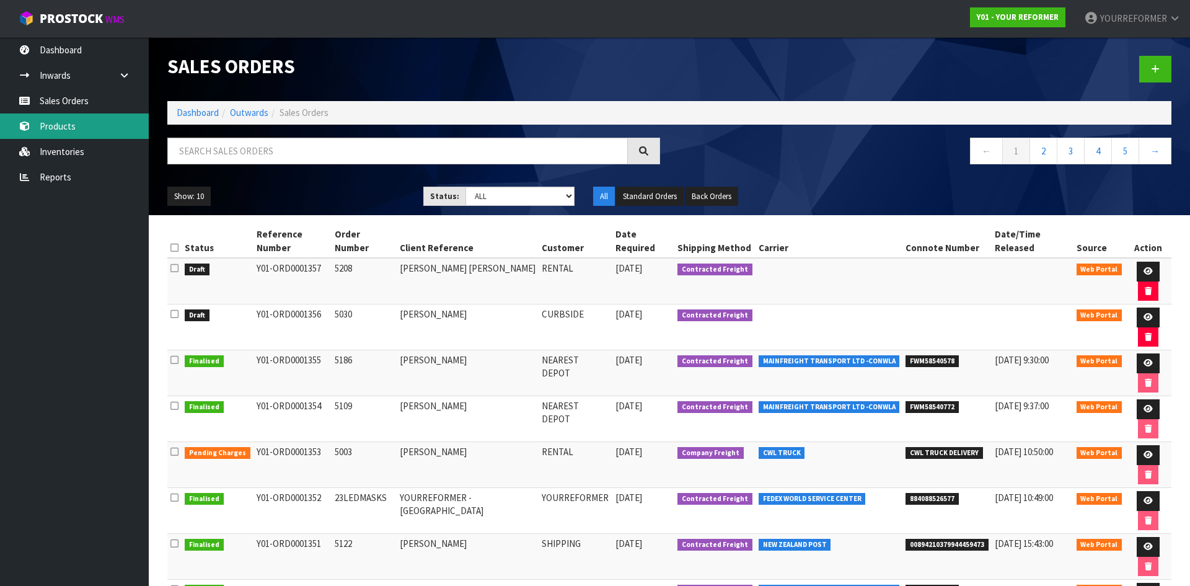
click at [56, 131] on link "Products" at bounding box center [74, 125] width 149 height 25
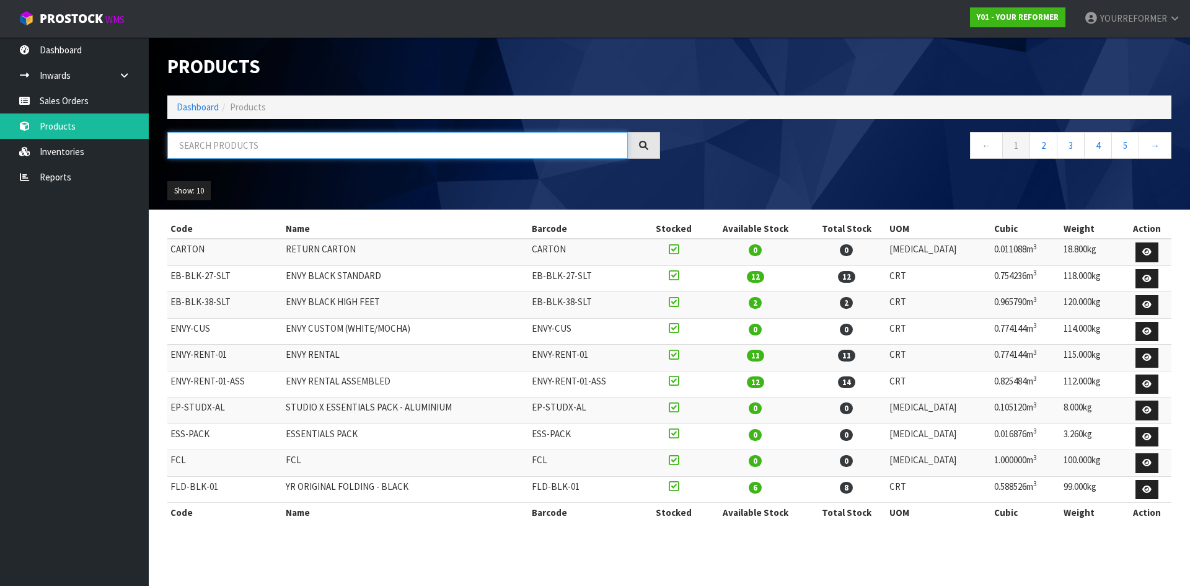
click at [267, 154] on input "text" at bounding box center [397, 145] width 460 height 27
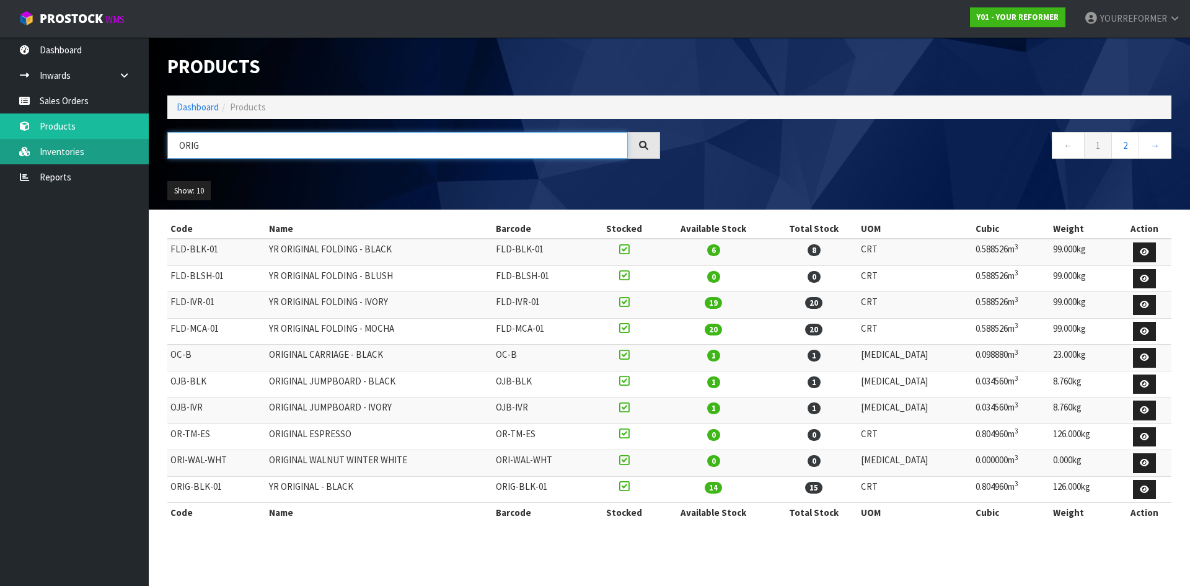
drag, startPoint x: 276, startPoint y: 143, endPoint x: 62, endPoint y: 140, distance: 214.5
click at [62, 140] on body "Toggle navigation ProStock WMS Y01 - YOUR REFORMER YOURREFORMER Logout Dashboar…" at bounding box center [595, 293] width 1190 height 586
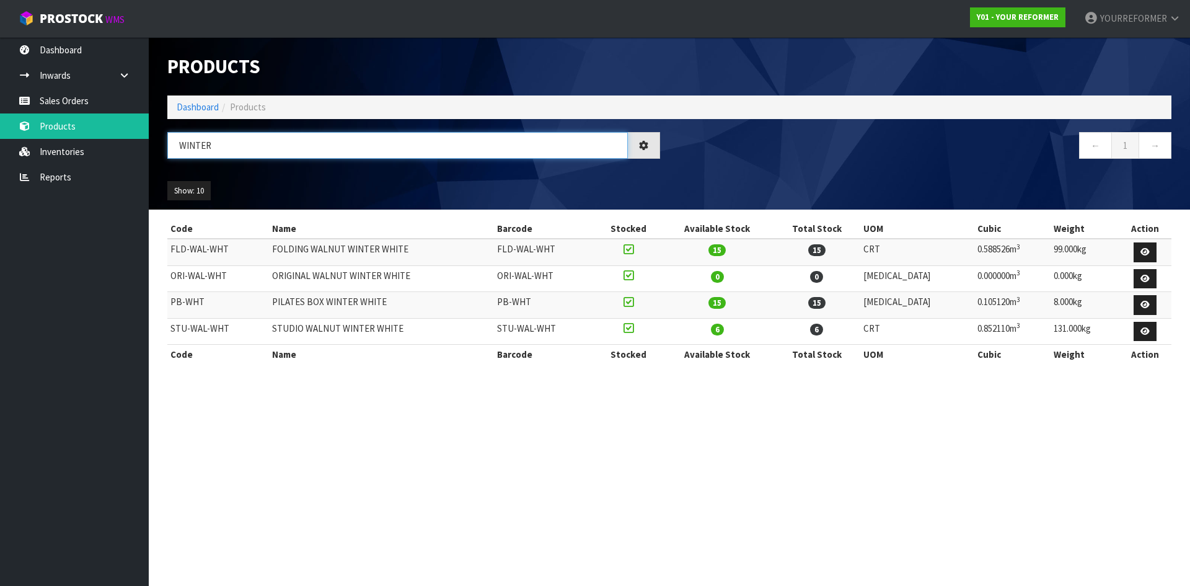
type input "WINTER"
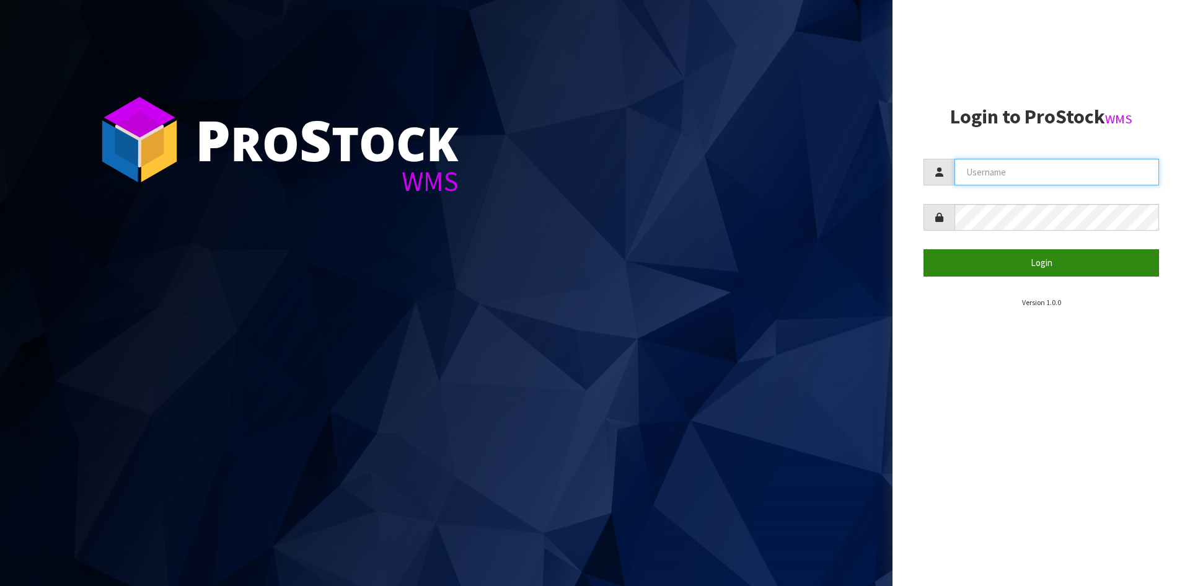
type input "YOURREFORMER"
click at [1018, 268] on button "Login" at bounding box center [1041, 262] width 236 height 27
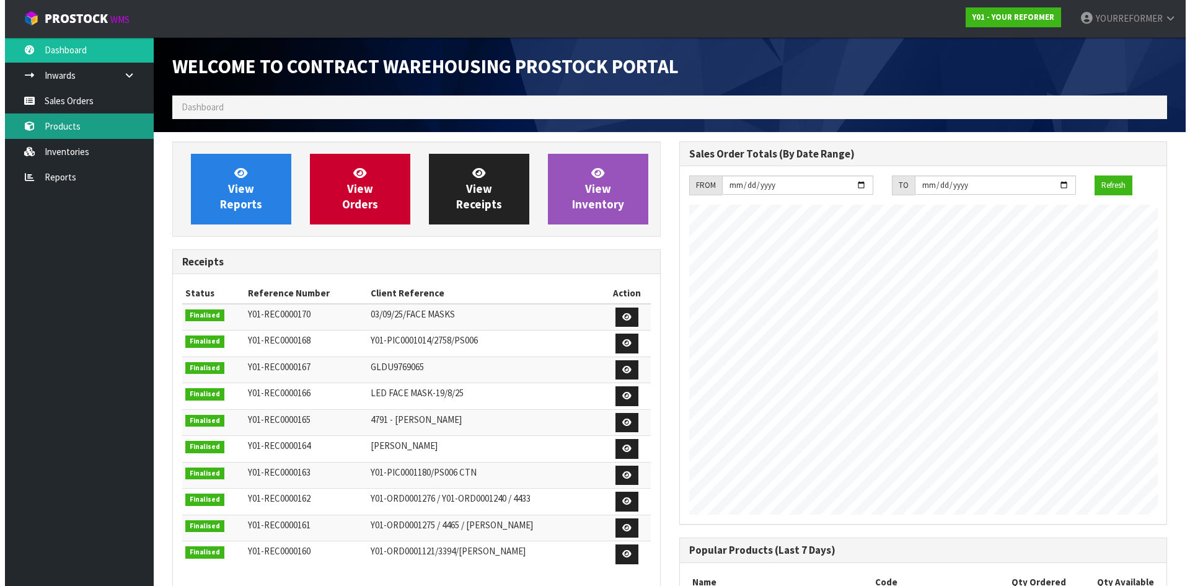
scroll to position [687, 506]
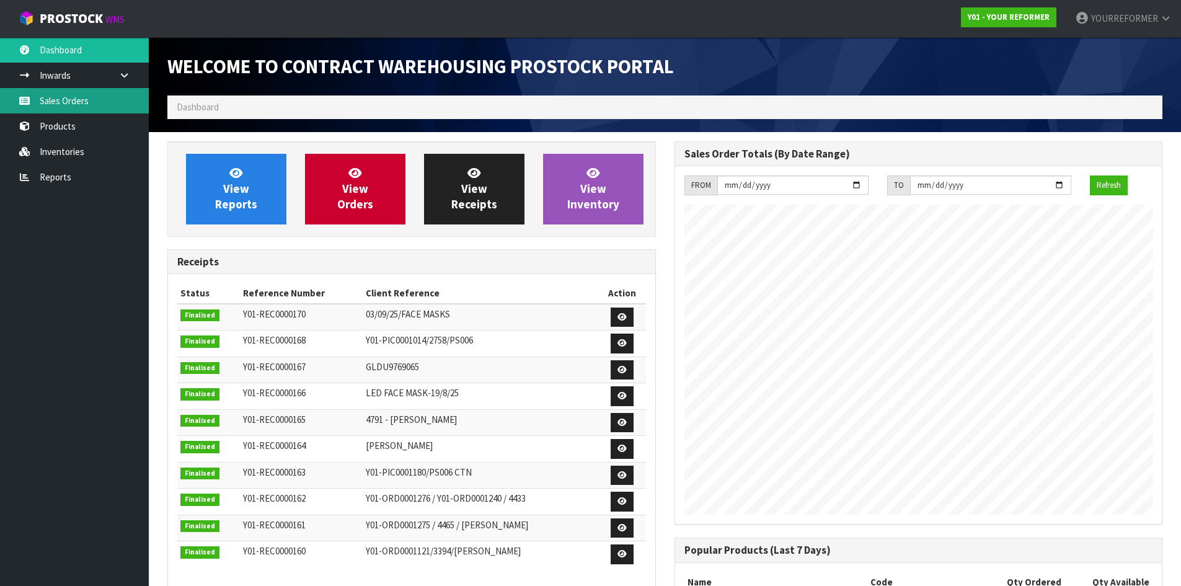
click at [73, 107] on link "Sales Orders" at bounding box center [74, 100] width 149 height 25
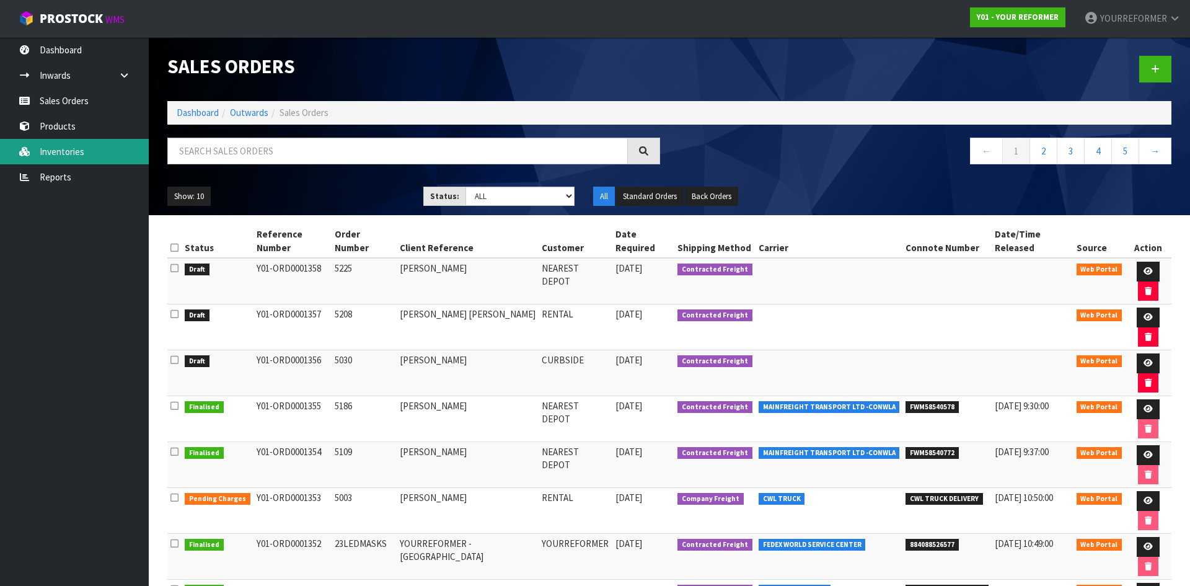
click at [105, 153] on link "Inventories" at bounding box center [74, 151] width 149 height 25
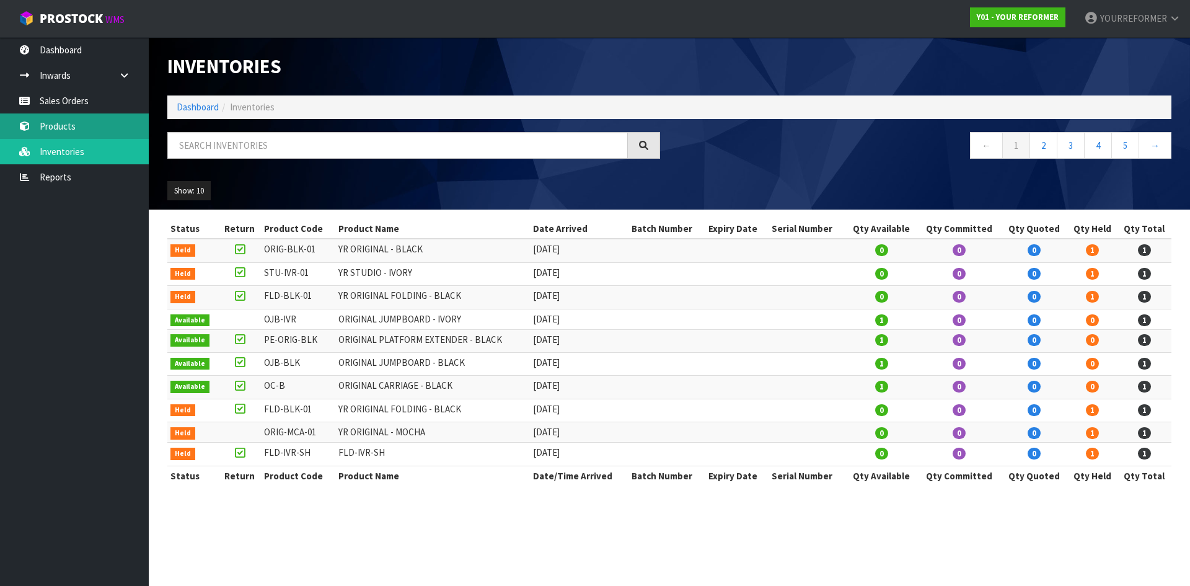
click at [82, 133] on link "Products" at bounding box center [74, 125] width 149 height 25
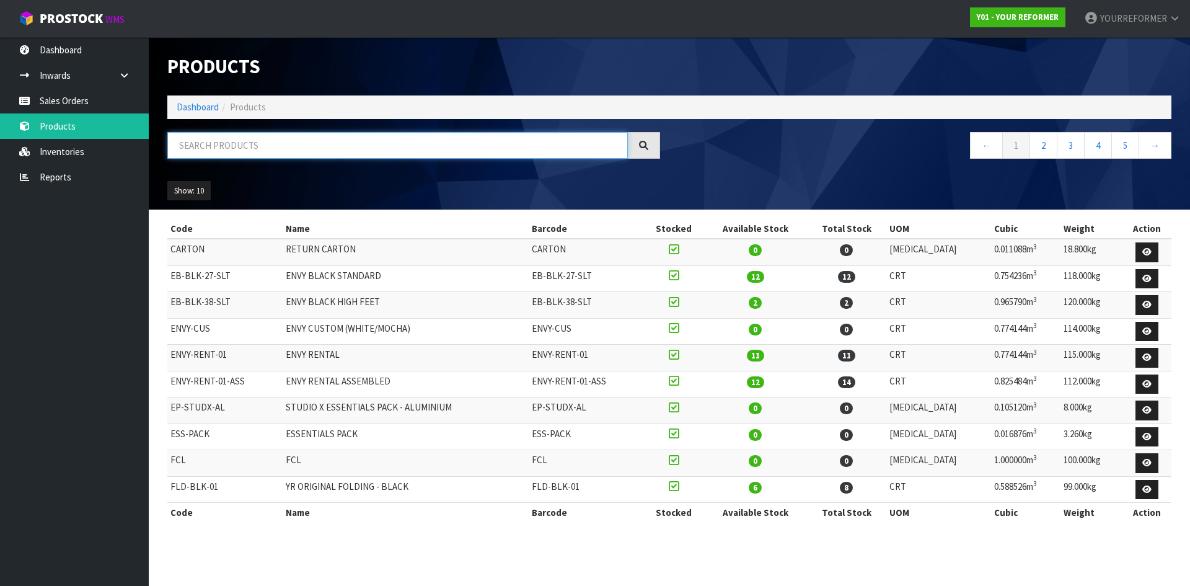
click at [252, 144] on input "text" at bounding box center [397, 145] width 460 height 27
paste input "orig-wal-wht"
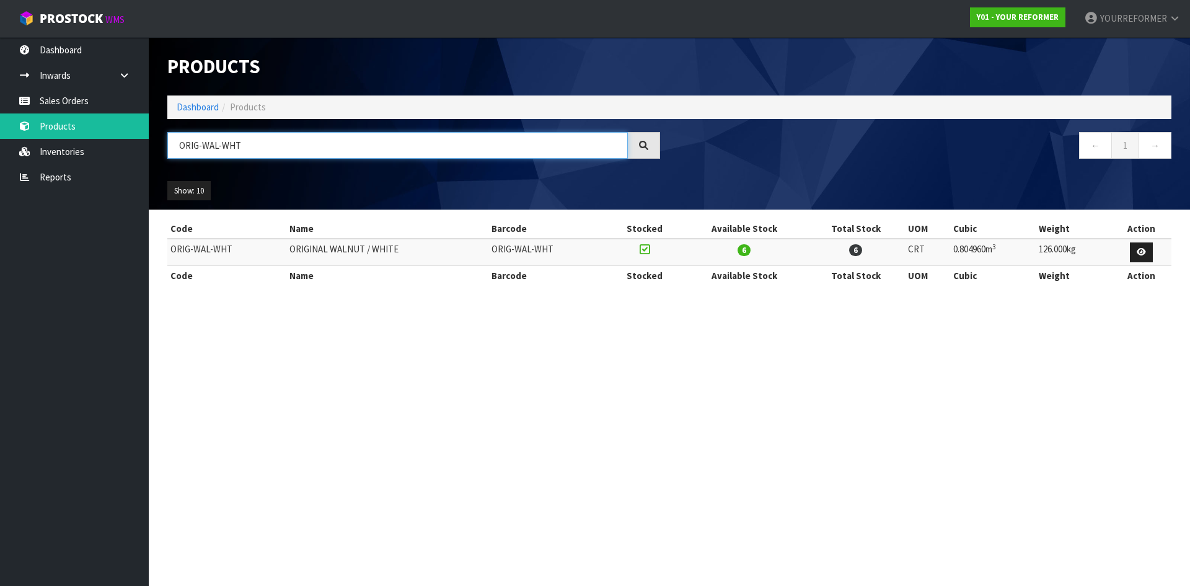
type input "ORIG-WAL-WHT"
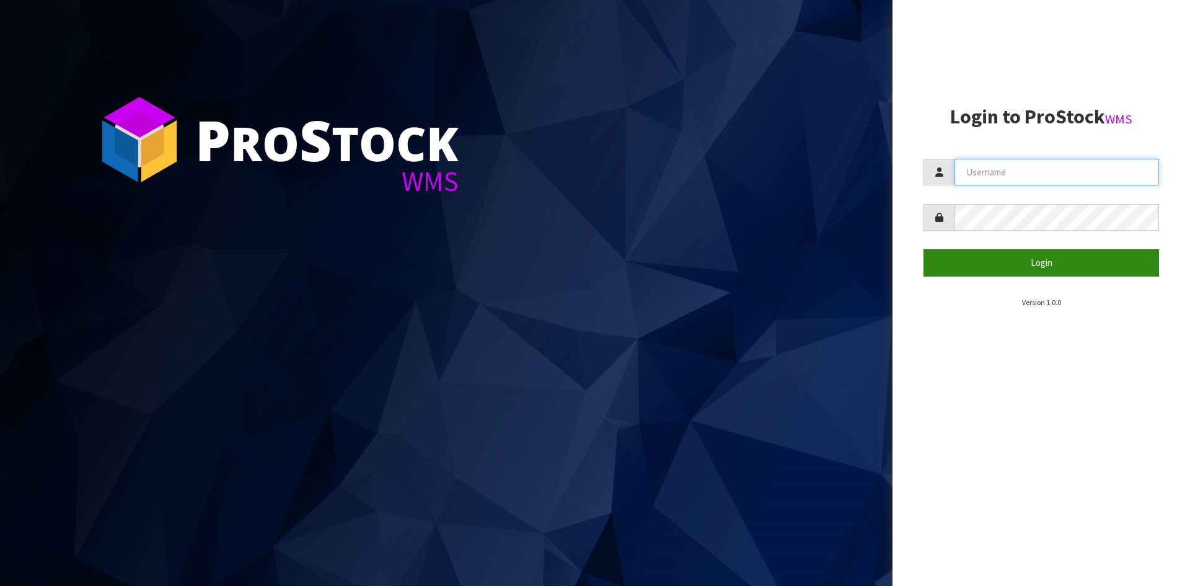
type input "YOURREFORMER"
click at [1081, 257] on button "Login" at bounding box center [1041, 262] width 236 height 27
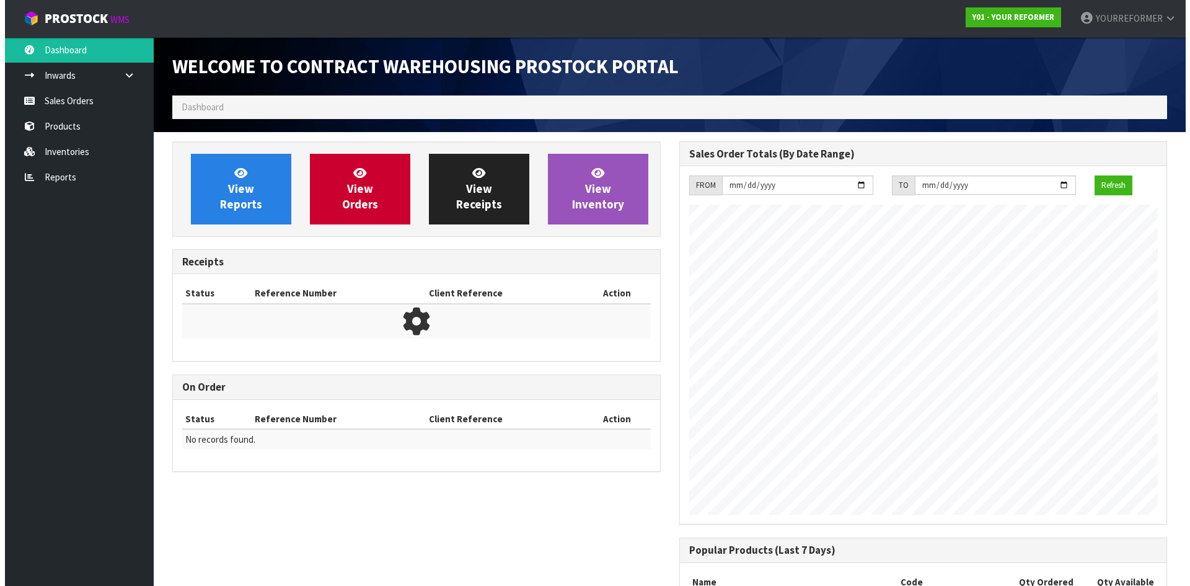
scroll to position [687, 506]
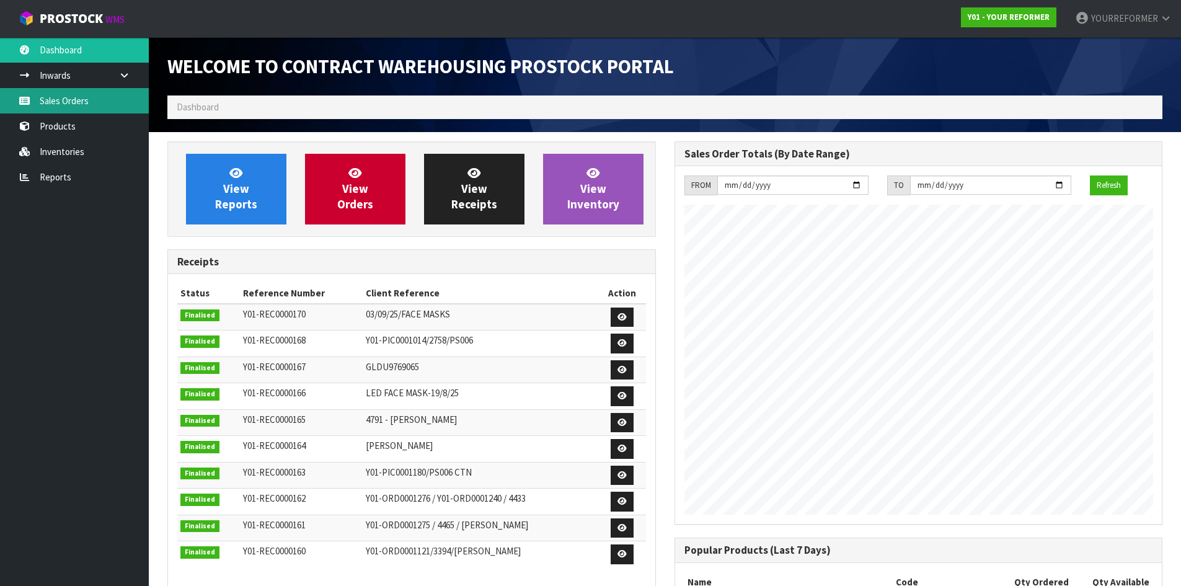
click at [69, 108] on link "Sales Orders" at bounding box center [74, 100] width 149 height 25
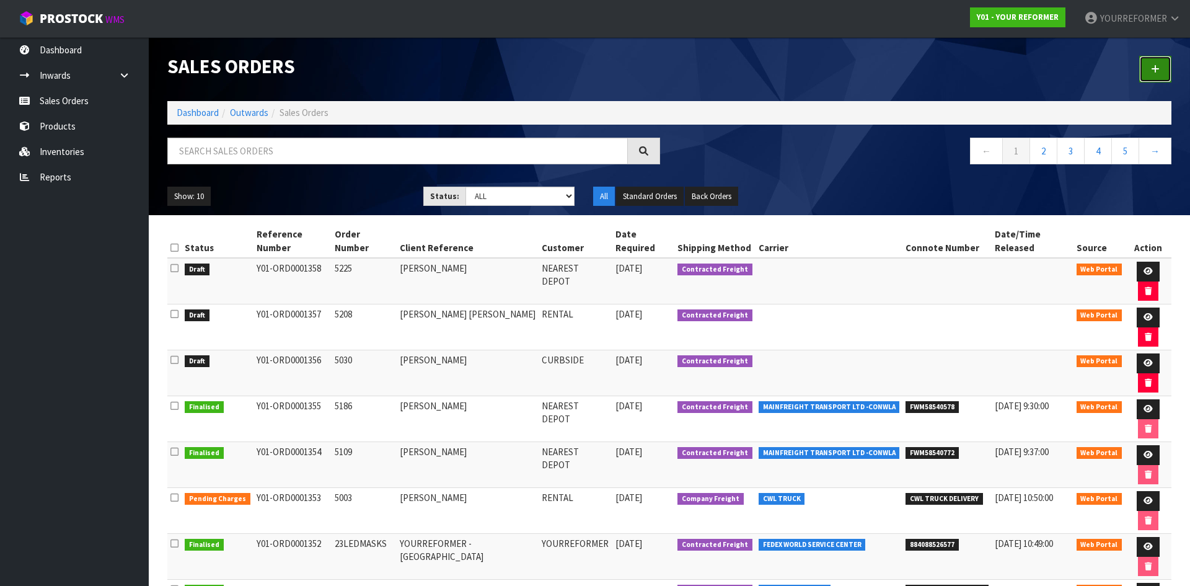
click at [1169, 69] on link at bounding box center [1155, 69] width 32 height 27
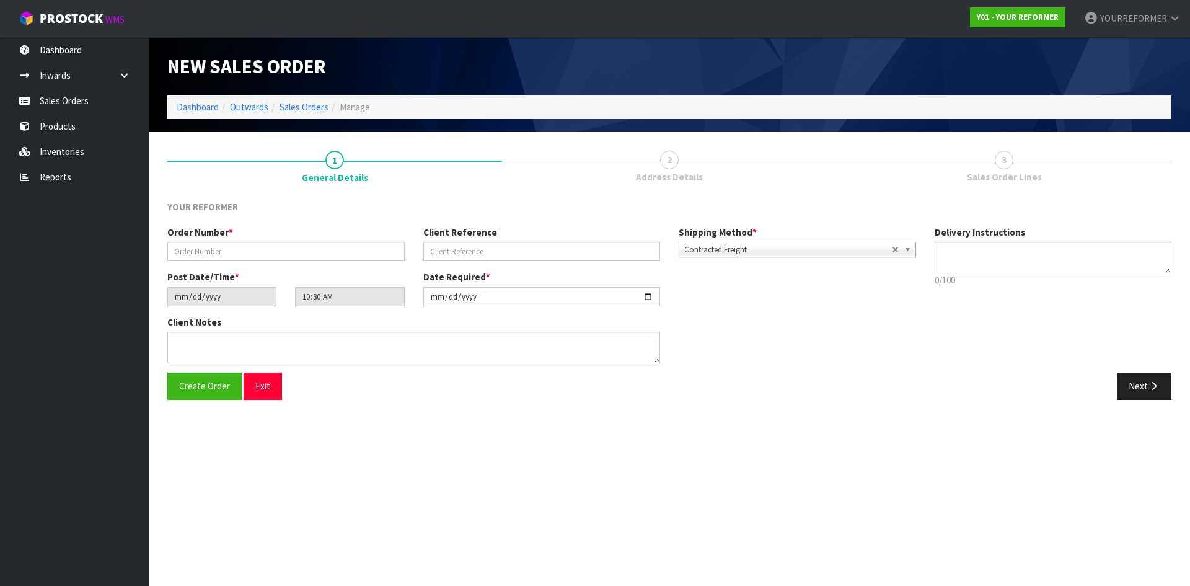
drag, startPoint x: 287, startPoint y: 237, endPoint x: 271, endPoint y: 258, distance: 26.2
click at [287, 239] on div "Order Number *" at bounding box center [286, 243] width 256 height 35
click at [271, 258] on input "text" at bounding box center [285, 251] width 237 height 19
type input "5111"
click at [470, 246] on input "text" at bounding box center [541, 251] width 237 height 19
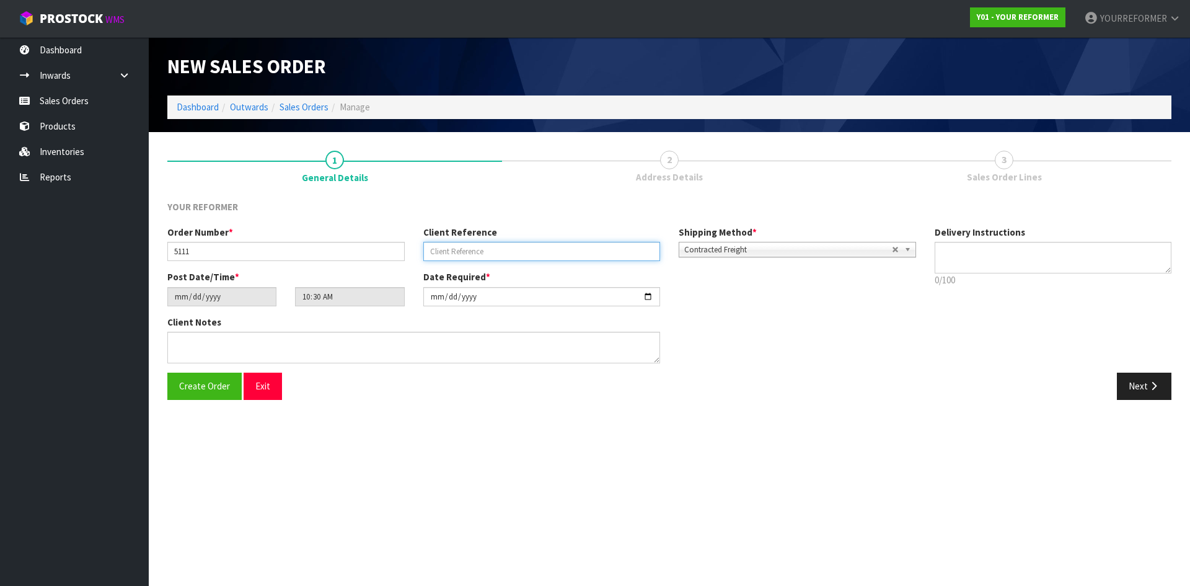
paste input "[PERSON_NAME]"
type input "[PERSON_NAME]"
click at [990, 266] on textarea at bounding box center [1053, 258] width 237 height 32
click at [969, 260] on textarea at bounding box center [1053, 258] width 237 height 32
paste textarea "[PHONE_NUMBER]"
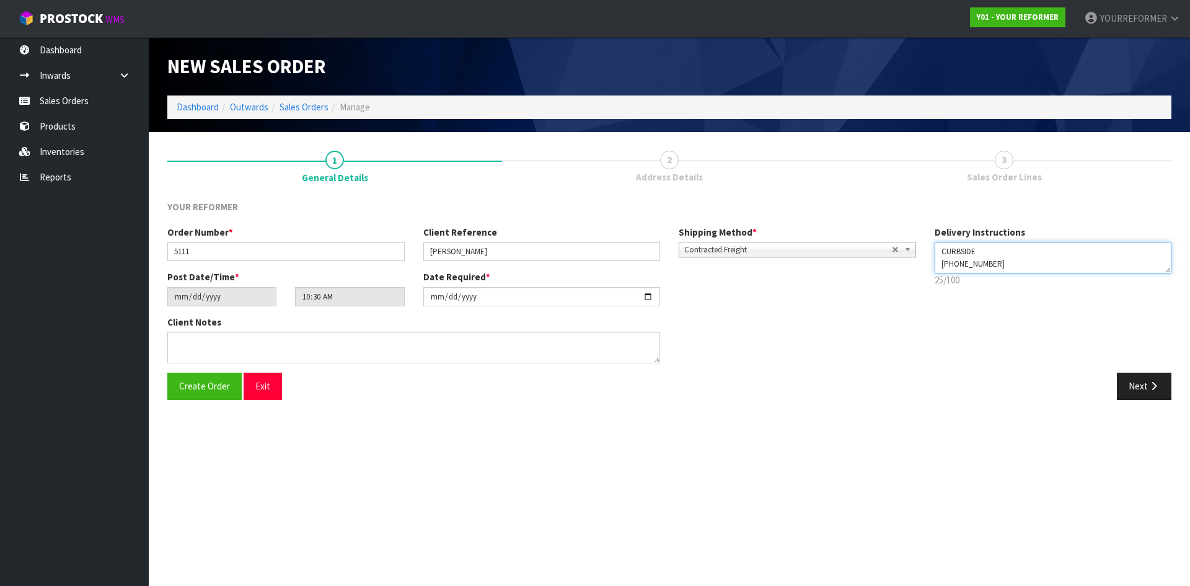
type textarea "CURBSIDE [PHONE_NUMBER]"
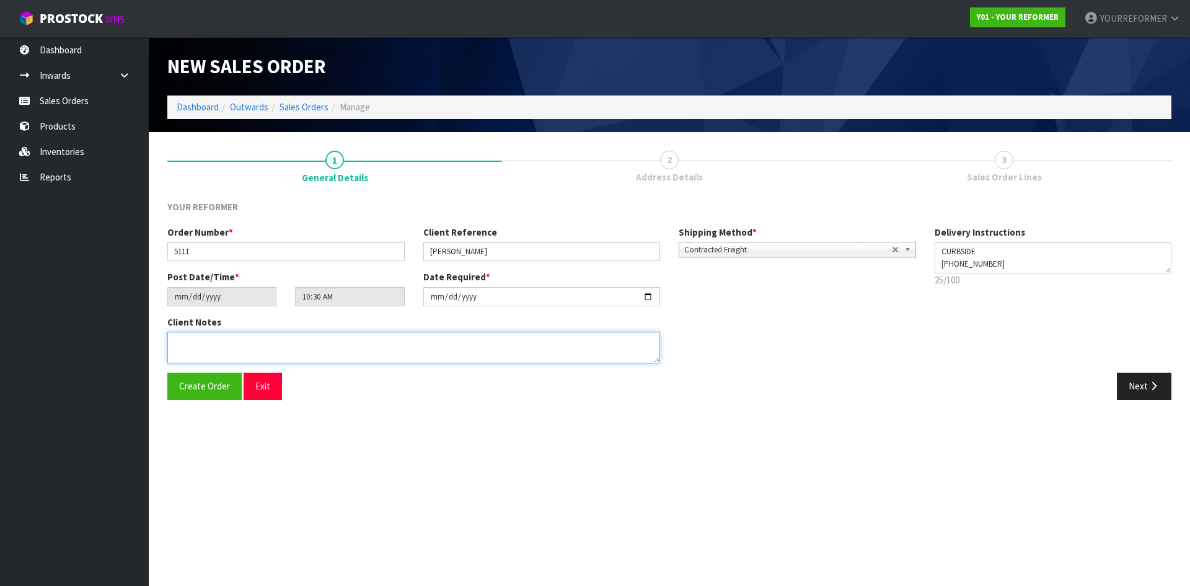
click at [229, 337] on textarea at bounding box center [413, 348] width 493 height 32
paste textarea "[PERSON_NAME] [STREET_ADDRESS] [PHONE_NUMBER]"
type textarea "[PERSON_NAME] [STREET_ADDRESS] [PHONE_NUMBER]"
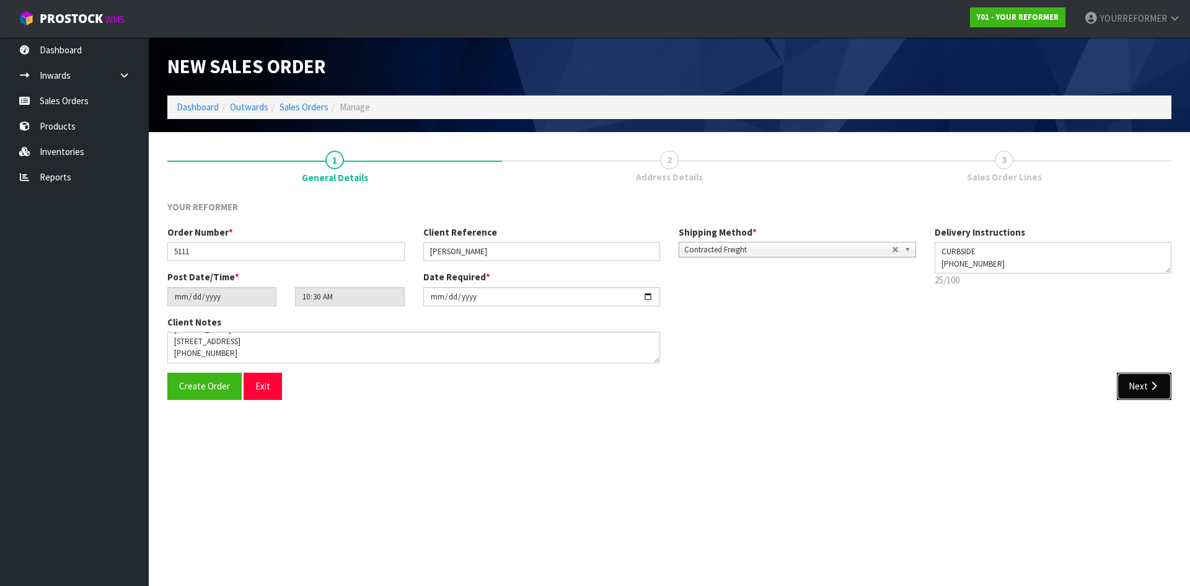
click at [1155, 397] on button "Next" at bounding box center [1144, 385] width 55 height 27
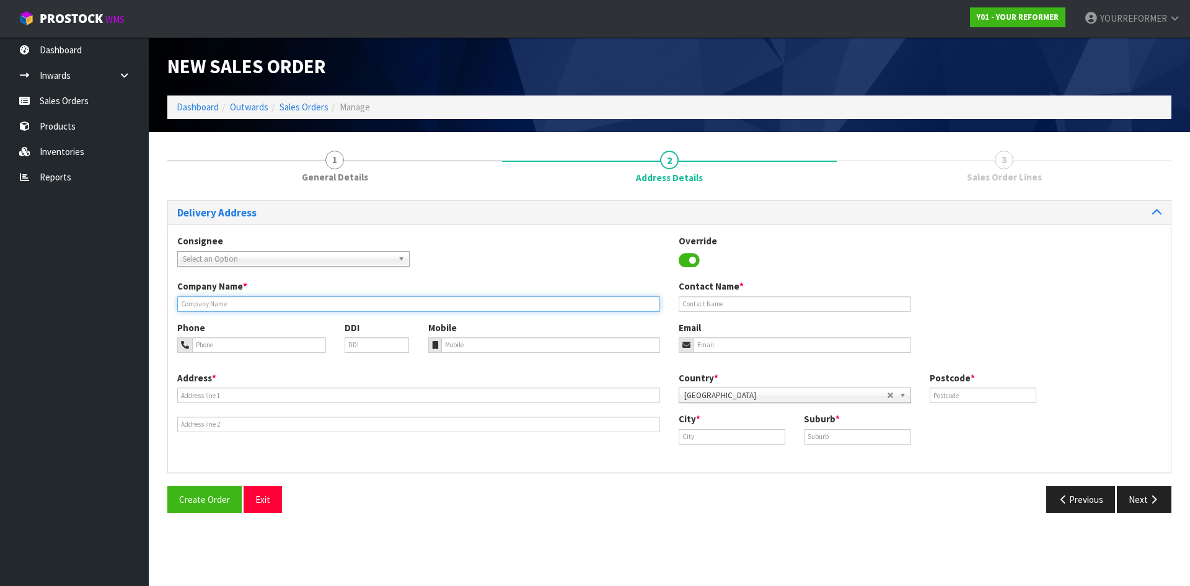
click at [257, 306] on input "text" at bounding box center [418, 303] width 483 height 15
type input "CURBSIDE"
click at [485, 334] on div "Mobile" at bounding box center [544, 337] width 251 height 32
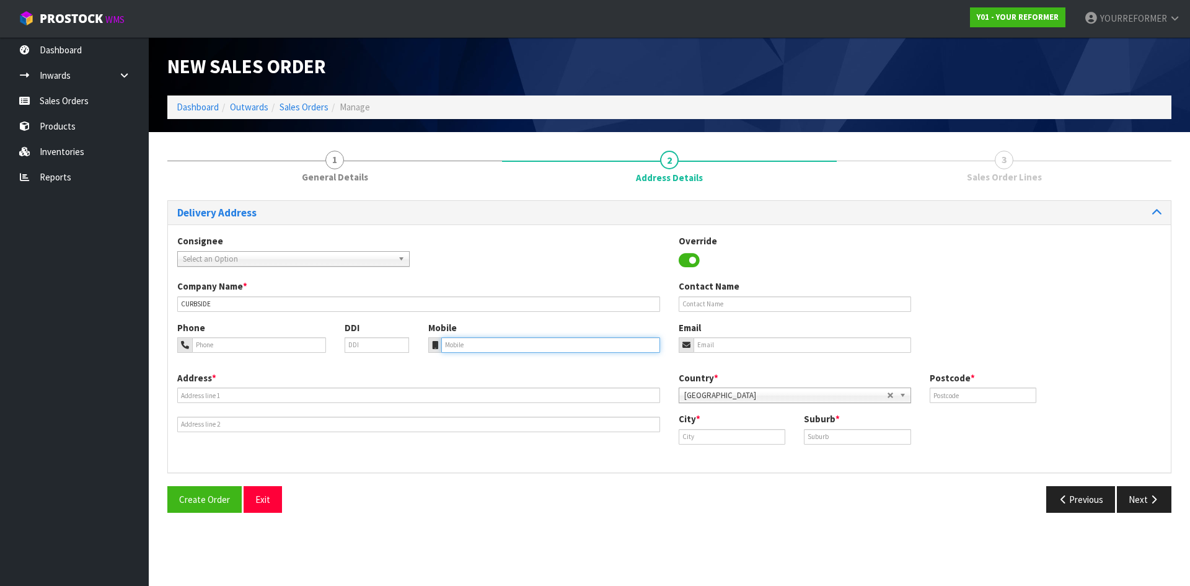
click at [490, 345] on input "tel" at bounding box center [550, 344] width 219 height 15
paste input "[PHONE_NUMBER]"
type input "[PHONE_NUMBER]"
click at [291, 379] on div "Address *" at bounding box center [418, 401] width 501 height 61
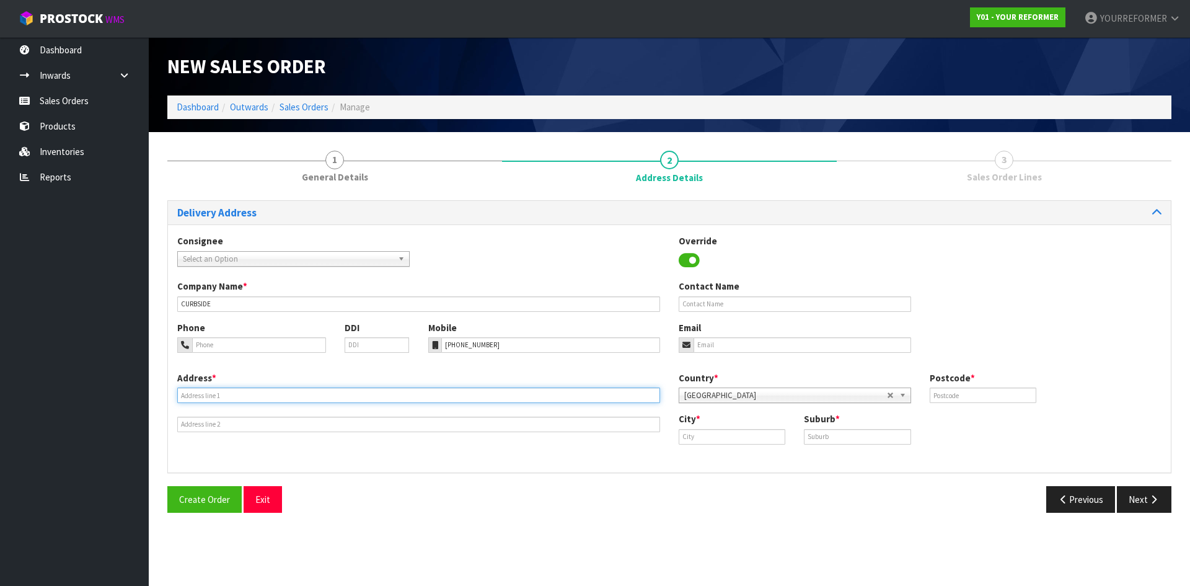
click at [229, 392] on input "text" at bounding box center [418, 394] width 483 height 15
paste input "[STREET_ADDRESS]"
type input "[STREET_ADDRESS]"
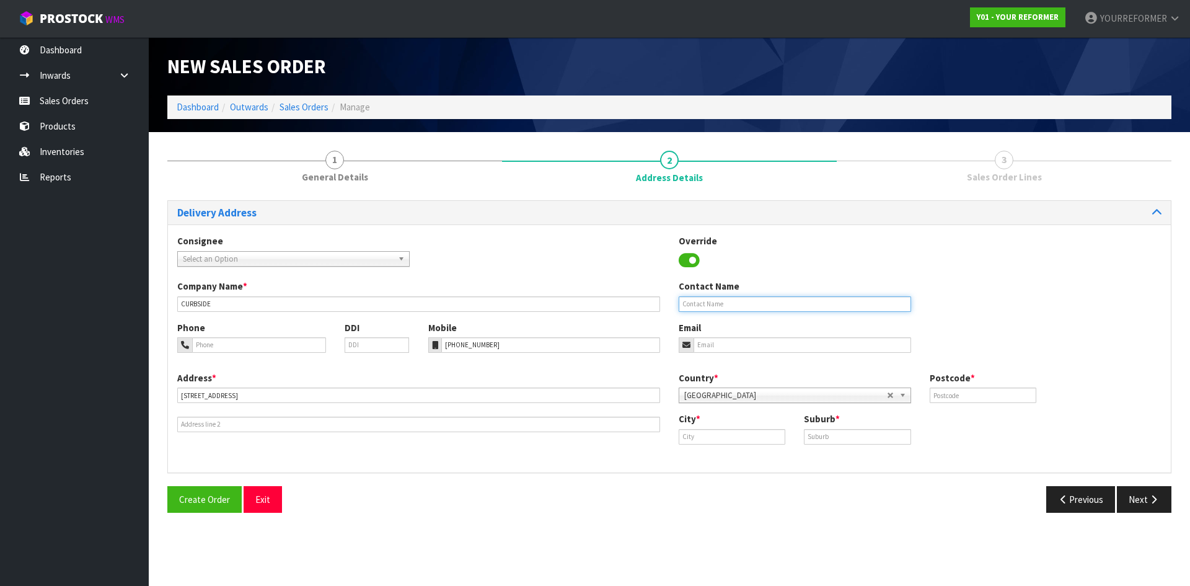
drag, startPoint x: 722, startPoint y: 302, endPoint x: 742, endPoint y: 309, distance: 21.6
click at [722, 302] on input "text" at bounding box center [795, 303] width 232 height 15
paste input "[PERSON_NAME]"
type input "[PERSON_NAME]"
drag, startPoint x: 726, startPoint y: 340, endPoint x: 768, endPoint y: 346, distance: 42.0
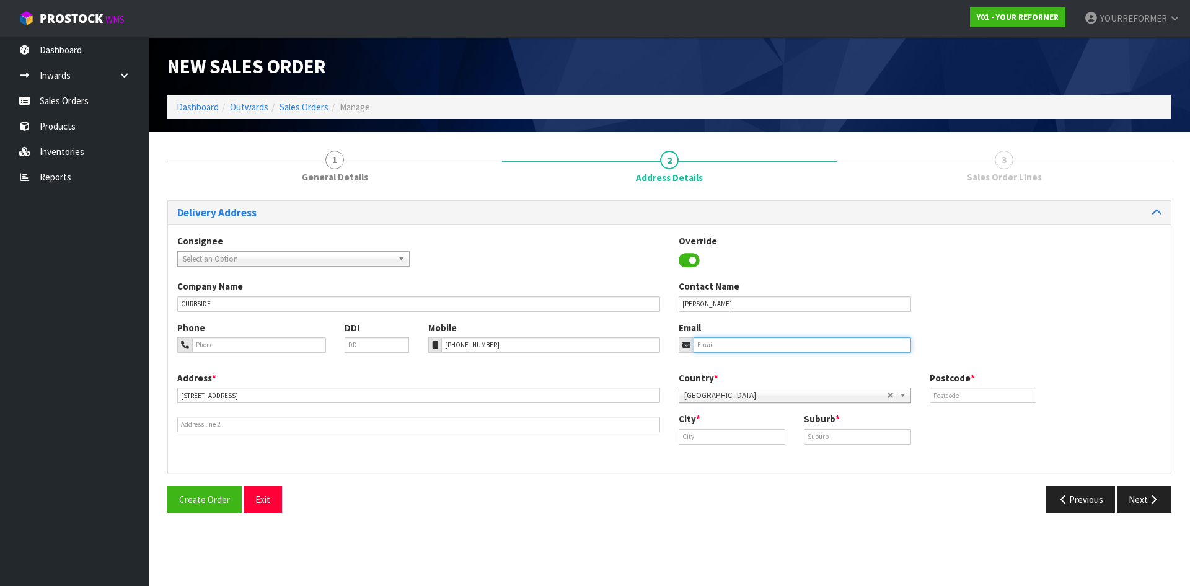
click at [727, 340] on input "email" at bounding box center [802, 344] width 218 height 15
paste input "[EMAIL_ADDRESS][DOMAIN_NAME]"
type input "[EMAIL_ADDRESS][DOMAIN_NAME]"
click at [981, 405] on div "Country * [GEOGRAPHIC_DATA] [GEOGRAPHIC_DATA] [GEOGRAPHIC_DATA] [GEOGRAPHIC_DAT…" at bounding box center [919, 391] width 501 height 41
click at [985, 395] on input "text" at bounding box center [983, 394] width 107 height 15
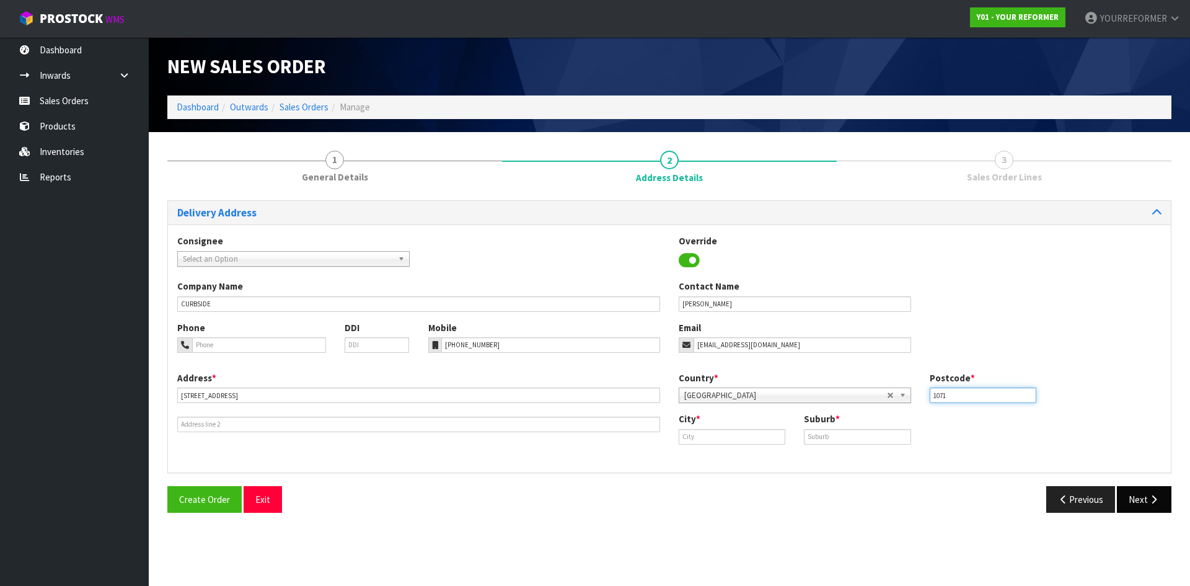
type input "1071"
click at [1151, 500] on icon "button" at bounding box center [1154, 499] width 12 height 9
click at [711, 431] on input "text" at bounding box center [732, 436] width 107 height 15
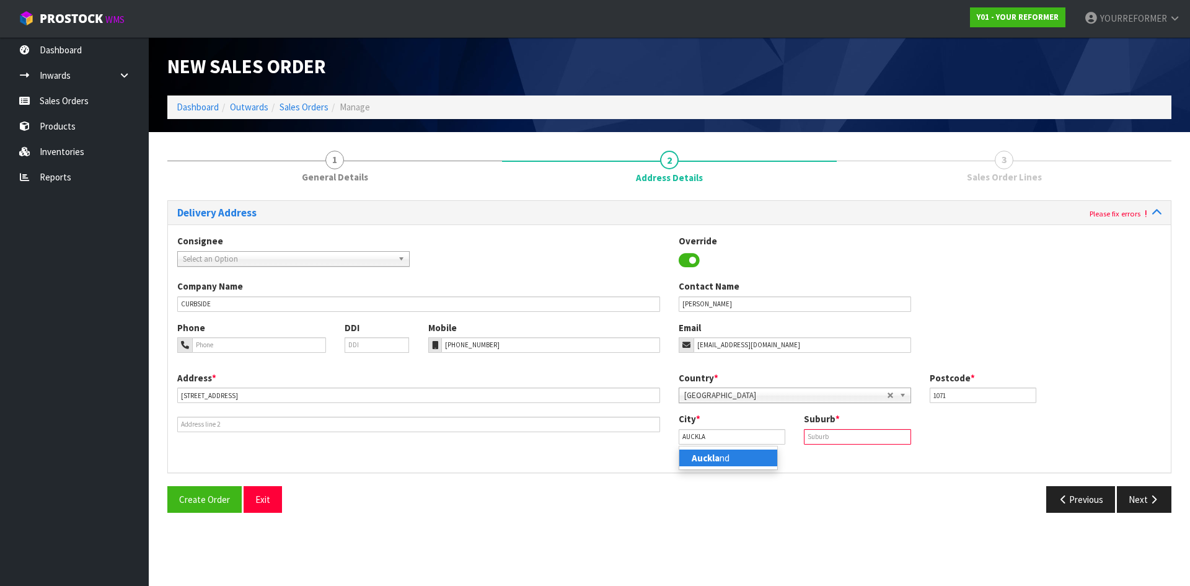
click at [719, 467] on ul "Auckla nd" at bounding box center [728, 458] width 99 height 24
click at [719, 436] on input "AUCKLA" at bounding box center [732, 436] width 107 height 15
click at [720, 456] on strong "[GEOGRAPHIC_DATA]" at bounding box center [737, 458] width 90 height 12
type input "[GEOGRAPHIC_DATA]"
drag, startPoint x: 858, startPoint y: 434, endPoint x: 877, endPoint y: 438, distance: 19.0
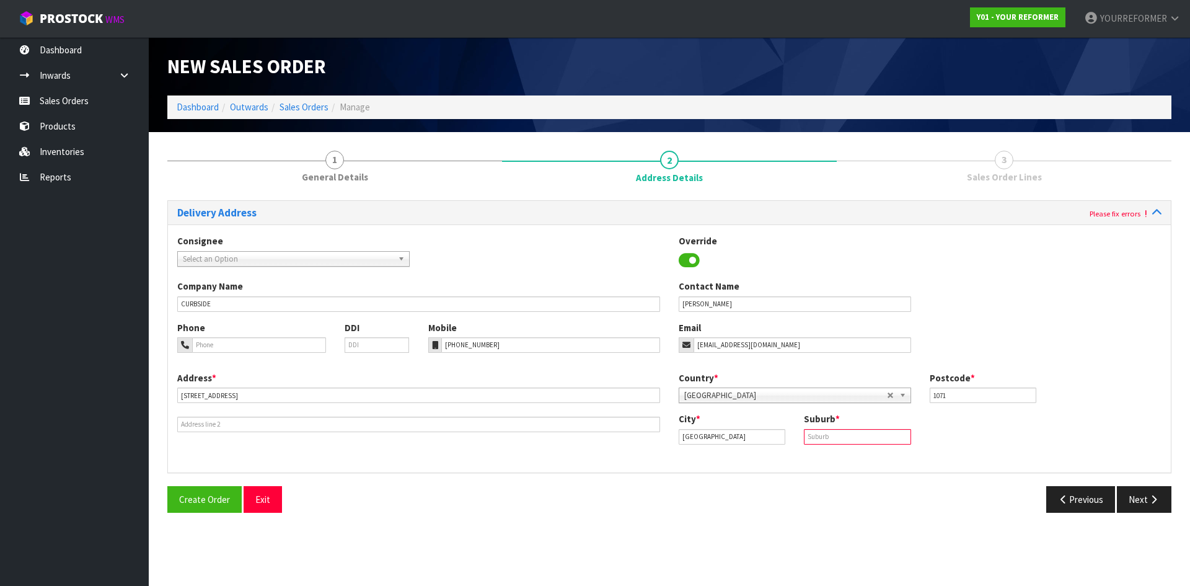
click at [860, 434] on input "text" at bounding box center [857, 436] width 107 height 15
paste input "SAINT HELIERS"
type input "SAINT HELIERS"
click at [1158, 504] on button "Next" at bounding box center [1144, 499] width 55 height 27
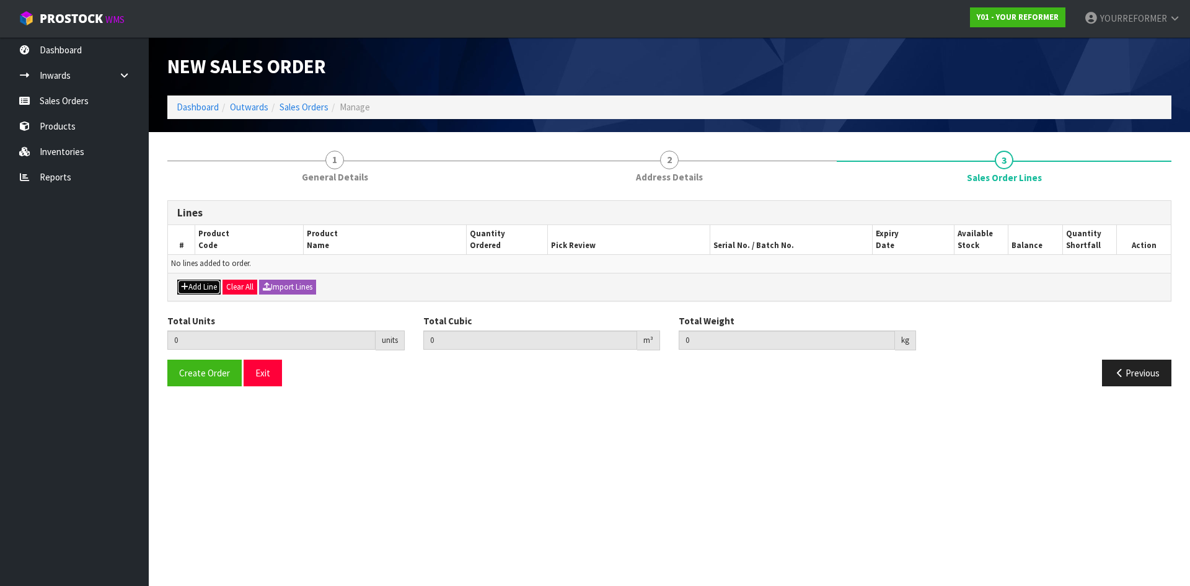
click at [187, 284] on icon "button" at bounding box center [184, 287] width 7 height 8
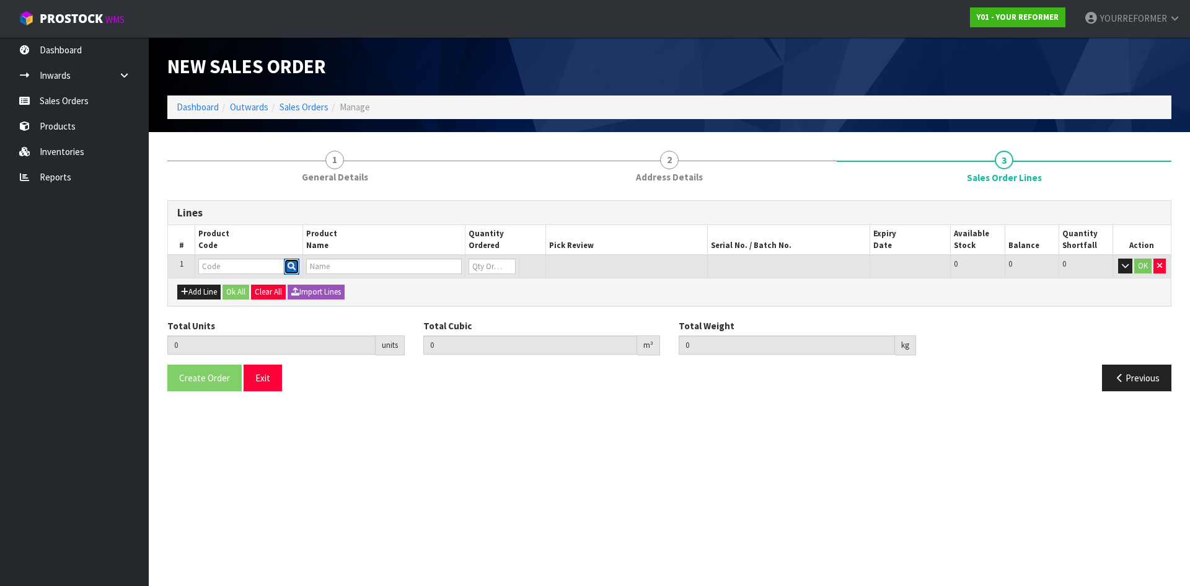
click at [295, 262] on icon "button" at bounding box center [292, 266] width 8 height 8
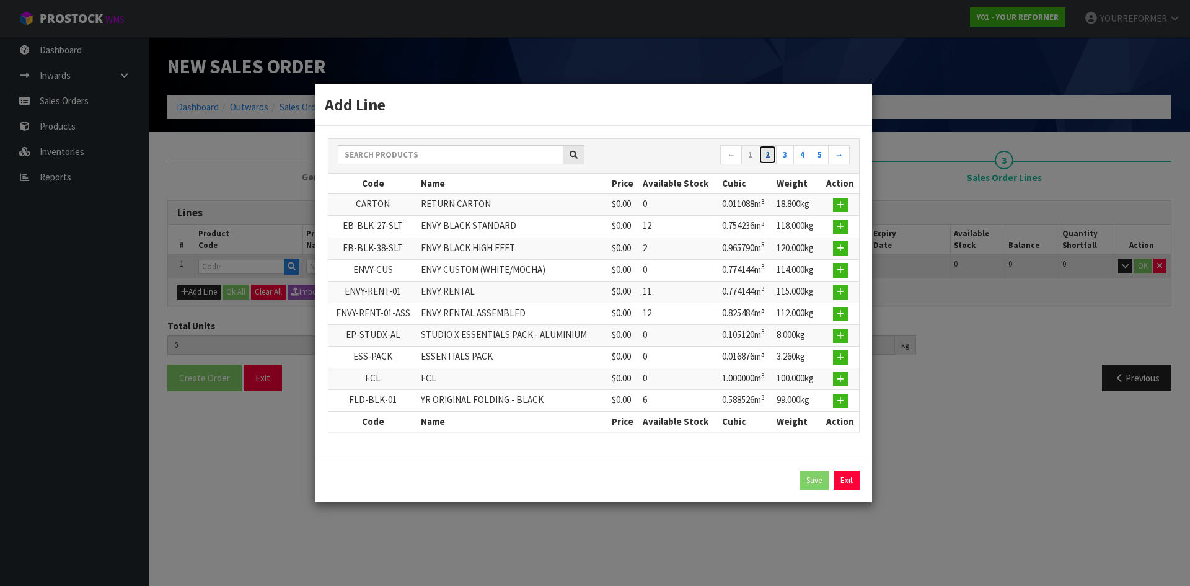
click at [775, 153] on link "2" at bounding box center [768, 155] width 18 height 20
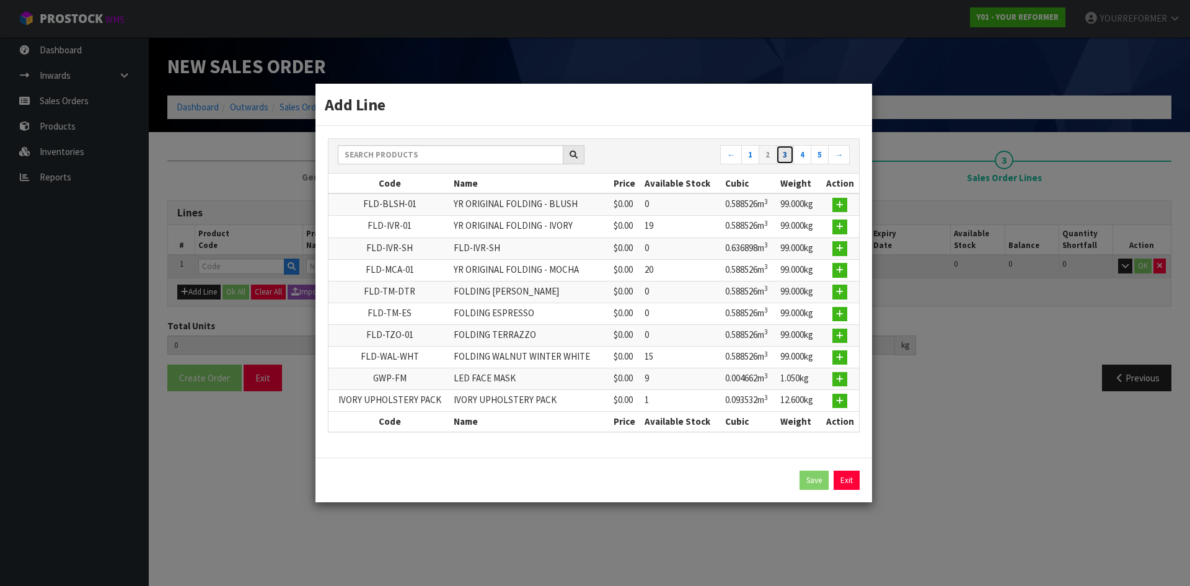
click at [785, 153] on link "3" at bounding box center [785, 155] width 18 height 20
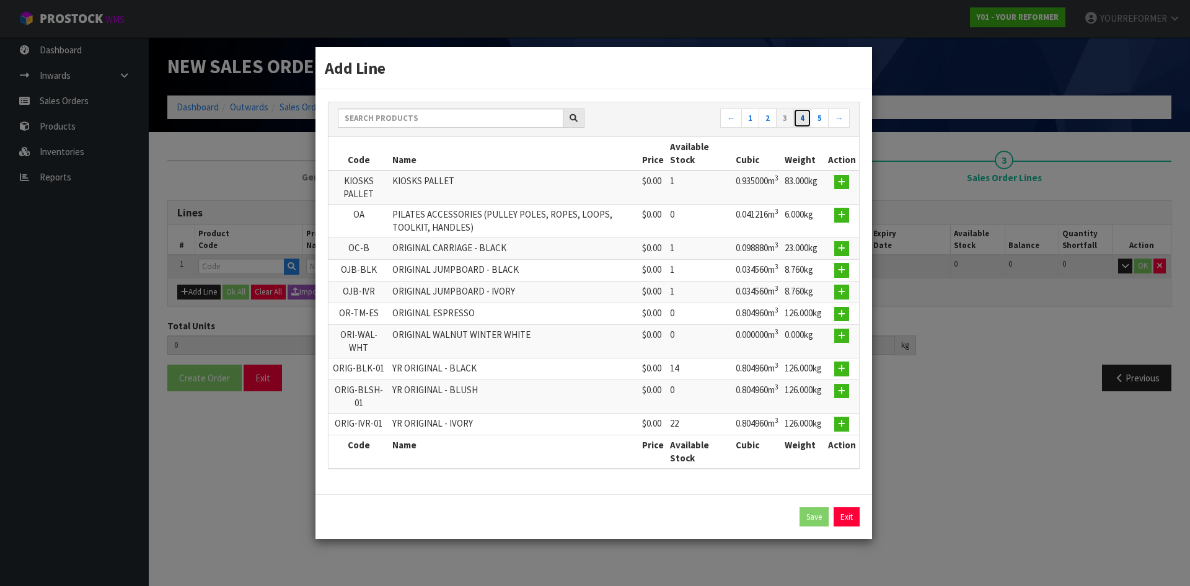
click at [805, 123] on link "4" at bounding box center [802, 118] width 18 height 20
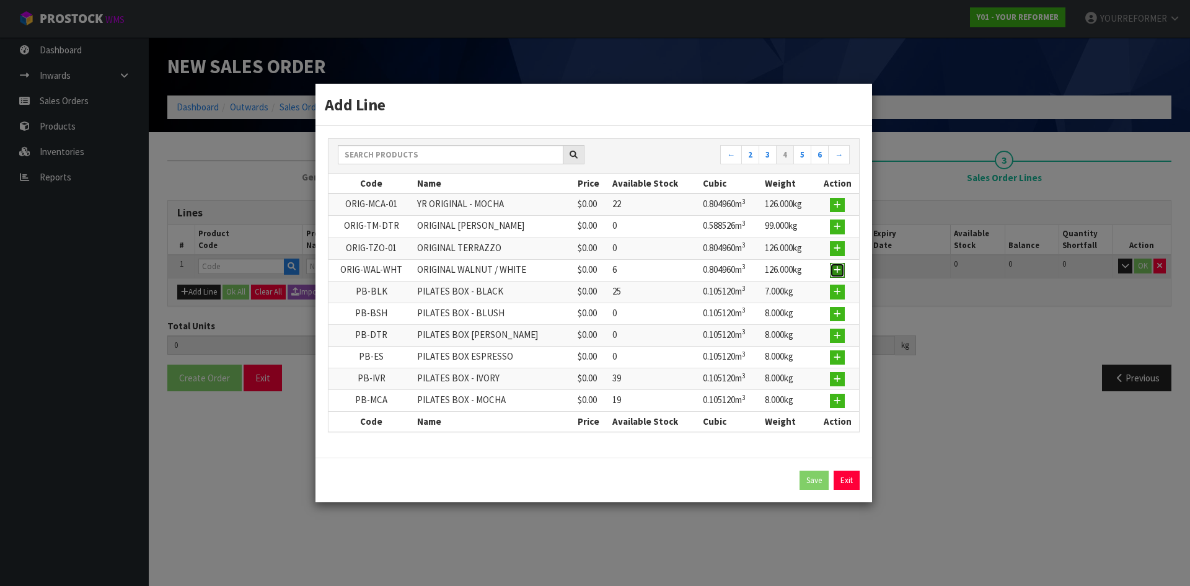
click at [833, 268] on button "button" at bounding box center [837, 270] width 15 height 15
type input "0.000000"
type input "0.000"
type input "ORIG-WAL-WHT"
type input "ORIGINAL WALNUT / WHITE"
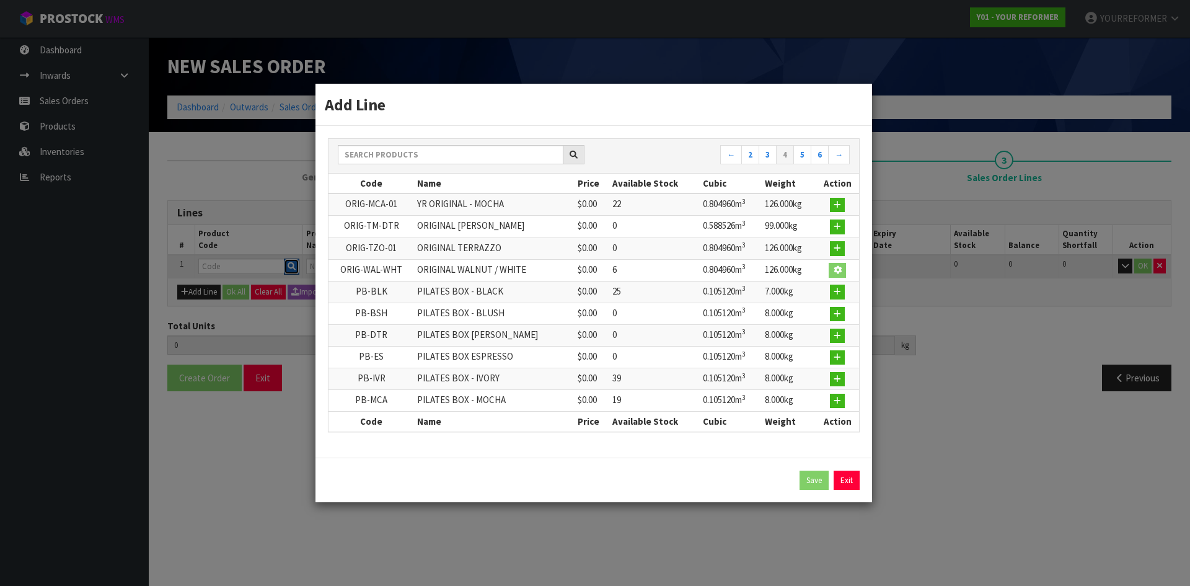
type input "0"
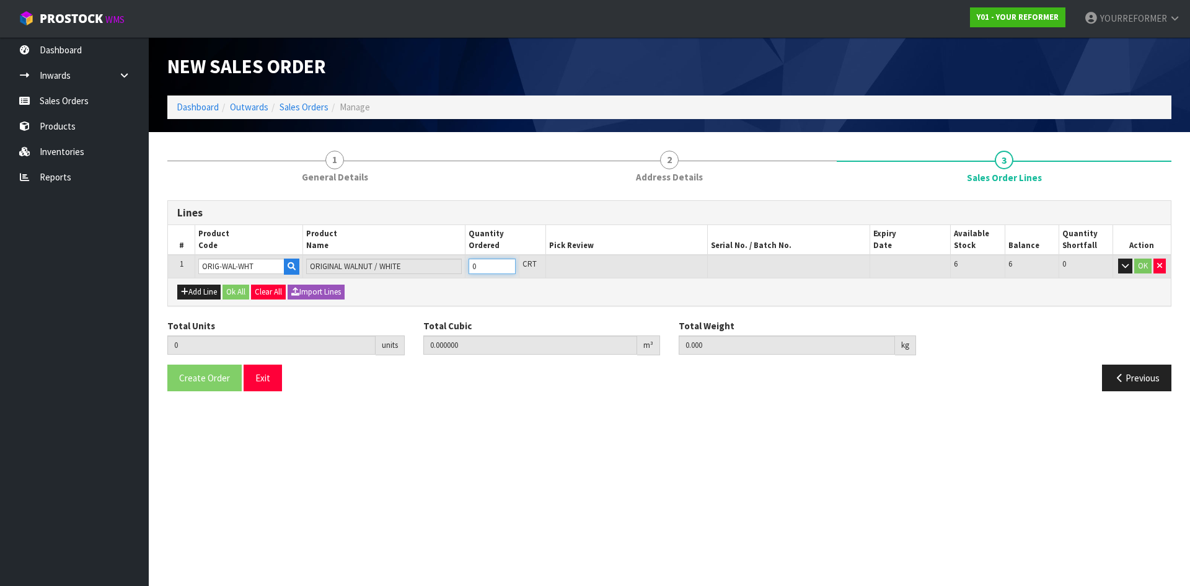
click at [506, 262] on input "0" at bounding box center [492, 265] width 47 height 15
type input "1"
type input "0.80496"
type input "126"
type input "1"
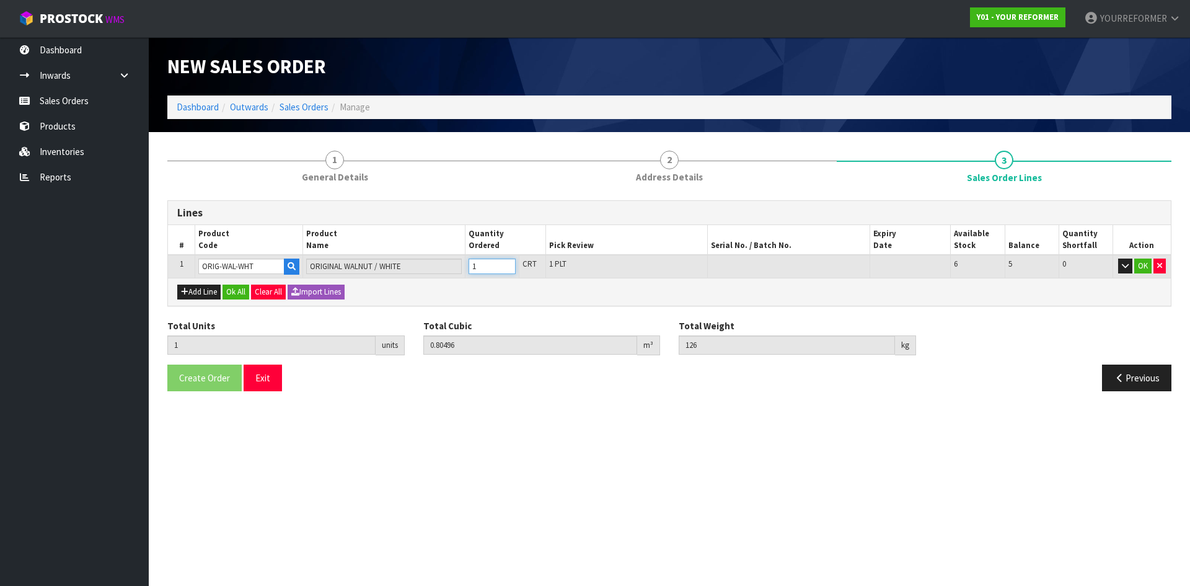
click at [504, 263] on input "1" at bounding box center [492, 265] width 47 height 15
click at [208, 295] on button "Add Line" at bounding box center [198, 291] width 43 height 15
type input "0"
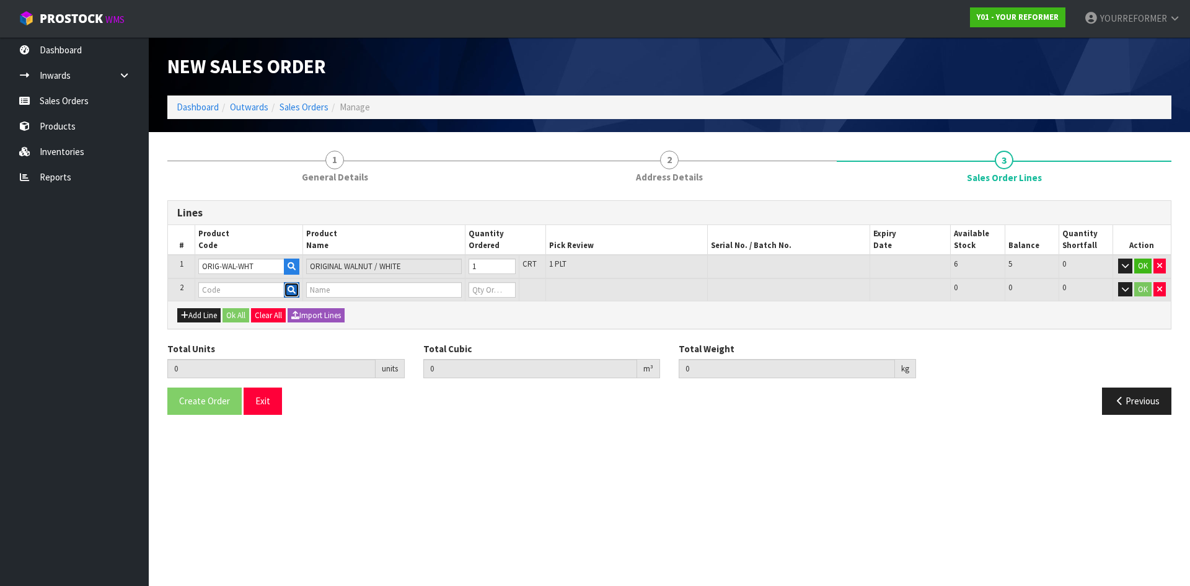
click at [296, 291] on icon "button" at bounding box center [292, 290] width 8 height 8
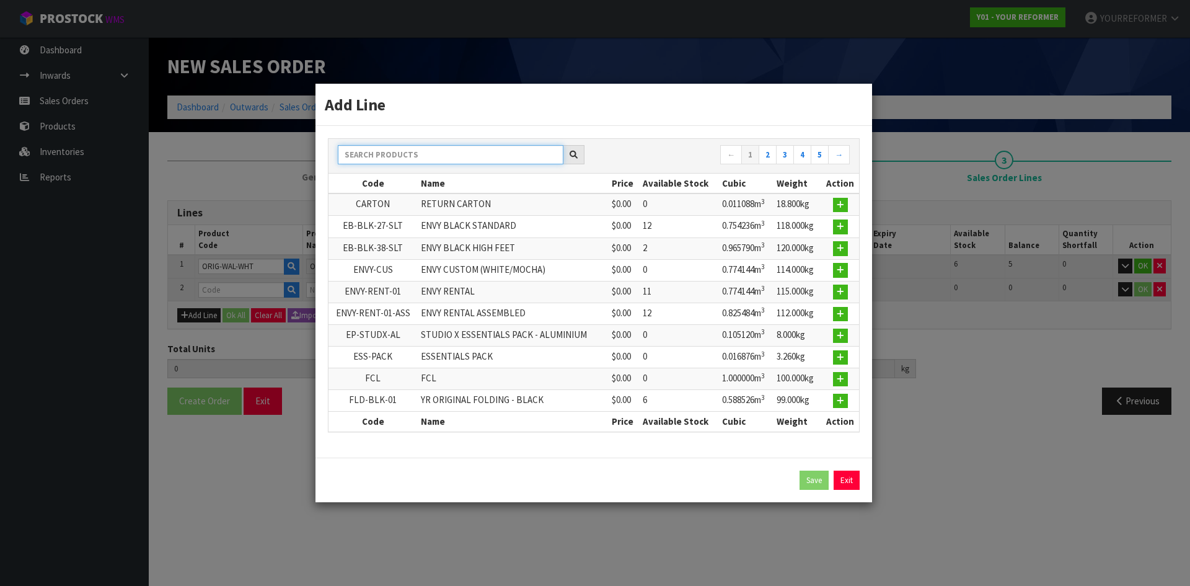
click at [465, 152] on input "text" at bounding box center [451, 154] width 226 height 19
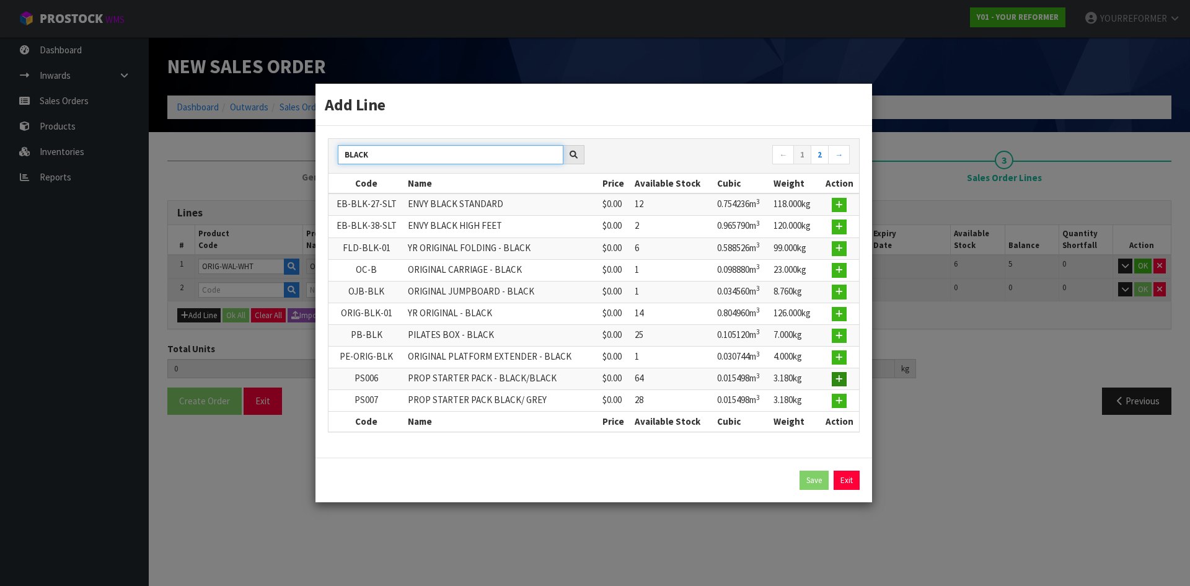
type input "BLACK"
click at [843, 373] on button "button" at bounding box center [839, 379] width 15 height 15
type input "1"
type input "0.80496"
type input "126"
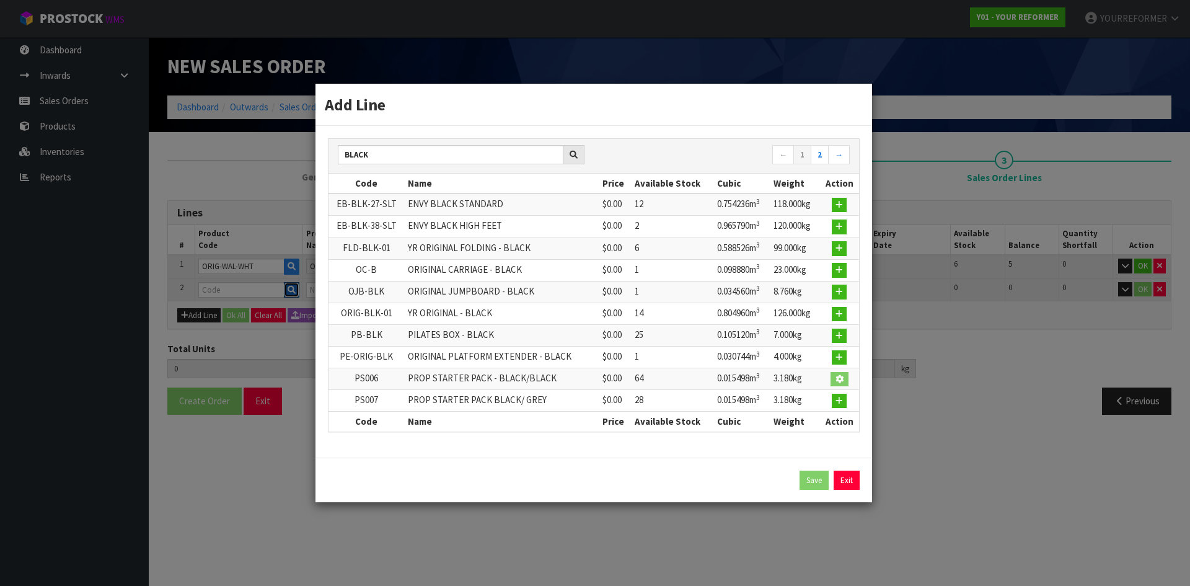
type input "PS006"
type input "PROP STARTER PACK - BLACK/BLACK"
type input "0"
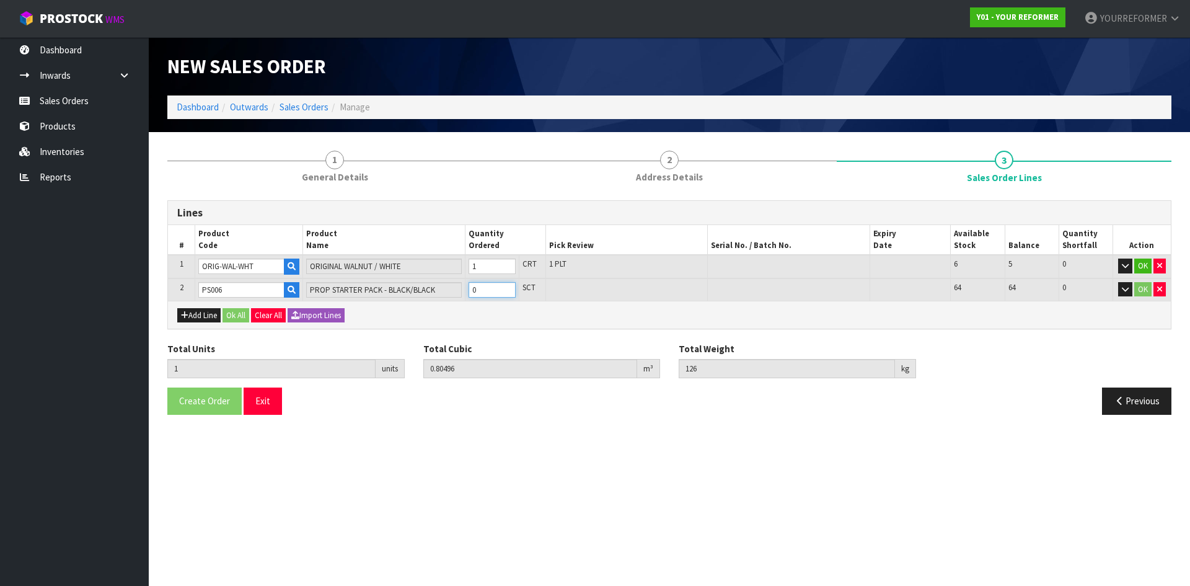
type input "2"
type input "0.820458"
type input "129.18"
type input "1"
click at [510, 286] on input "1" at bounding box center [492, 289] width 47 height 15
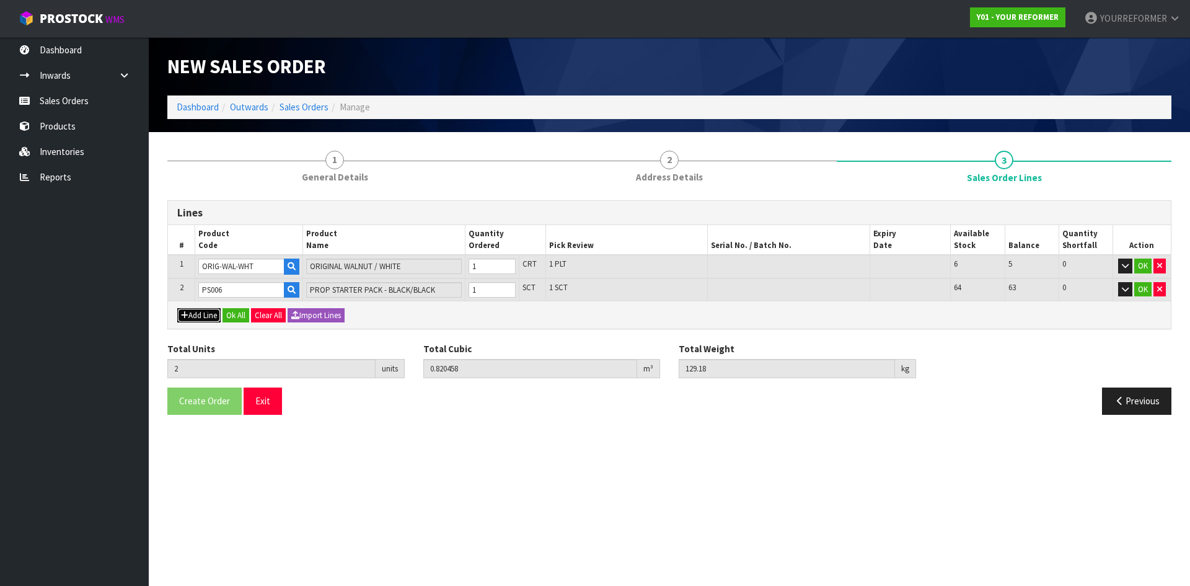
click at [203, 315] on button "Add Line" at bounding box center [198, 315] width 43 height 15
type input "0"
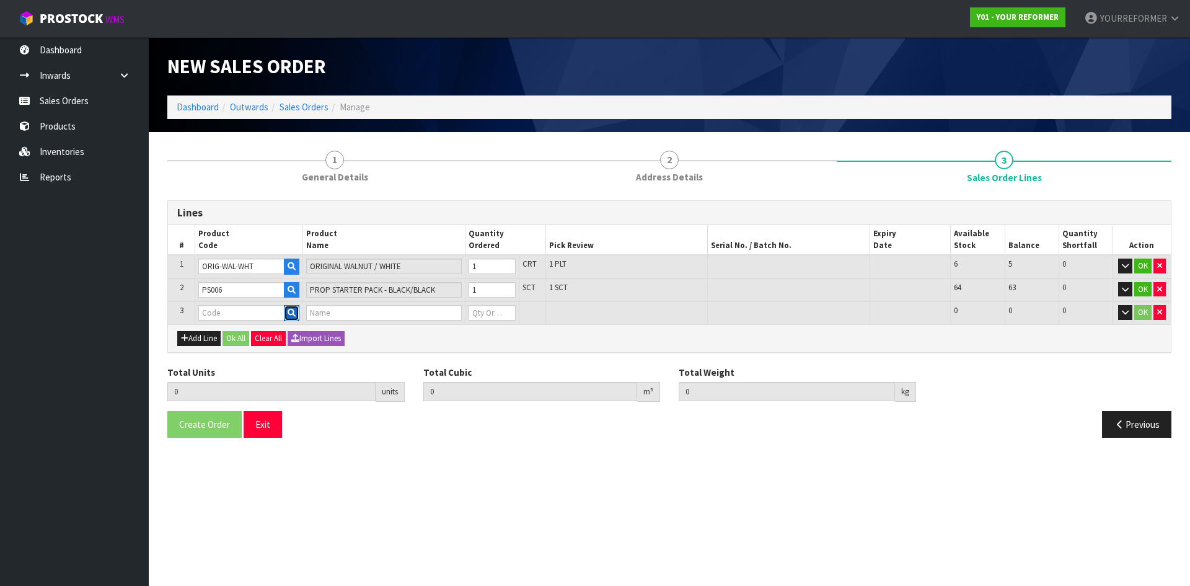
click at [290, 316] on icon "button" at bounding box center [292, 313] width 8 height 8
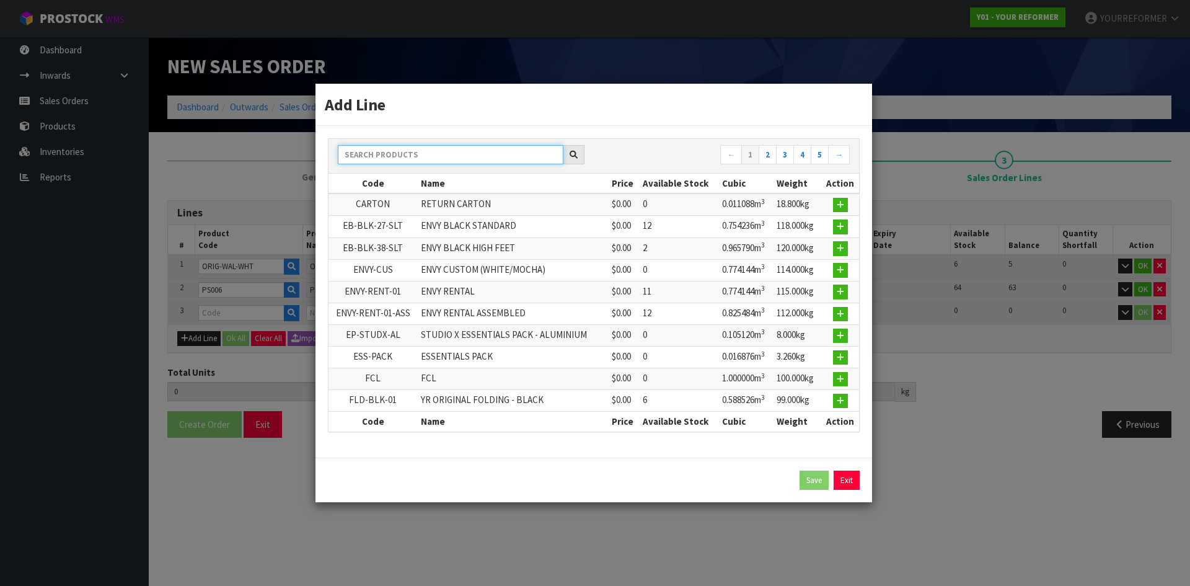
click at [406, 162] on input "text" at bounding box center [451, 154] width 226 height 19
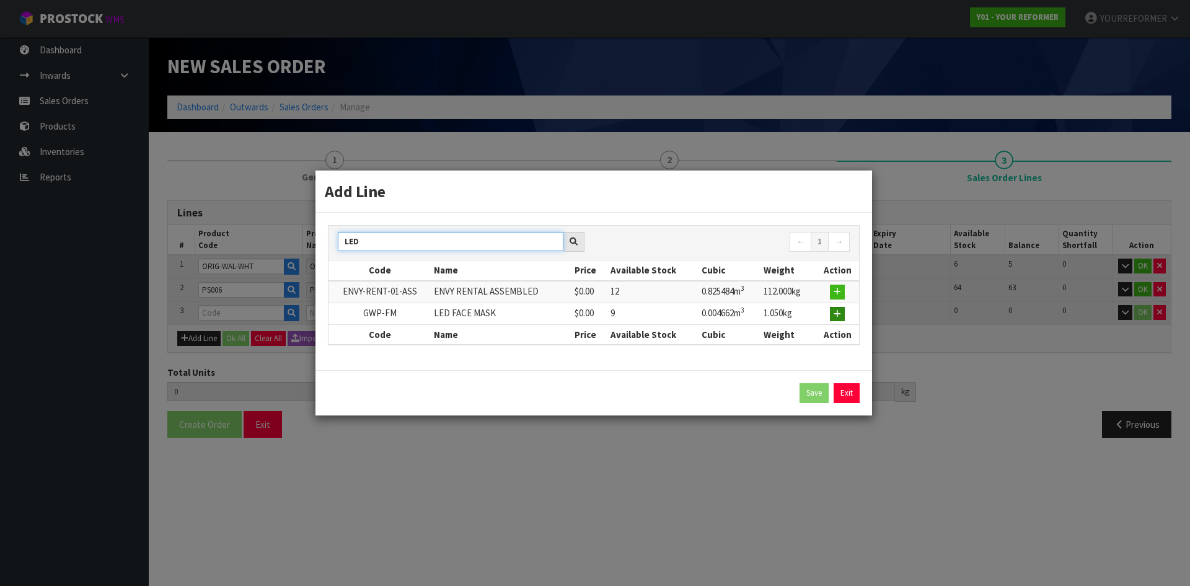
type input "LED"
click at [842, 319] on button "button" at bounding box center [837, 314] width 15 height 15
type input "2"
type input "0.820458"
type input "129.18"
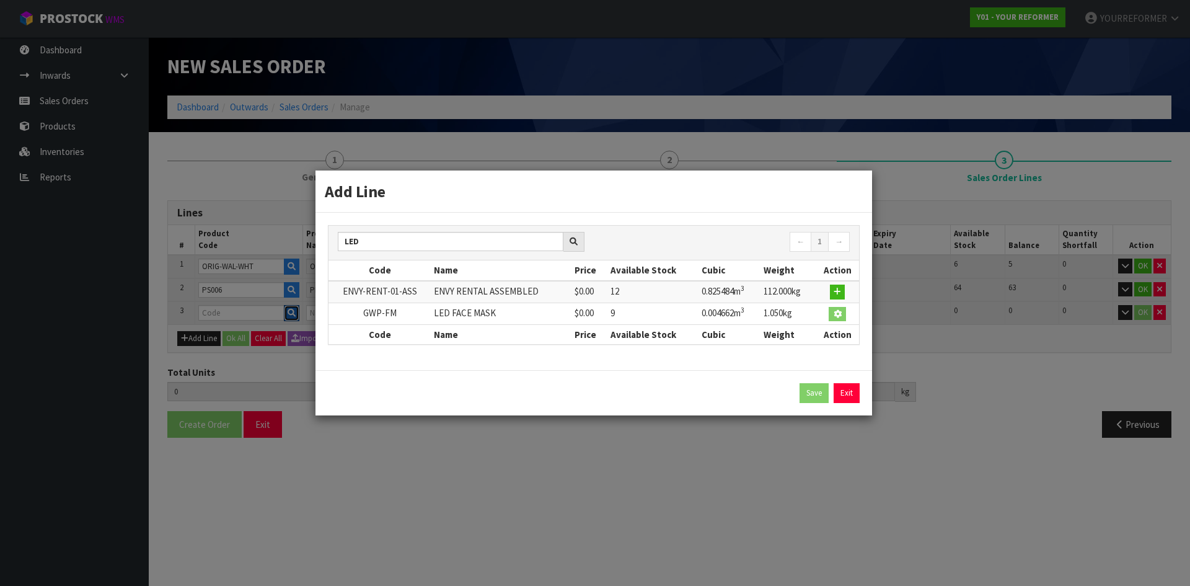
type input "GWP-FM"
type input "LED FACE MASK"
type input "0"
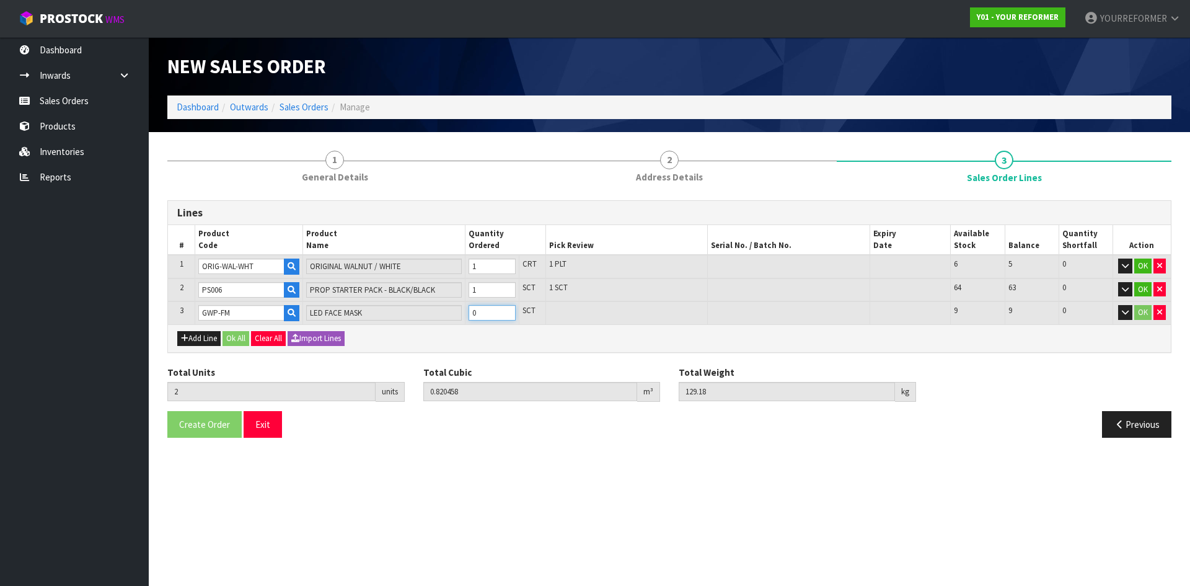
type input "3"
type input "0.82512"
type input "130.23"
type input "1"
click at [507, 310] on input "1" at bounding box center [492, 312] width 47 height 15
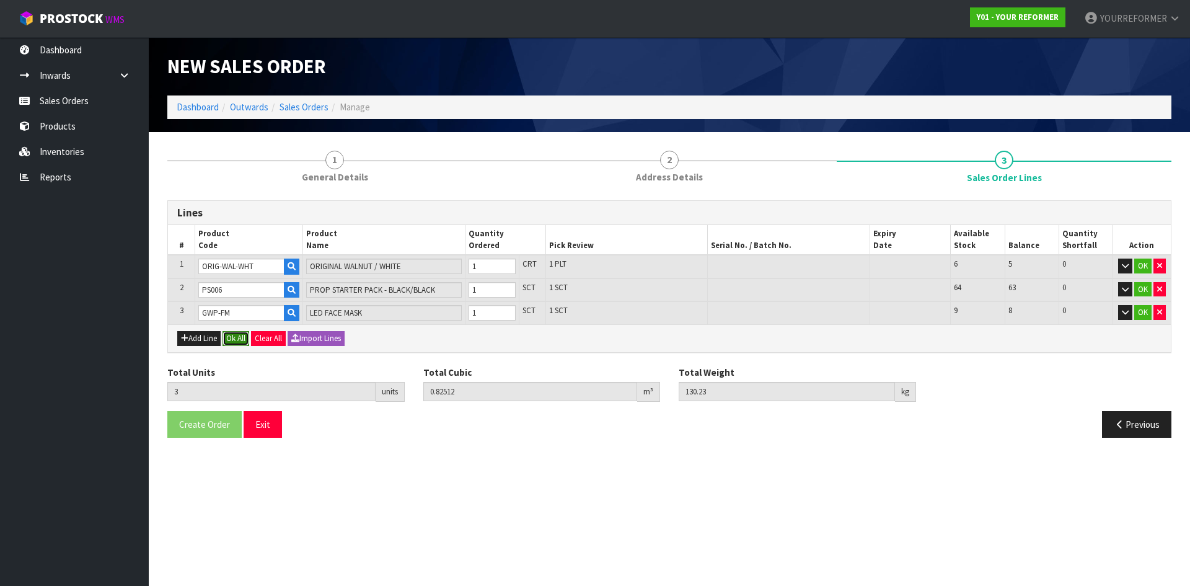
click at [244, 339] on button "Ok All" at bounding box center [235, 338] width 27 height 15
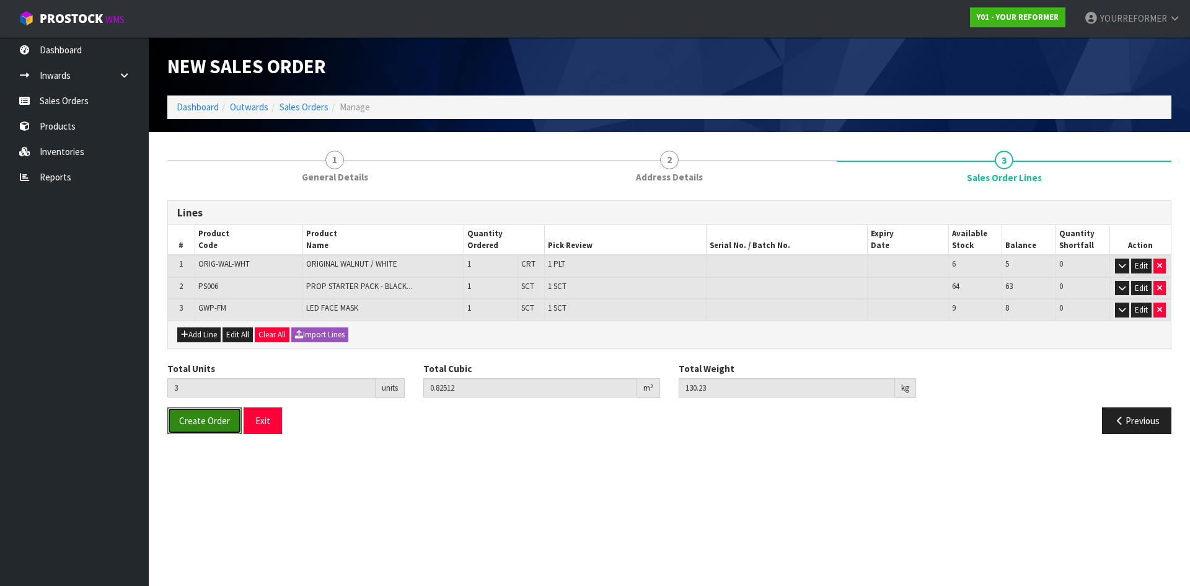
click at [214, 423] on span "Create Order" at bounding box center [204, 421] width 51 height 12
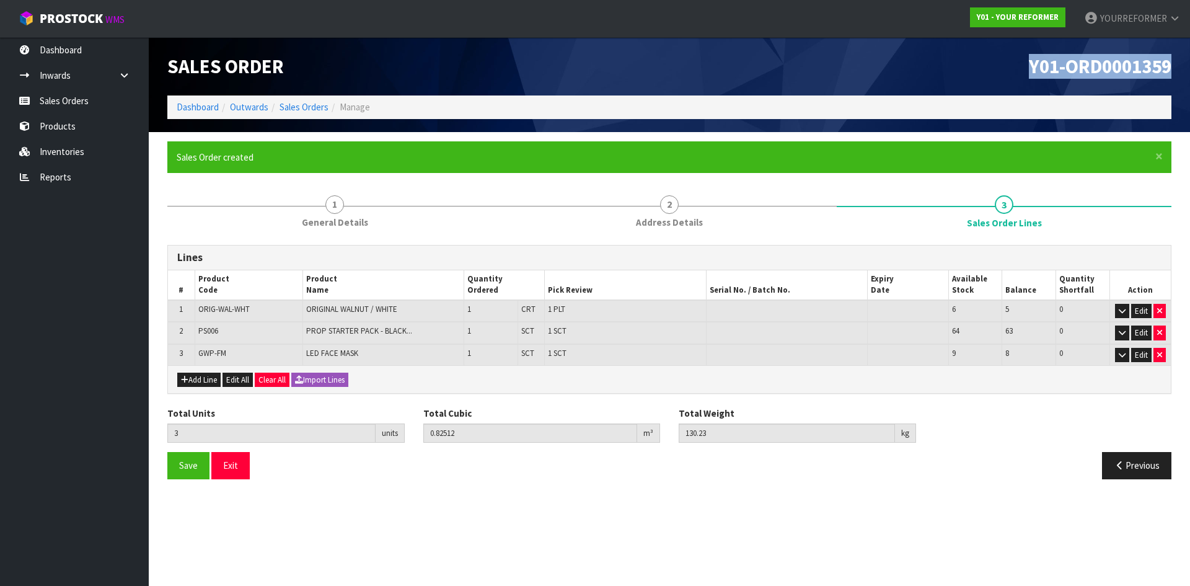
drag, startPoint x: 1172, startPoint y: 71, endPoint x: 971, endPoint y: 69, distance: 201.4
click at [971, 69] on div "Y01-ORD0001359" at bounding box center [924, 66] width 511 height 58
copy span "Y01-ORD0001359"
drag, startPoint x: 97, startPoint y: 107, endPoint x: 103, endPoint y: 112, distance: 8.4
click at [97, 106] on link "Sales Orders" at bounding box center [74, 100] width 149 height 25
